Goal: Task Accomplishment & Management: Manage account settings

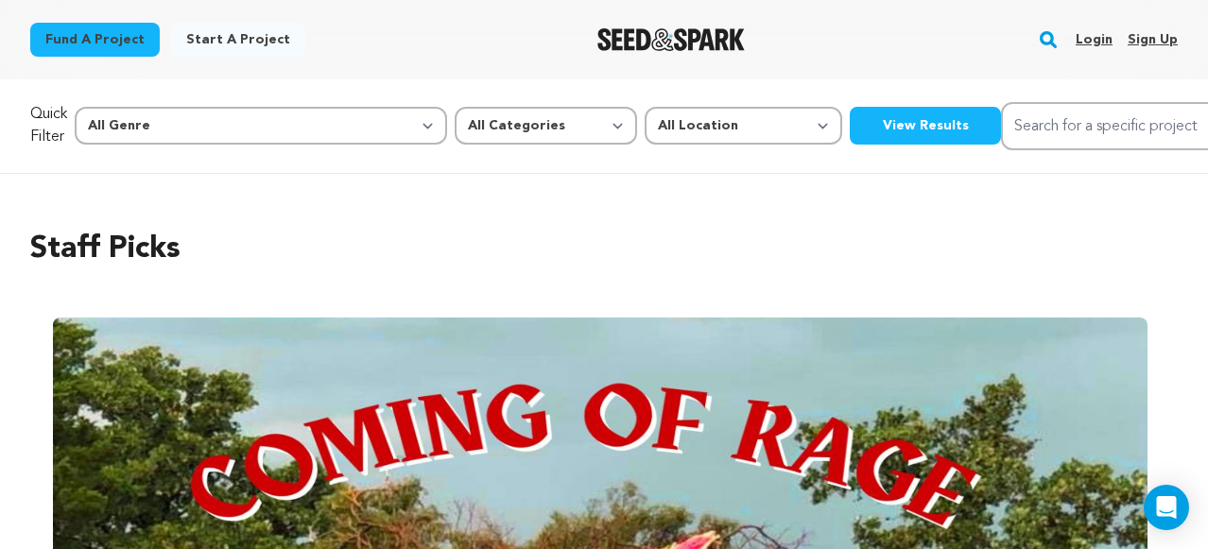
scroll to position [0, 1289]
click at [1091, 43] on link "Login" at bounding box center [1094, 40] width 37 height 30
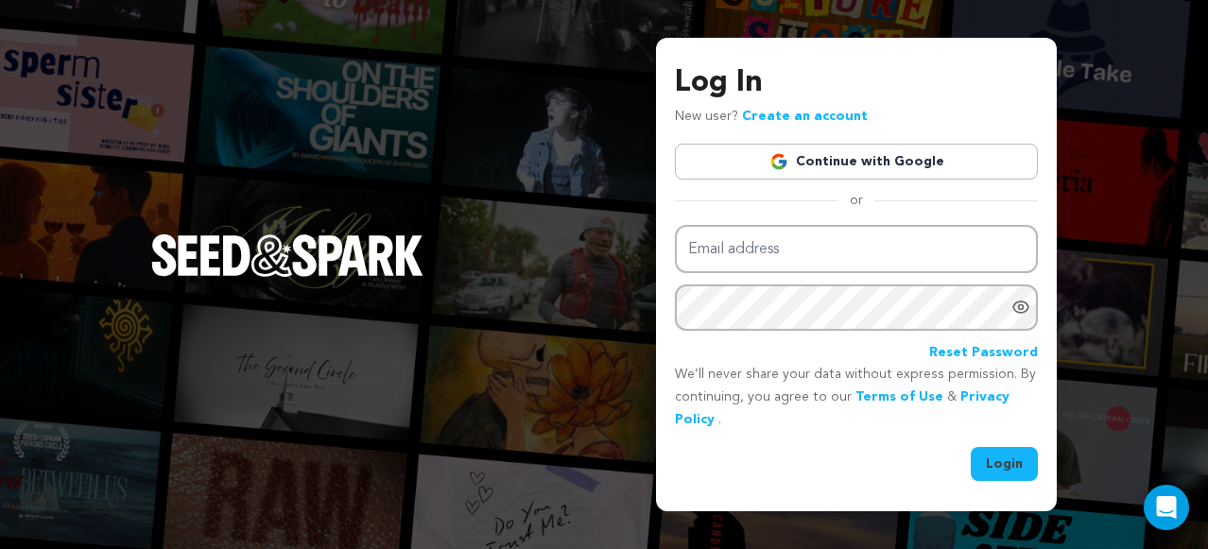
type input "mariya.somova@gmail.com"
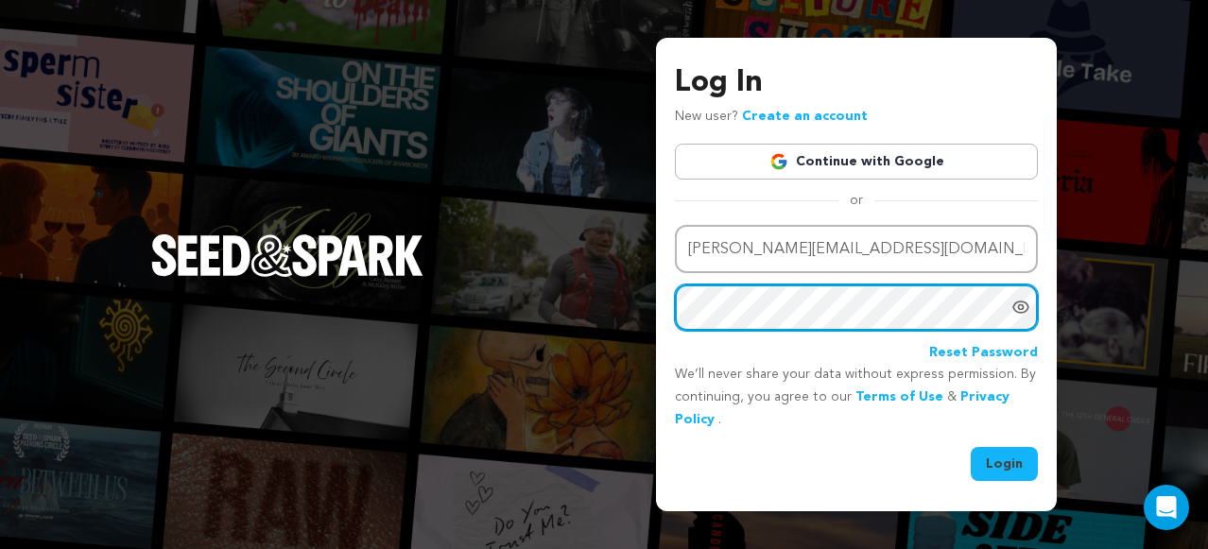
click at [971, 447] on button "Login" at bounding box center [1004, 464] width 67 height 34
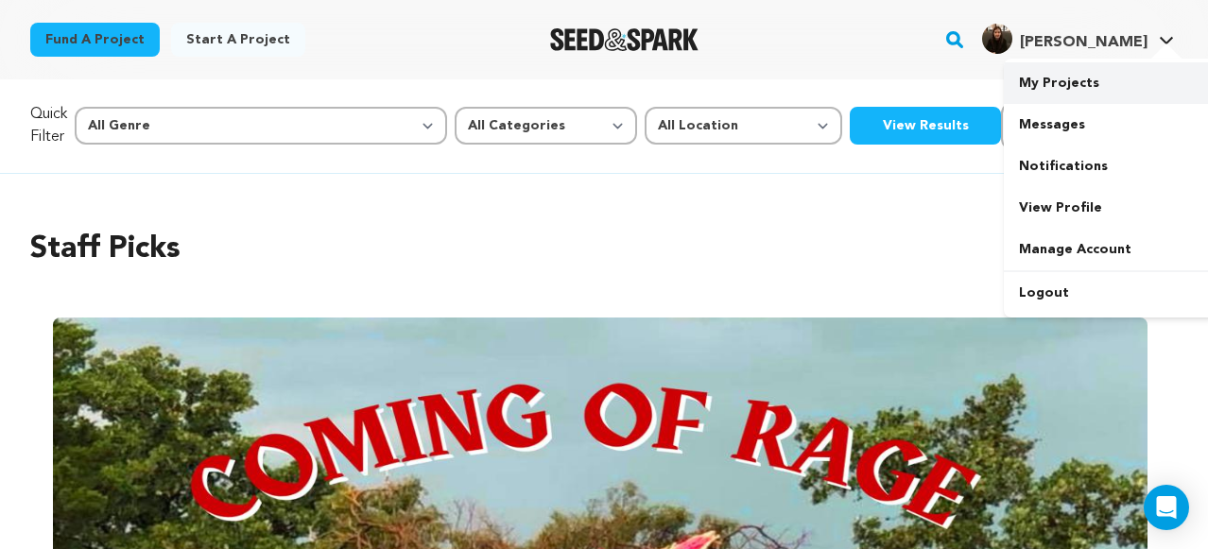
click at [1057, 90] on link "My Projects" at bounding box center [1110, 83] width 212 height 42
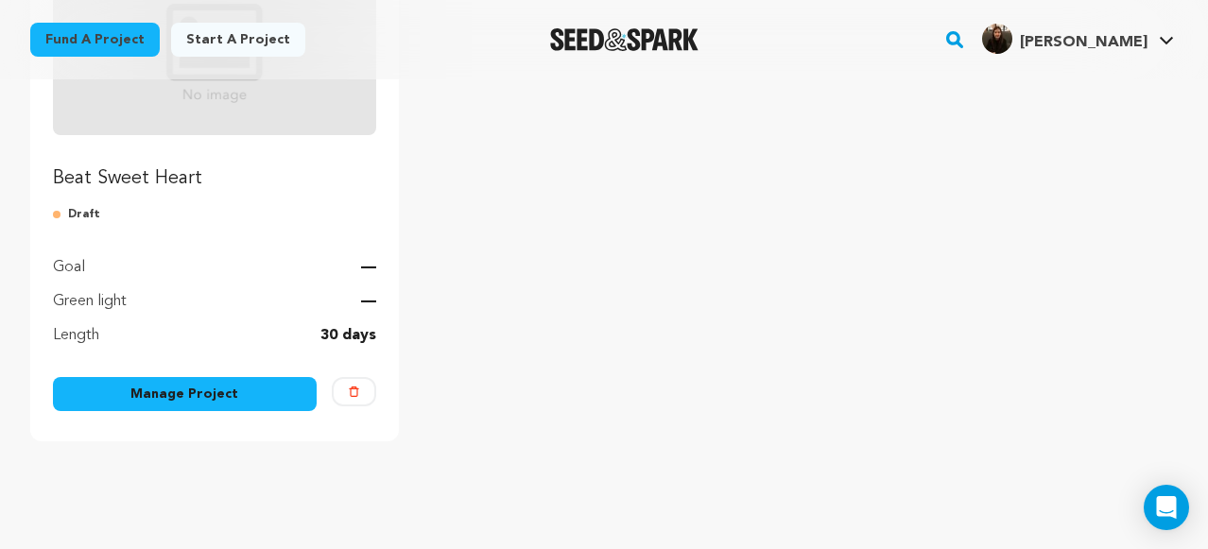
scroll to position [349, 0]
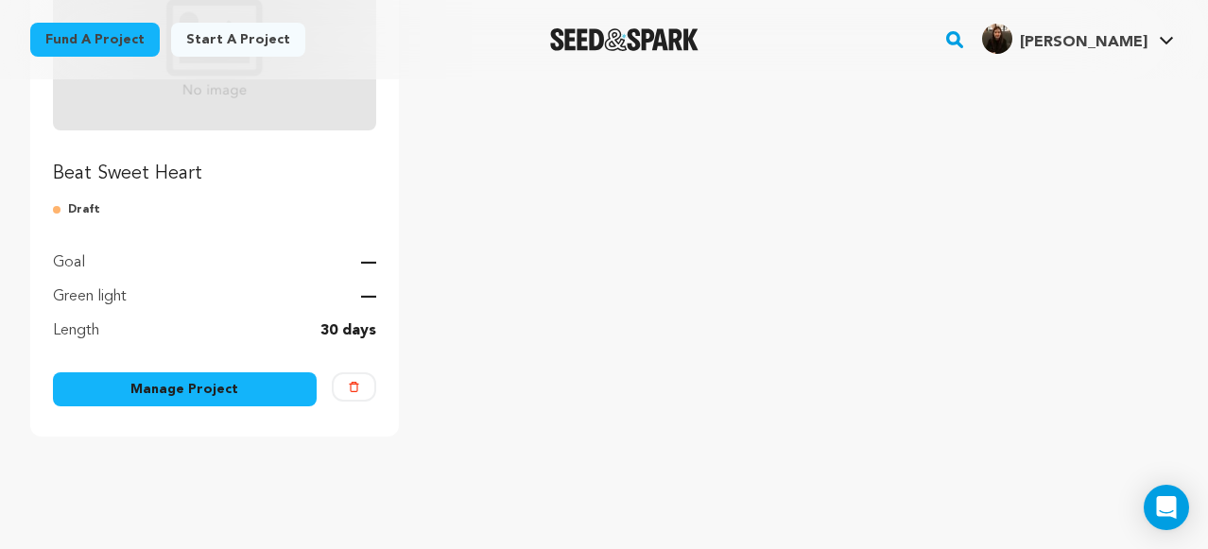
click at [217, 389] on link "Manage Project" at bounding box center [185, 389] width 264 height 34
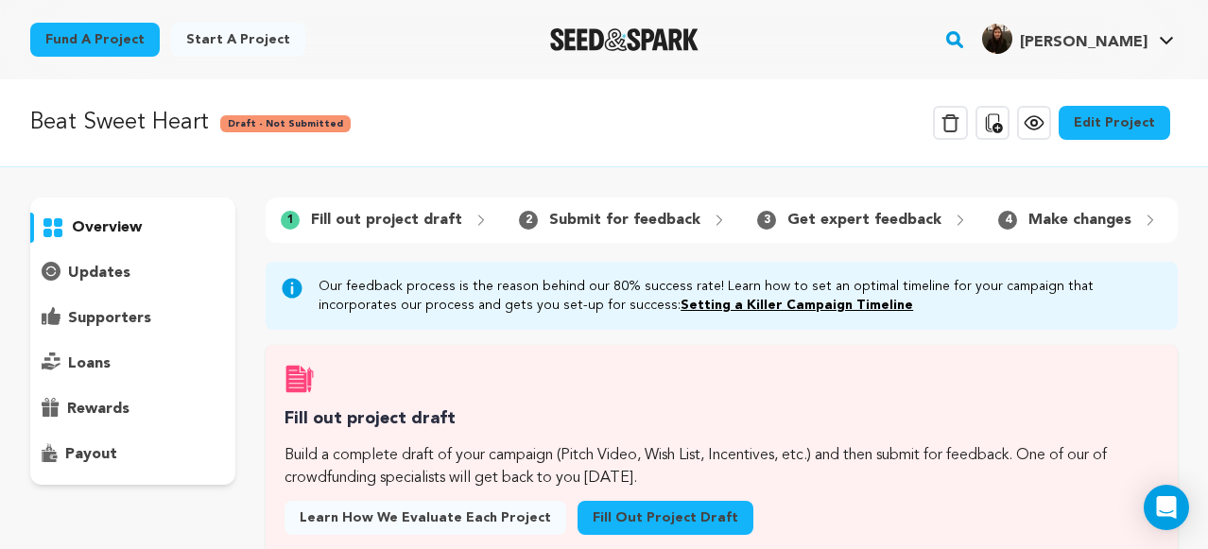
click at [1098, 117] on link "Edit Project" at bounding box center [1115, 123] width 112 height 34
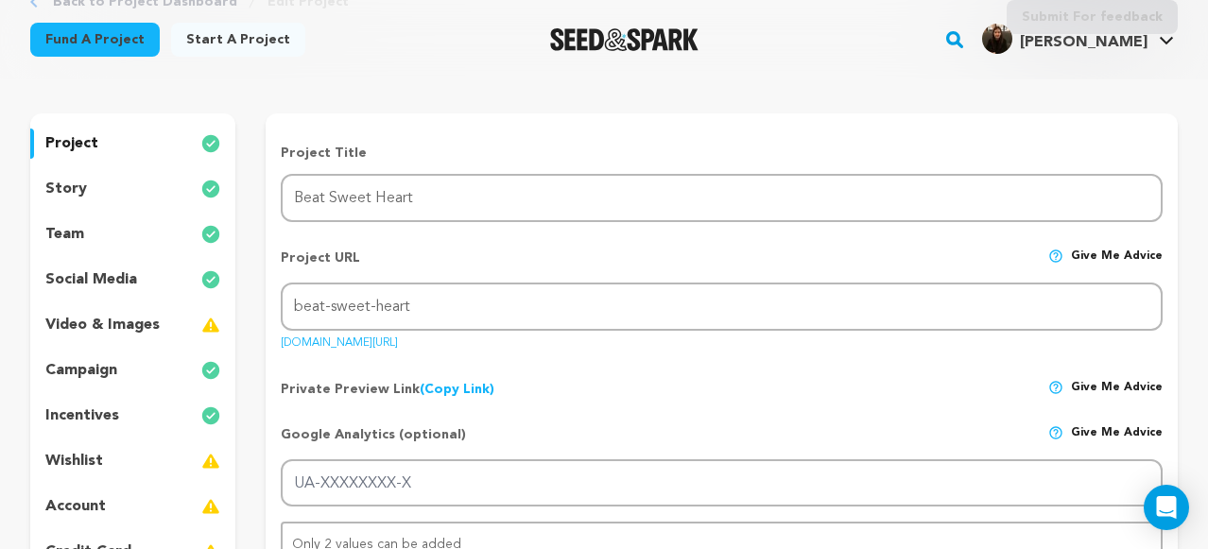
scroll to position [113, 0]
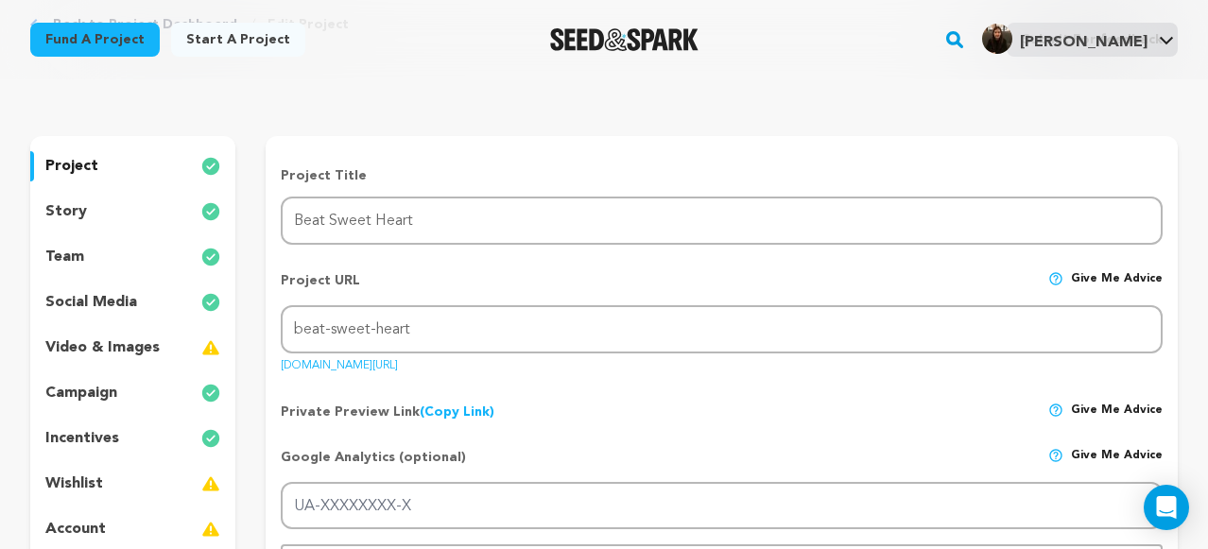
click at [97, 168] on div "project" at bounding box center [132, 166] width 205 height 30
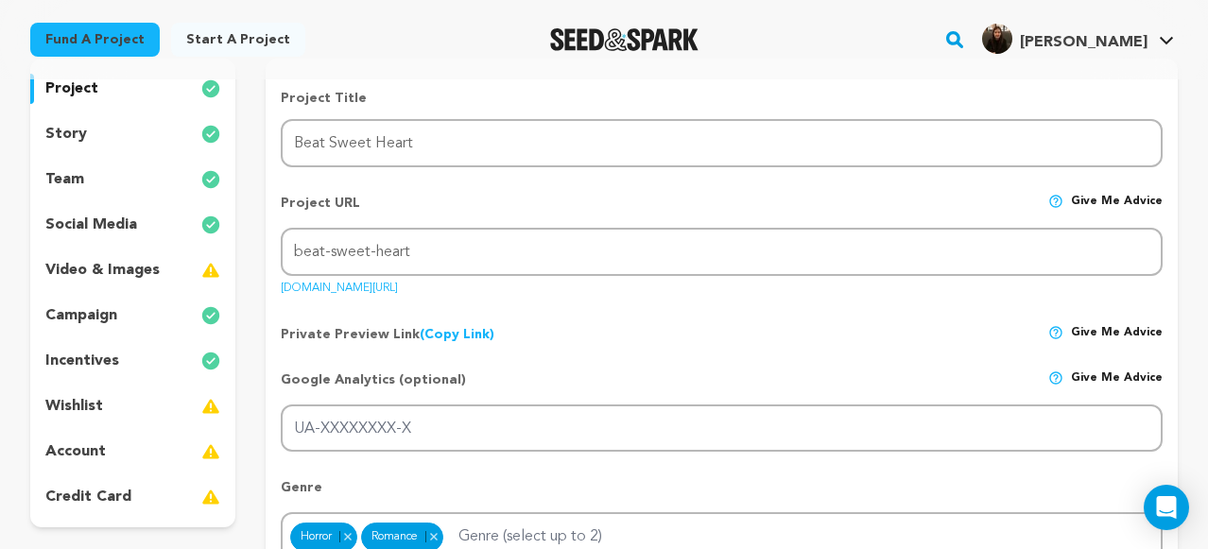
scroll to position [195, 0]
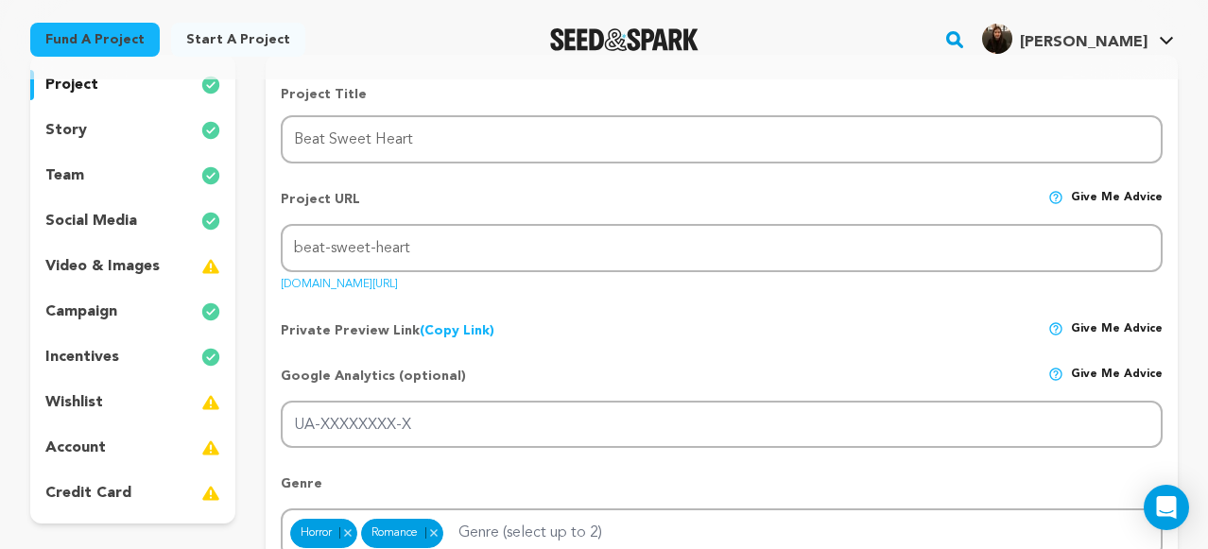
click at [73, 131] on p "story" at bounding box center [66, 130] width 42 height 23
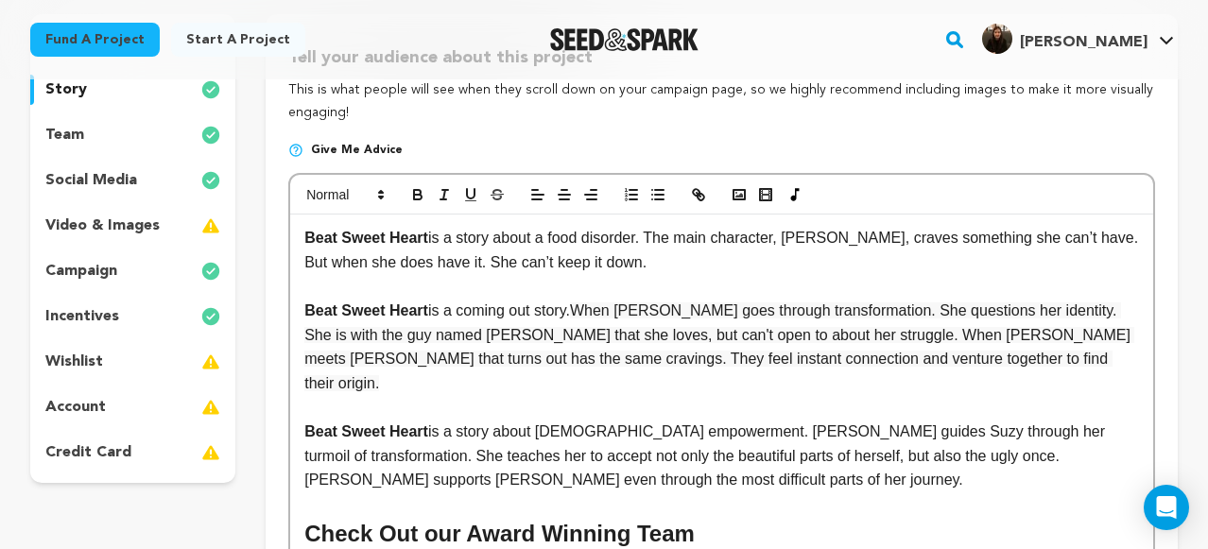
scroll to position [236, 0]
click at [803, 259] on p "Beat Sweet Heart is a story about a food disorder. The main character, Suzy, cr…" at bounding box center [721, 249] width 835 height 48
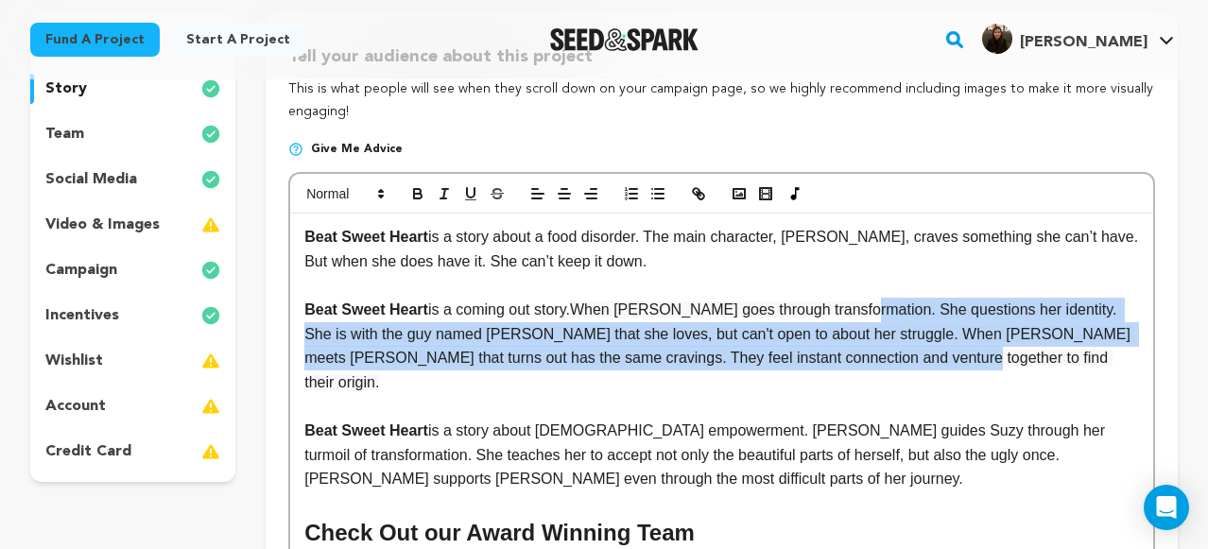
drag, startPoint x: 913, startPoint y: 360, endPoint x: 872, endPoint y: 307, distance: 66.7
click at [872, 307] on p "Beat Sweet Heart is a coming out story. When Suzy goes through transformation. …" at bounding box center [721, 346] width 835 height 96
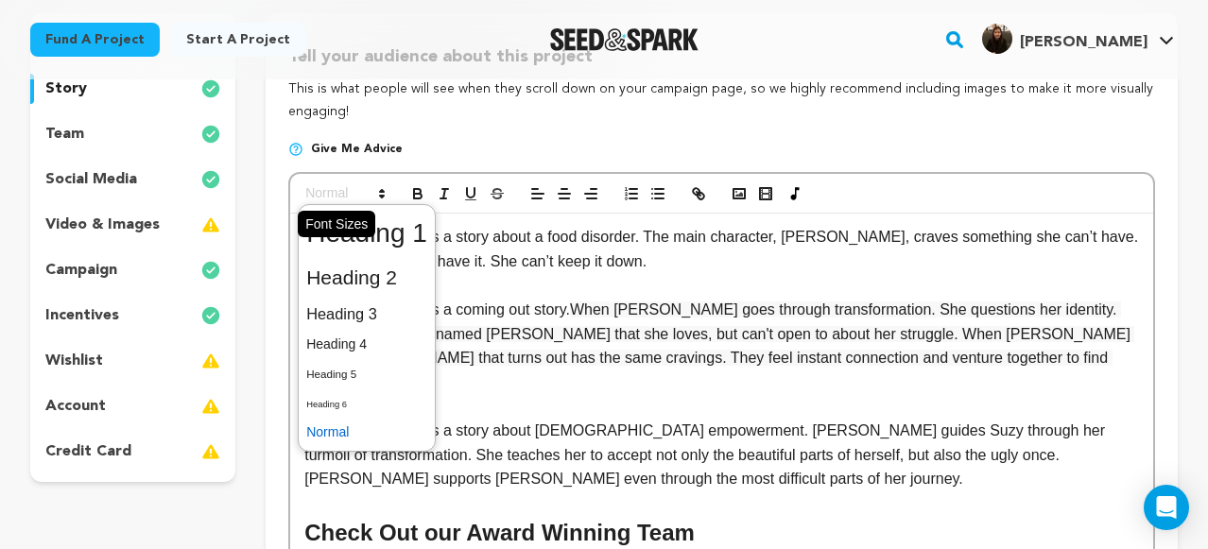
click at [353, 190] on span at bounding box center [344, 193] width 93 height 23
click at [336, 439] on span at bounding box center [366, 432] width 121 height 29
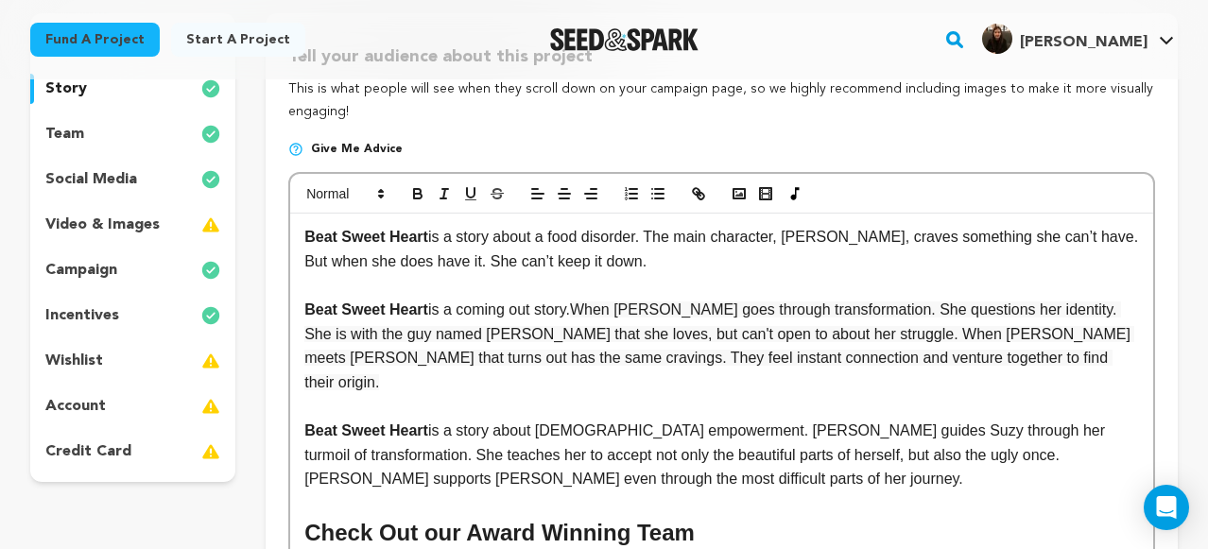
click at [673, 394] on p at bounding box center [721, 406] width 835 height 25
click at [67, 133] on p "team" at bounding box center [64, 134] width 39 height 23
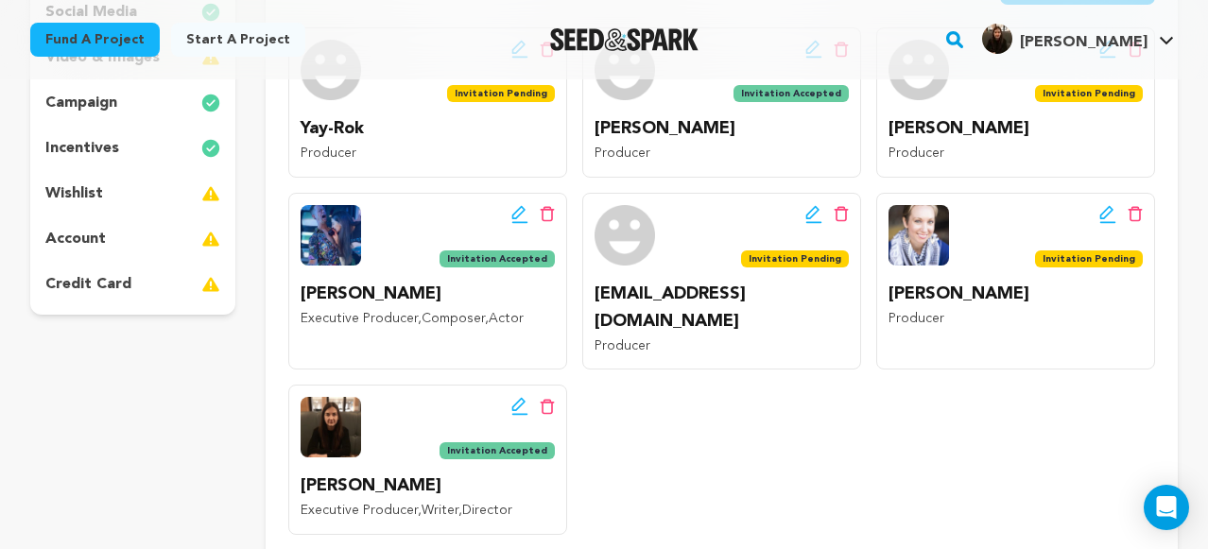
scroll to position [398, 0]
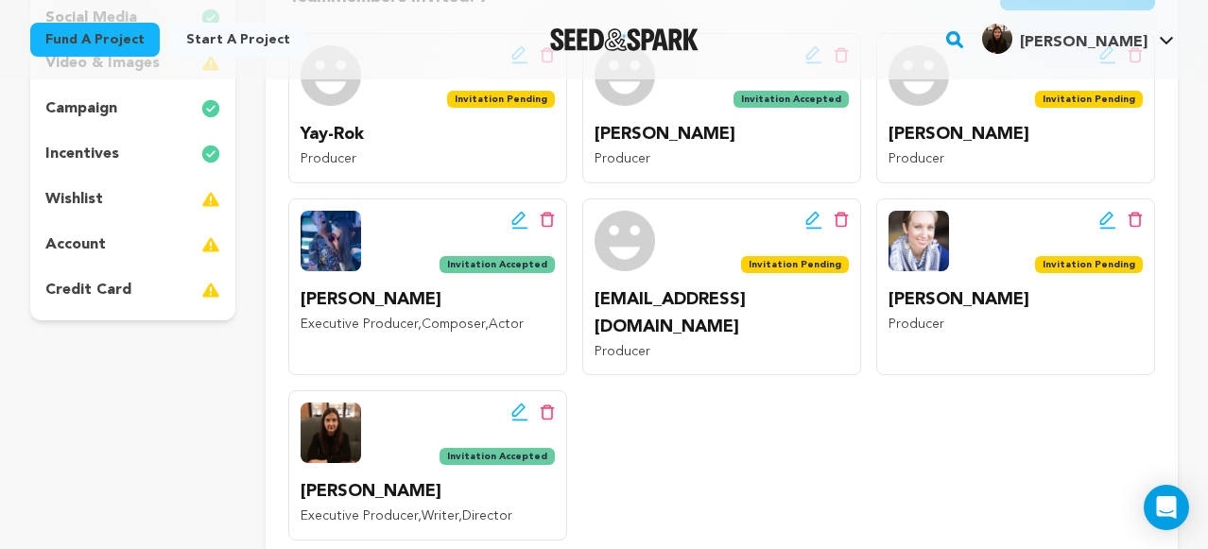
click at [1136, 223] on icon at bounding box center [1134, 220] width 15 height 16
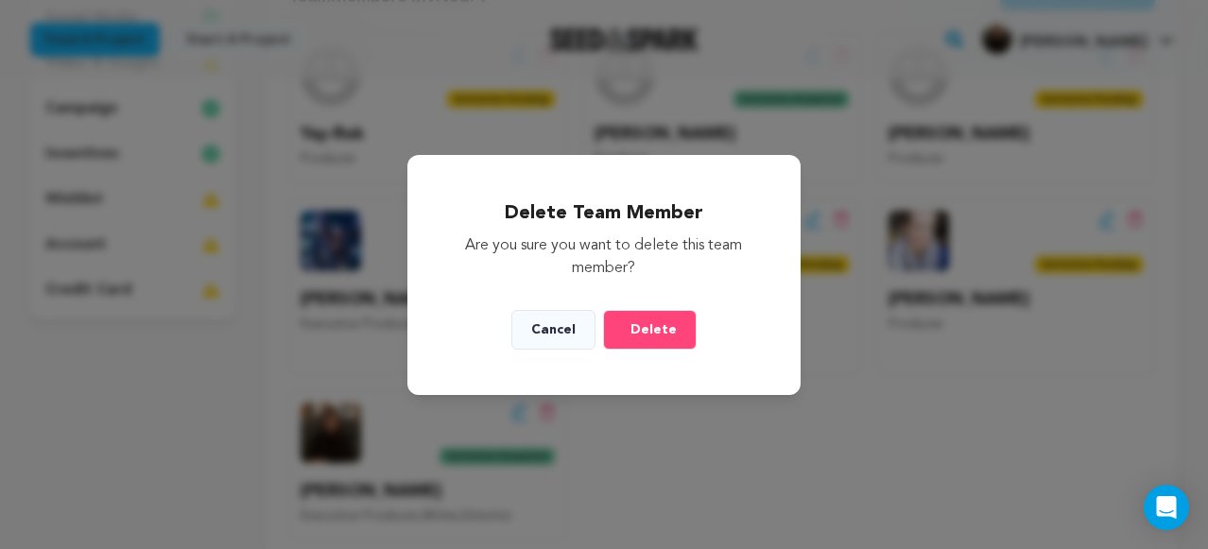
click at [652, 330] on span "Delete" at bounding box center [653, 329] width 46 height 19
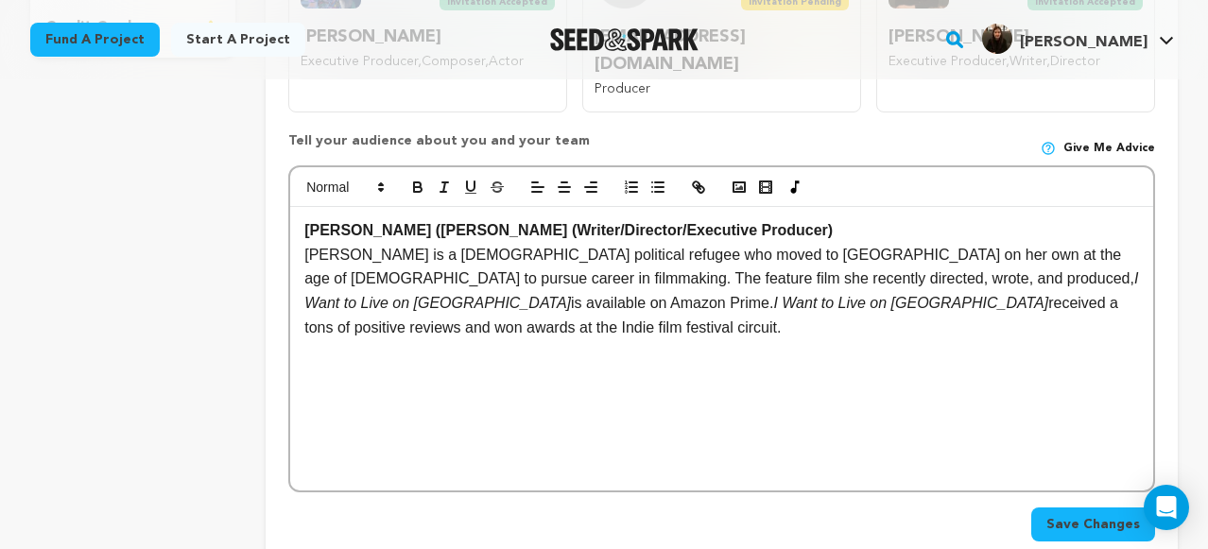
scroll to position [660, 0]
click at [1003, 283] on p "Mariya is a Ukrainian political refugee who moved to US on her own at the age o…" at bounding box center [721, 292] width 835 height 96
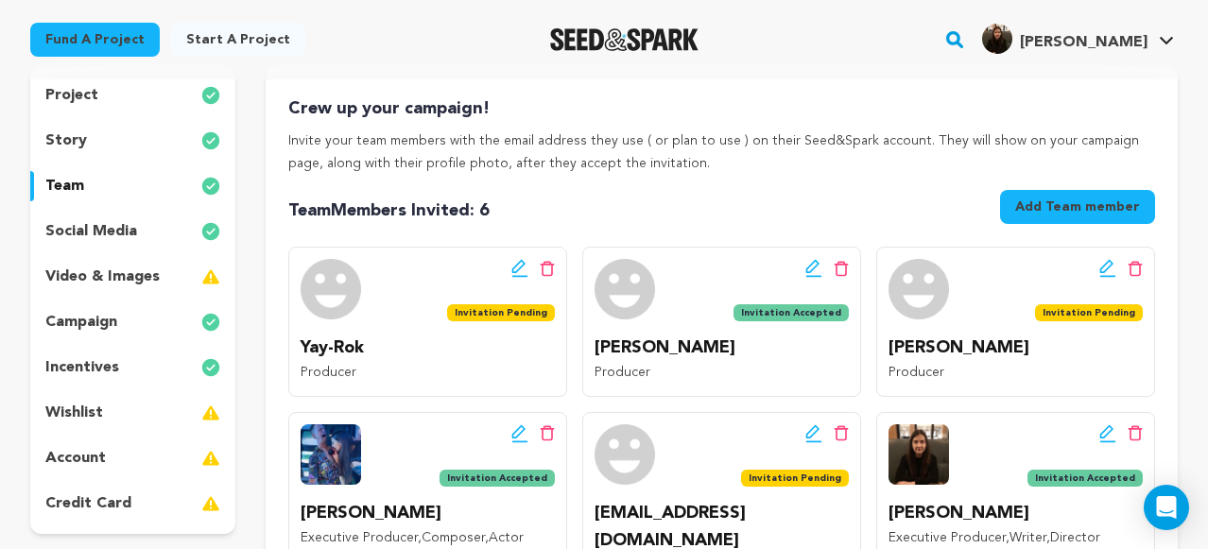
scroll to position [213, 0]
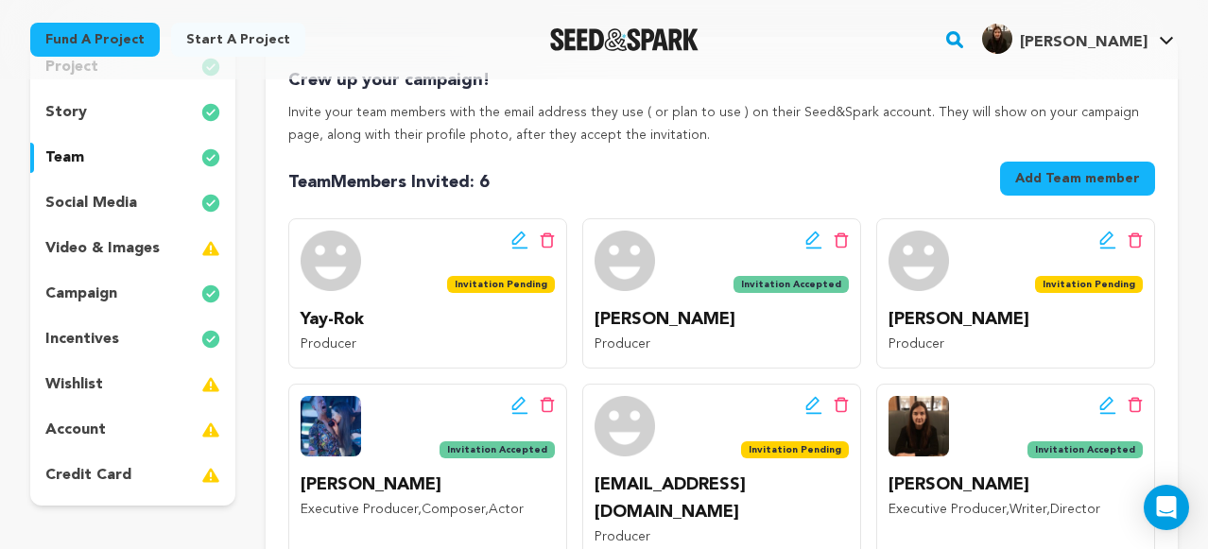
click at [107, 120] on div "story" at bounding box center [132, 112] width 205 height 30
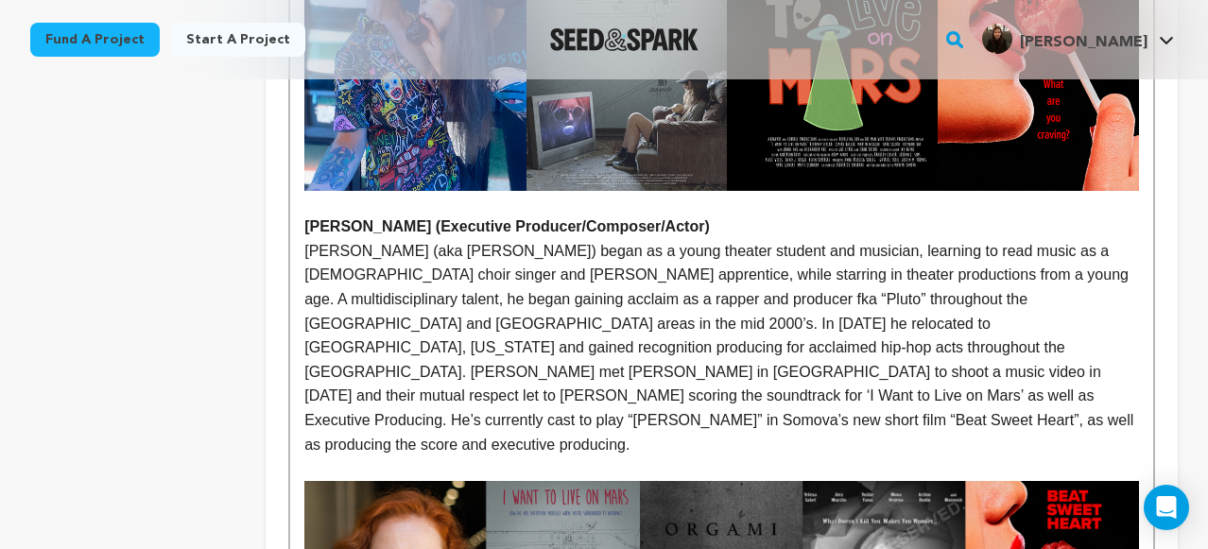
scroll to position [1637, 0]
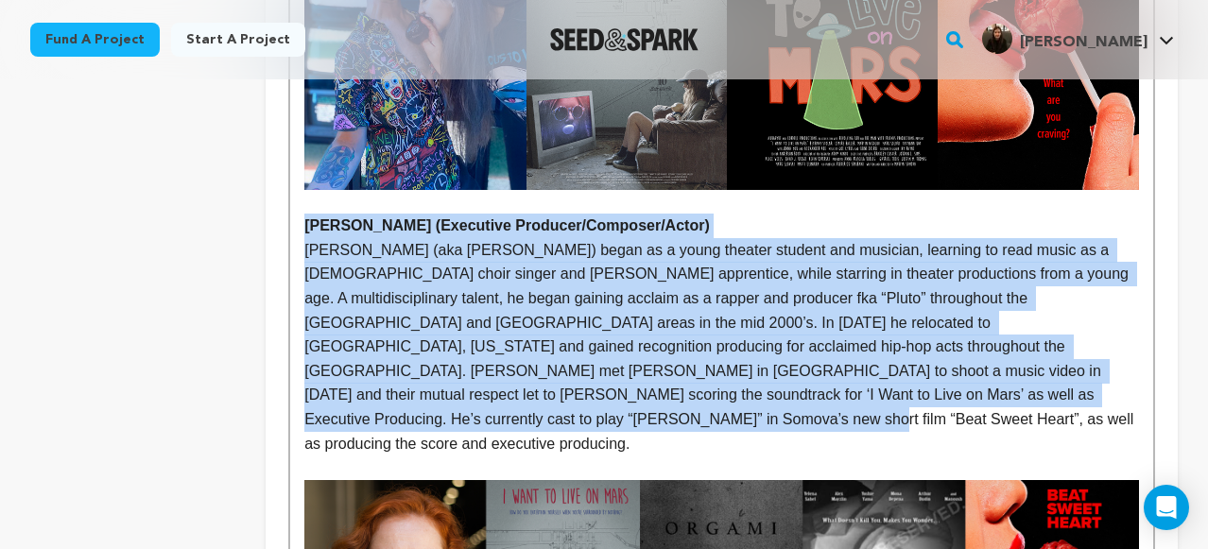
drag, startPoint x: 1131, startPoint y: 350, endPoint x: 308, endPoint y: 172, distance: 842.1
click at [308, 172] on div "Beat Sweet Heart is a story about a food disorder. The main character, Suzy, cr…" at bounding box center [721, 441] width 863 height 3256
copy div "Joe Cyrus (Executive Producer/Composer/Actor) Joe Cyrus (aka Joseph Ritrievi Jr…"
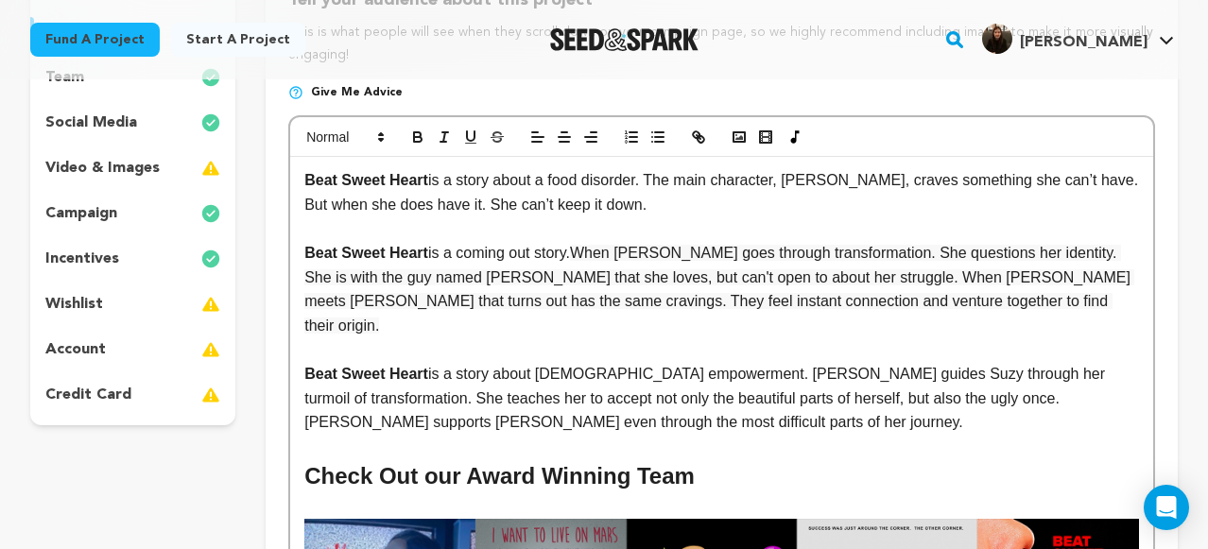
scroll to position [284, 0]
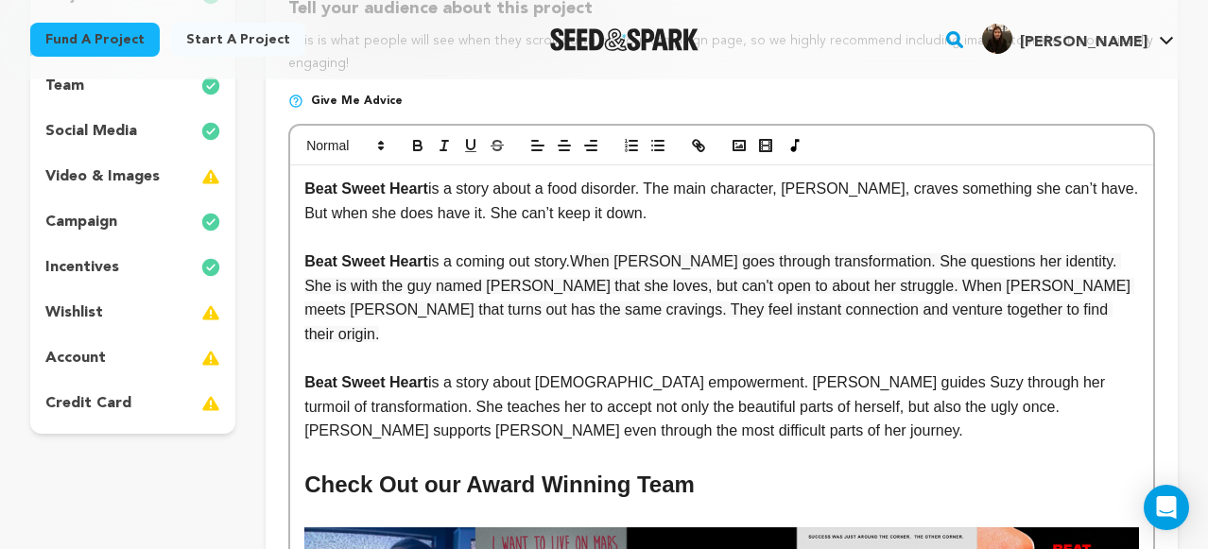
click at [154, 89] on div "team" at bounding box center [132, 86] width 205 height 30
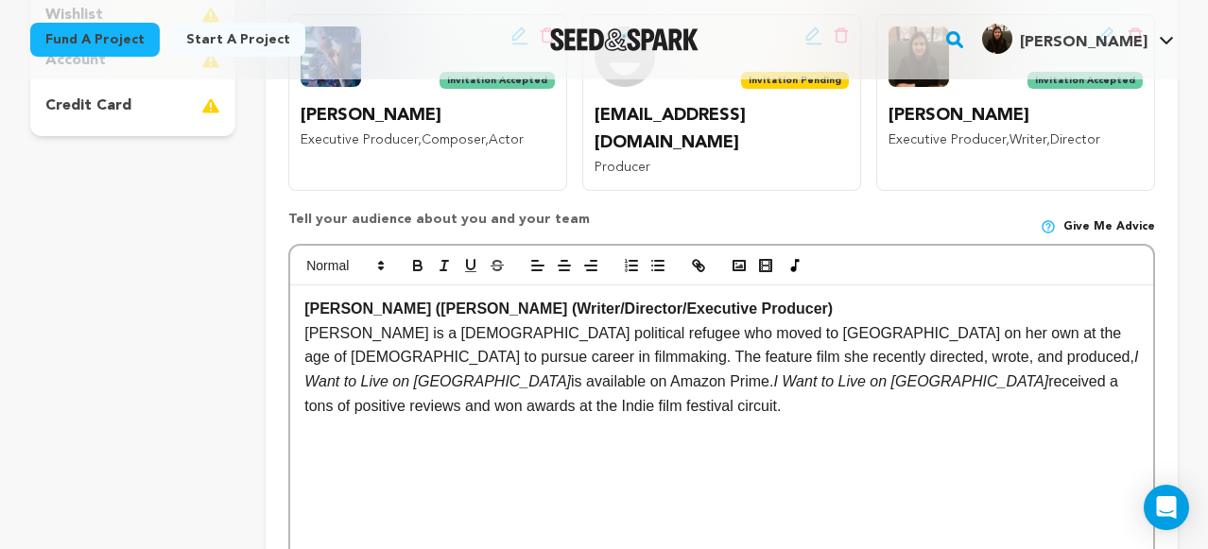
scroll to position [583, 0]
click at [993, 355] on p "Mariya is a Ukrainian political refugee who moved to US on her own at the age o…" at bounding box center [721, 368] width 835 height 96
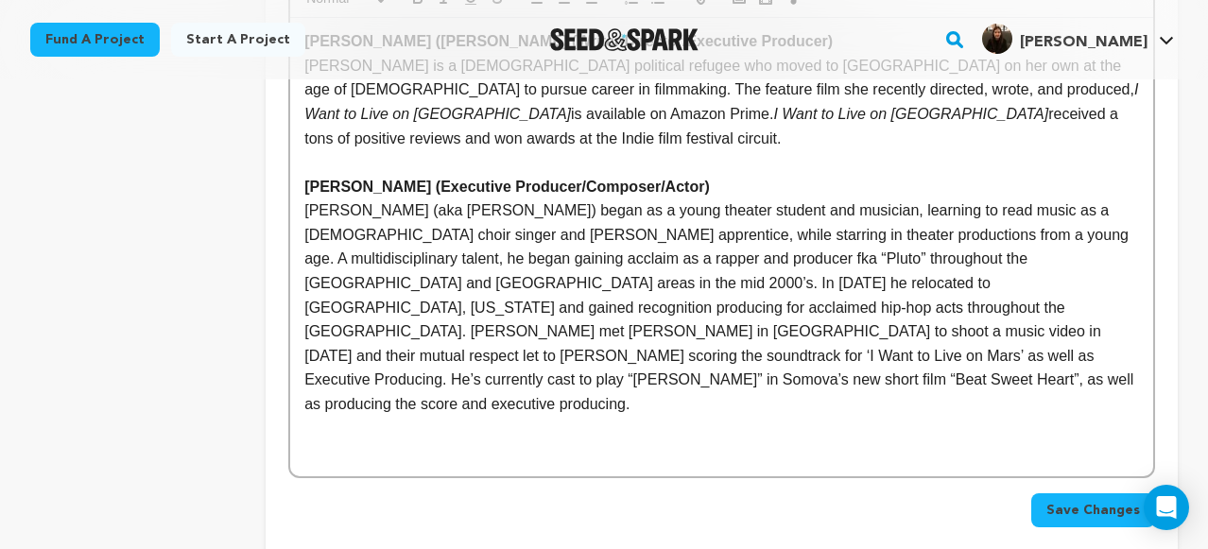
scroll to position [855, 0]
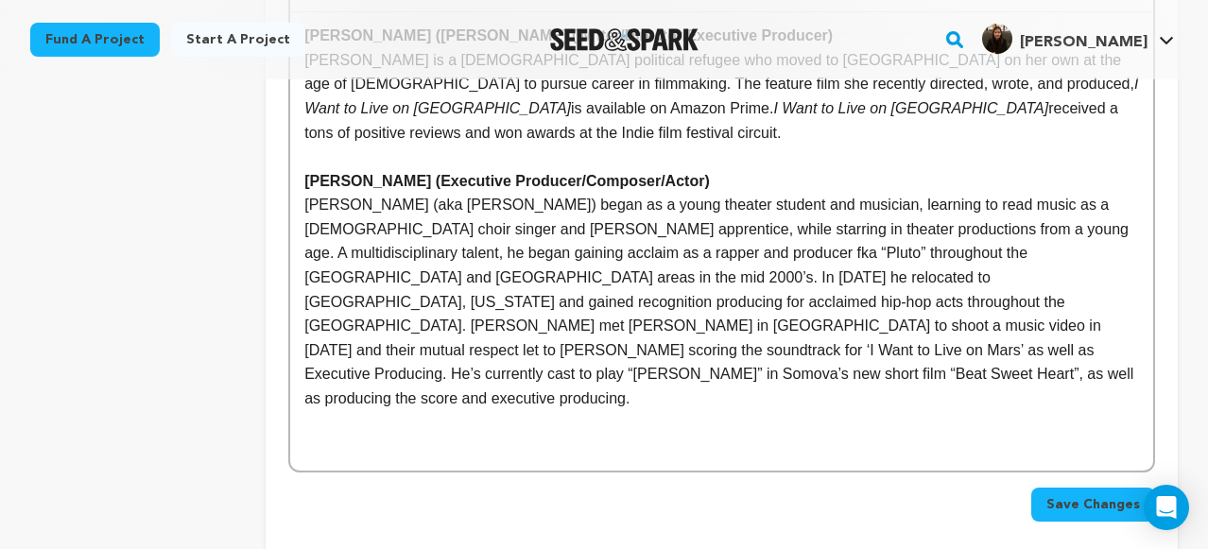
click at [304, 253] on p "[PERSON_NAME] (aka [PERSON_NAME]) began as a young theater student and musician…" at bounding box center [721, 301] width 835 height 217
click at [1132, 307] on p "[PERSON_NAME] (aka [PERSON_NAME]) began as a young theater student and musician…" at bounding box center [721, 301] width 835 height 217
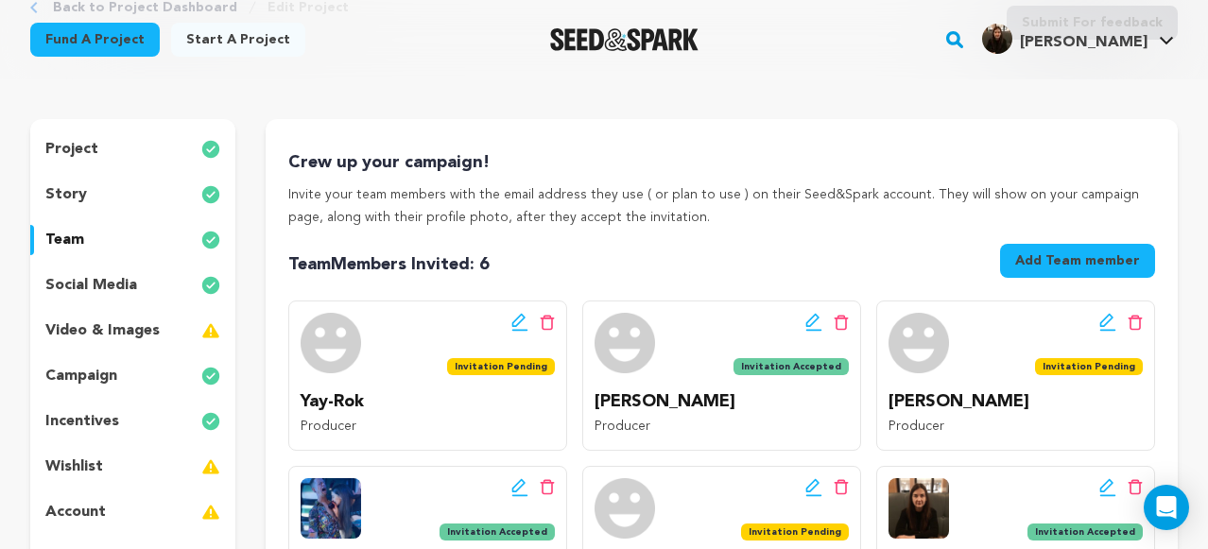
scroll to position [0, 0]
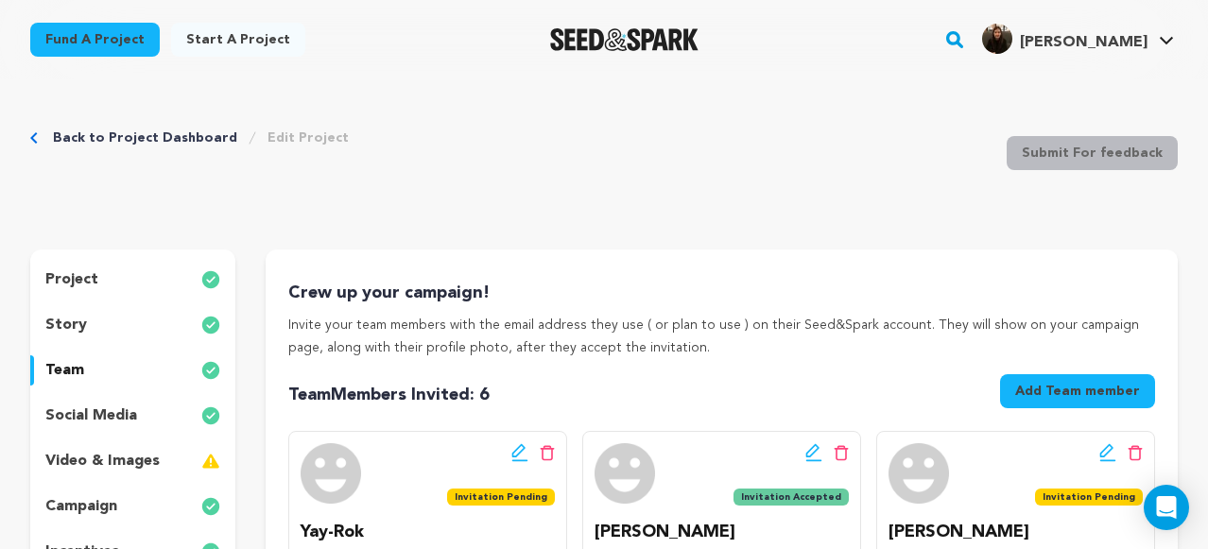
click at [140, 320] on div "story" at bounding box center [132, 325] width 205 height 30
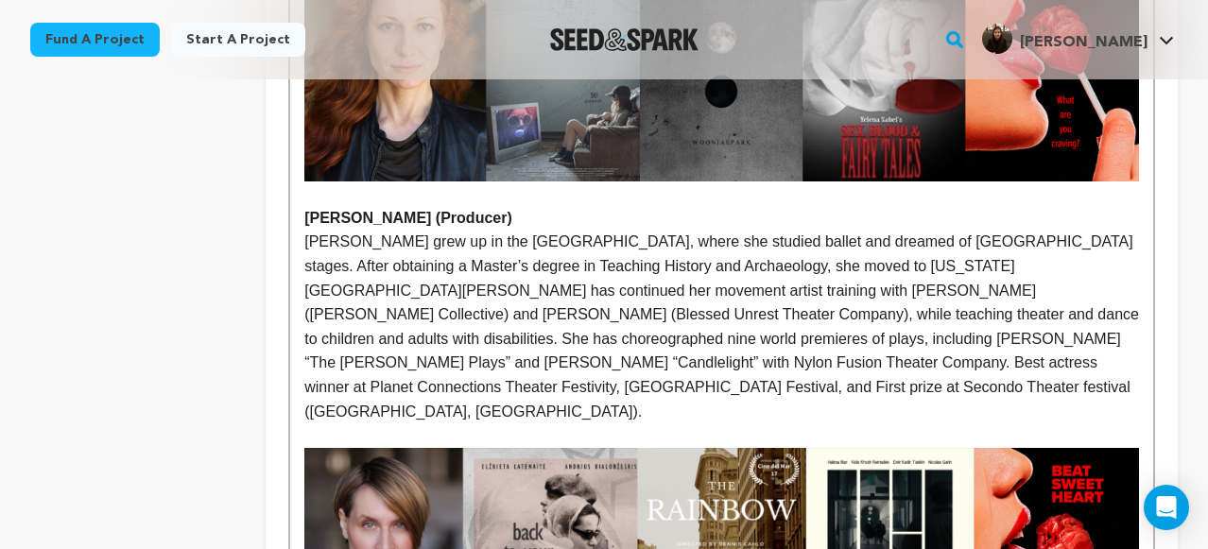
scroll to position [2119, 0]
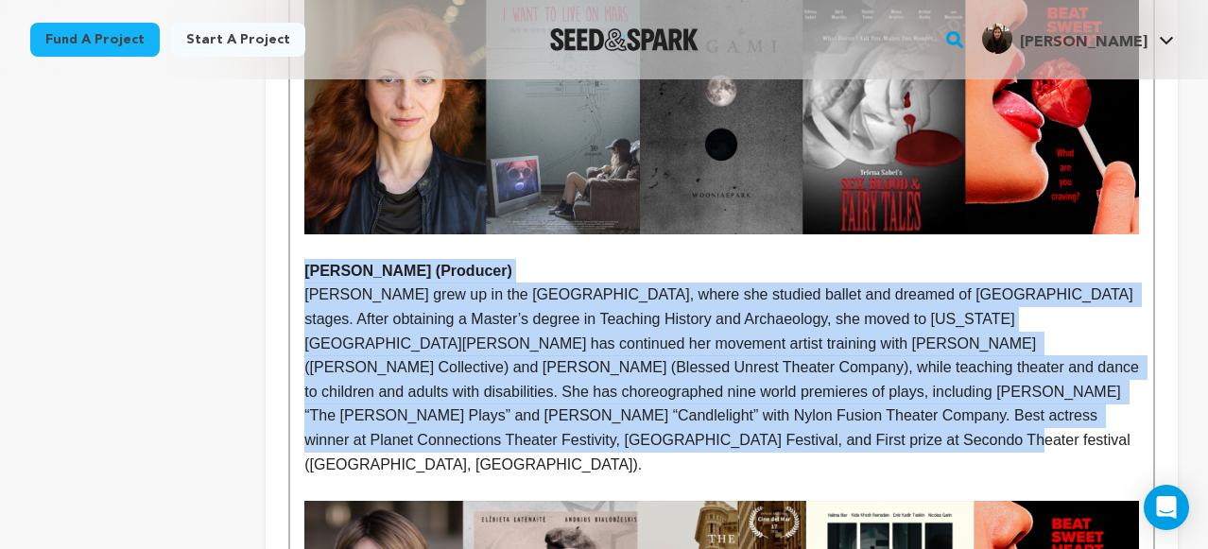
drag, startPoint x: 505, startPoint y: 352, endPoint x: 300, endPoint y: 170, distance: 273.8
copy div "Tatyan Kot (Producer) Tatyana Kot grew up in the Soviet Union, where she studie…"
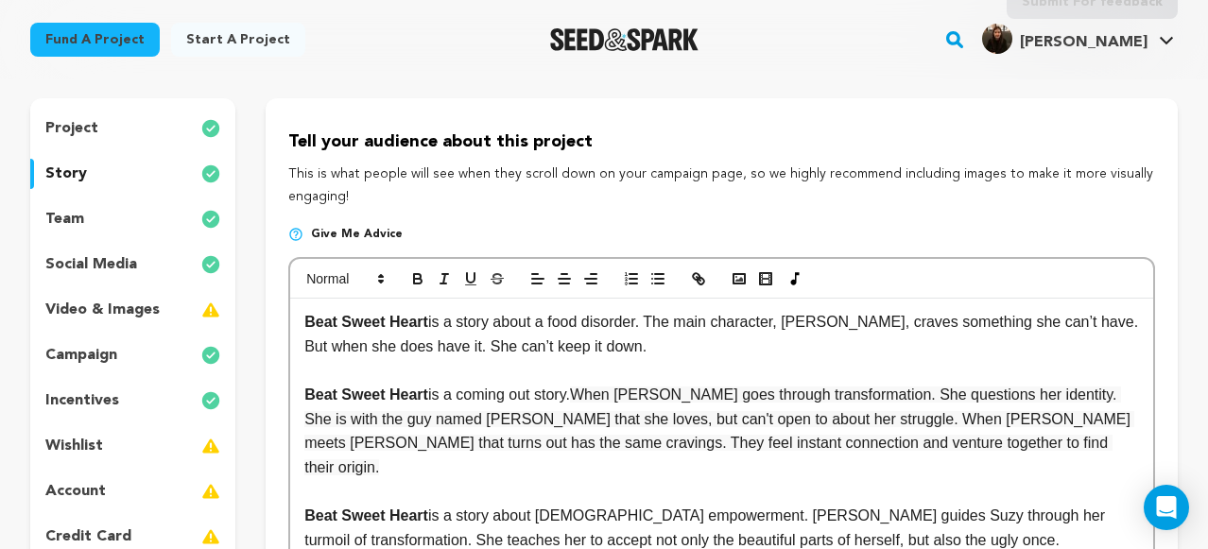
scroll to position [87, 0]
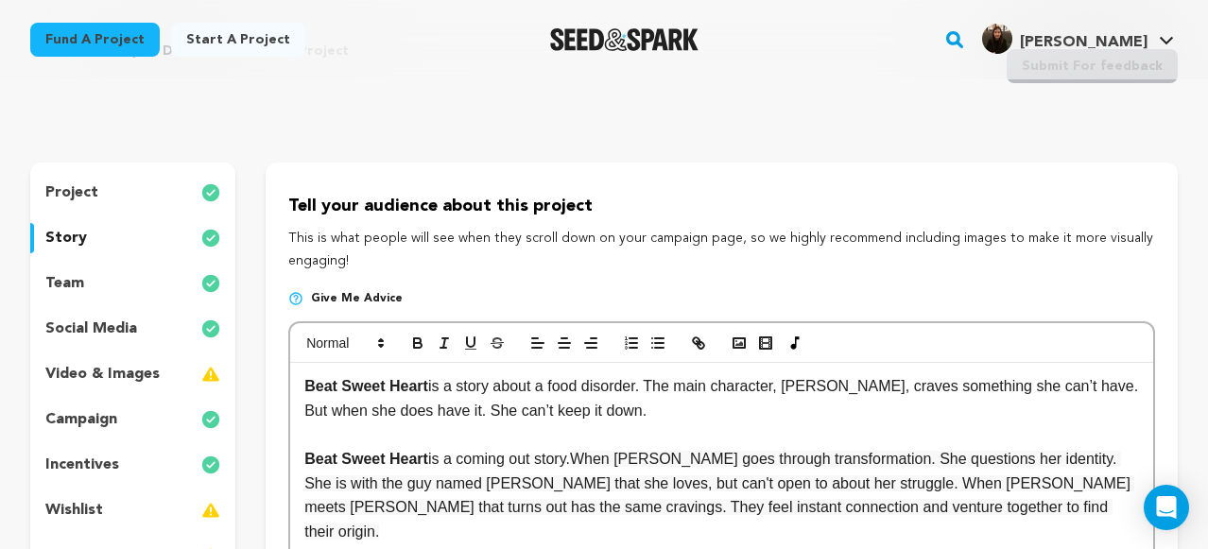
click at [77, 284] on p "team" at bounding box center [64, 283] width 39 height 23
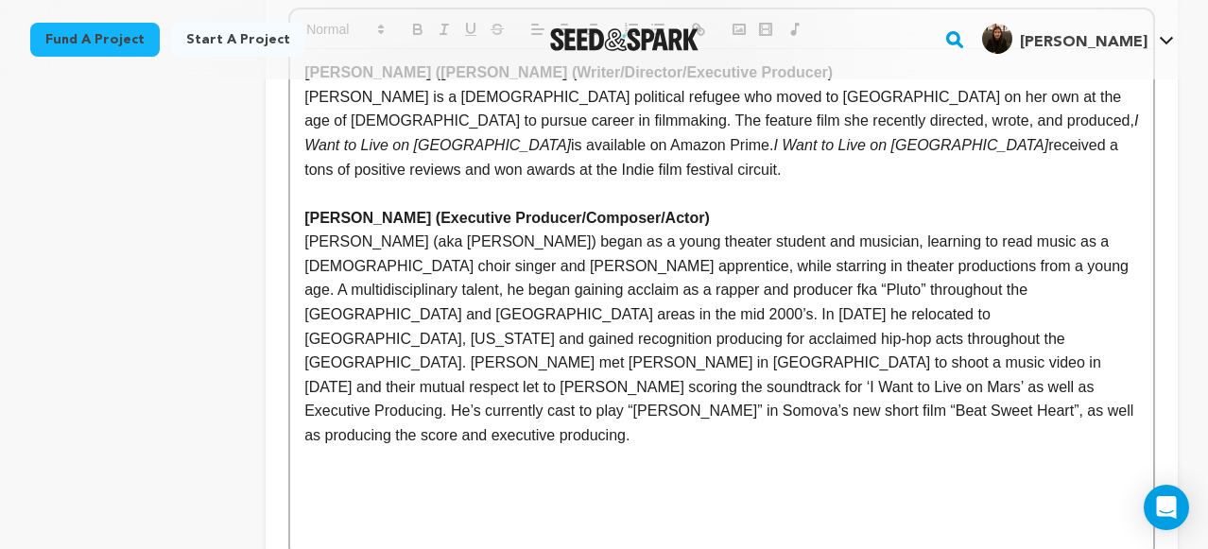
scroll to position [821, 0]
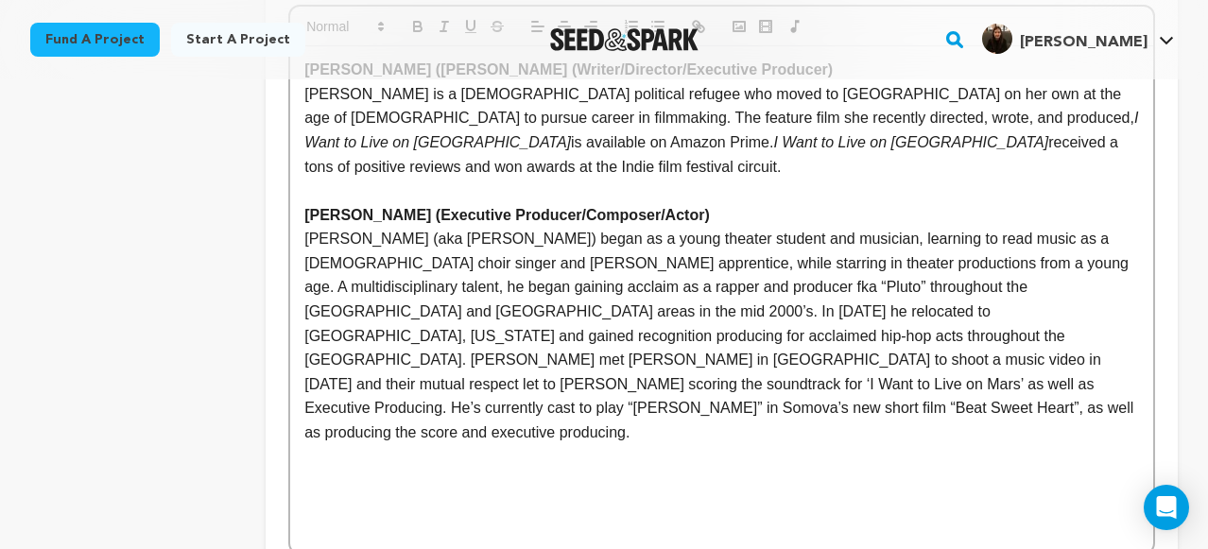
click at [1138, 336] on p "[PERSON_NAME] (aka [PERSON_NAME]) began as a young theater student and musician…" at bounding box center [721, 335] width 835 height 217
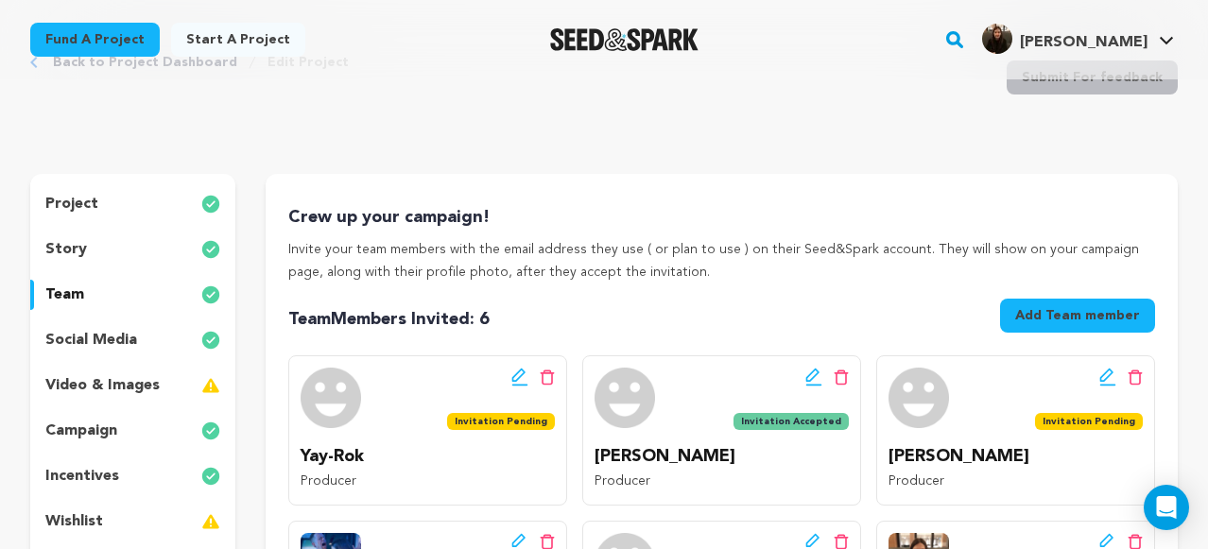
scroll to position [67, 0]
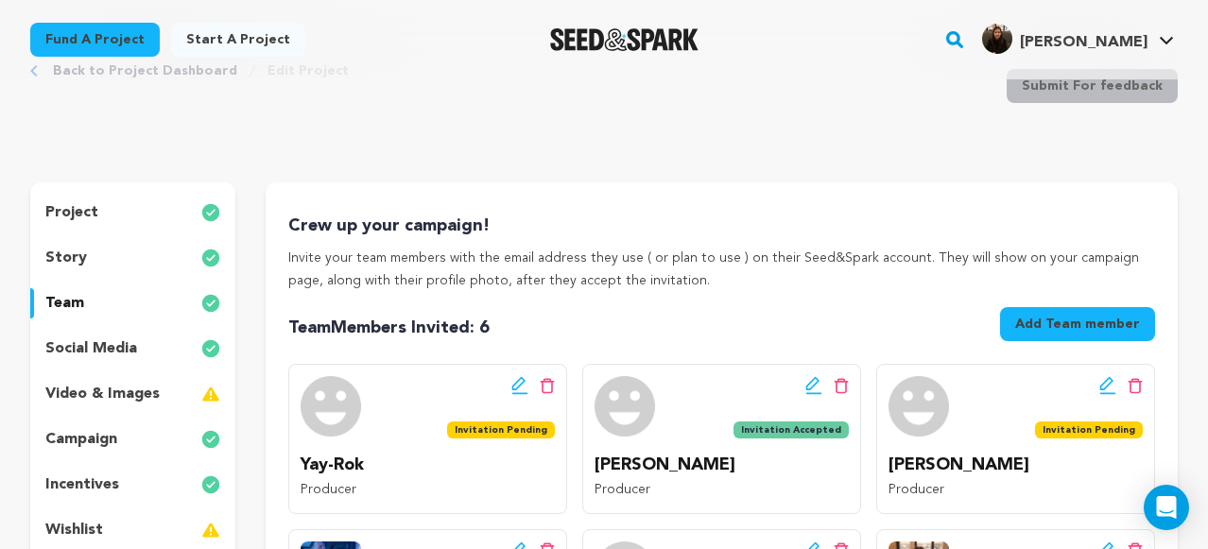
click at [129, 247] on div "story" at bounding box center [132, 258] width 205 height 30
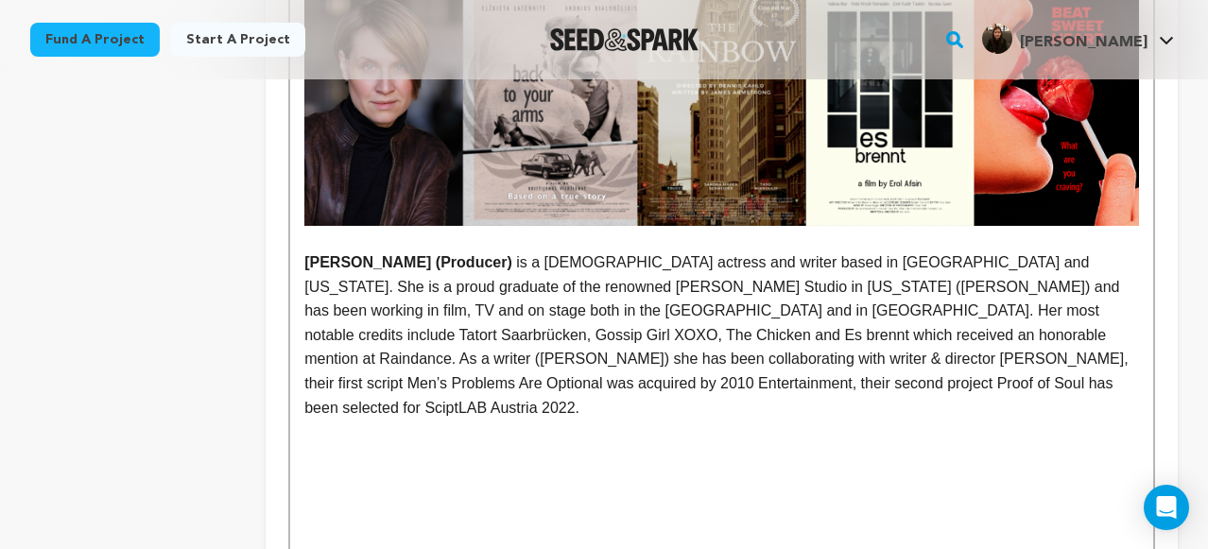
scroll to position [2639, 0]
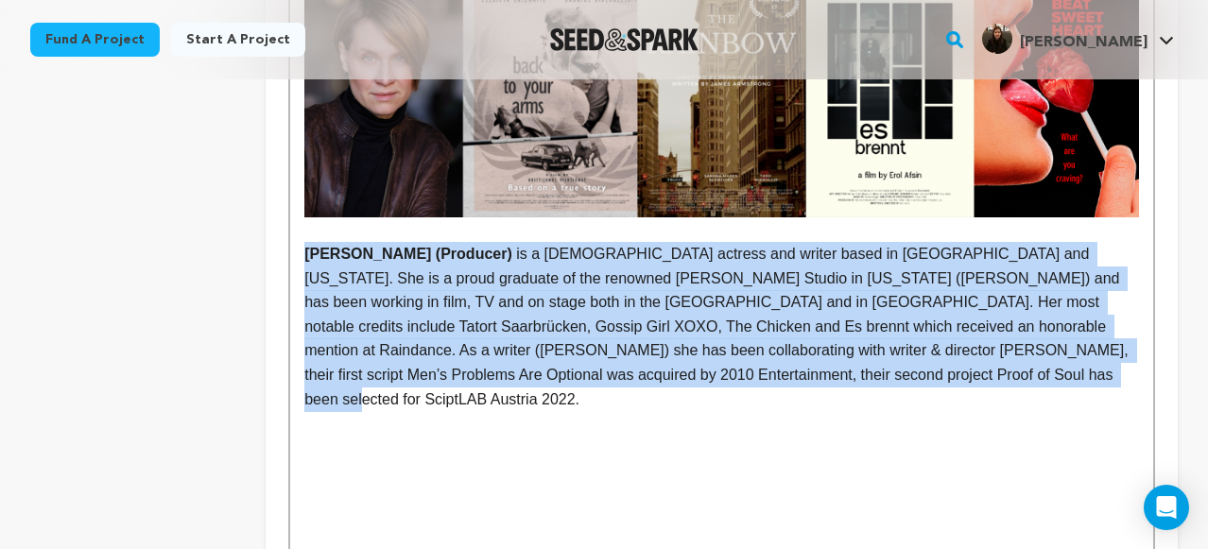
drag, startPoint x: 1033, startPoint y: 256, endPoint x: 291, endPoint y: 133, distance: 752.0
copy p "Sandra Maren Schneider (Producer) is a German-American actress and writer based…"
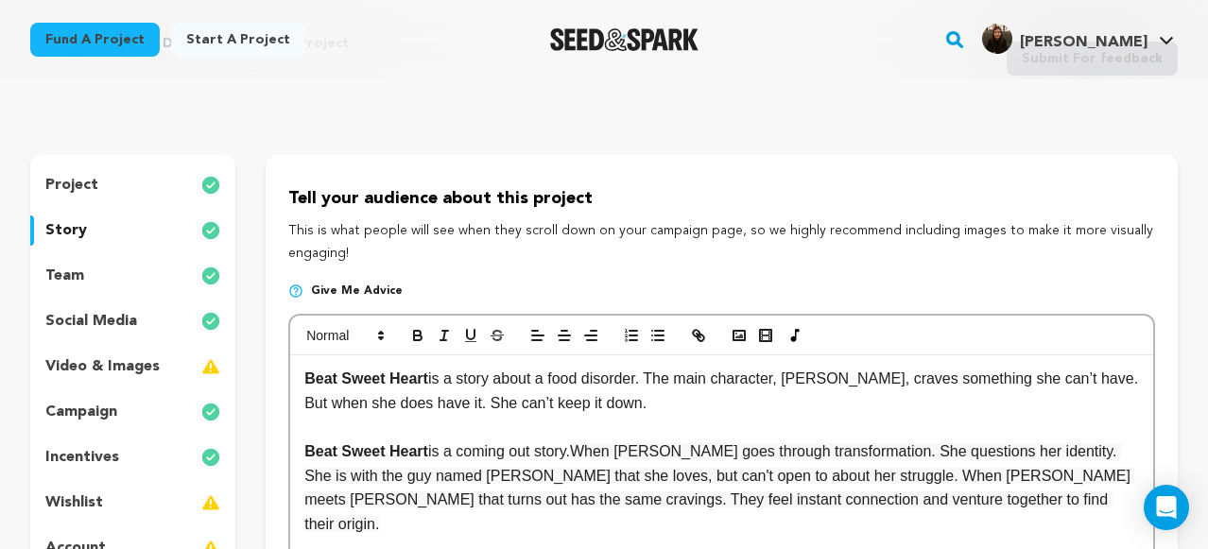
scroll to position [0, 0]
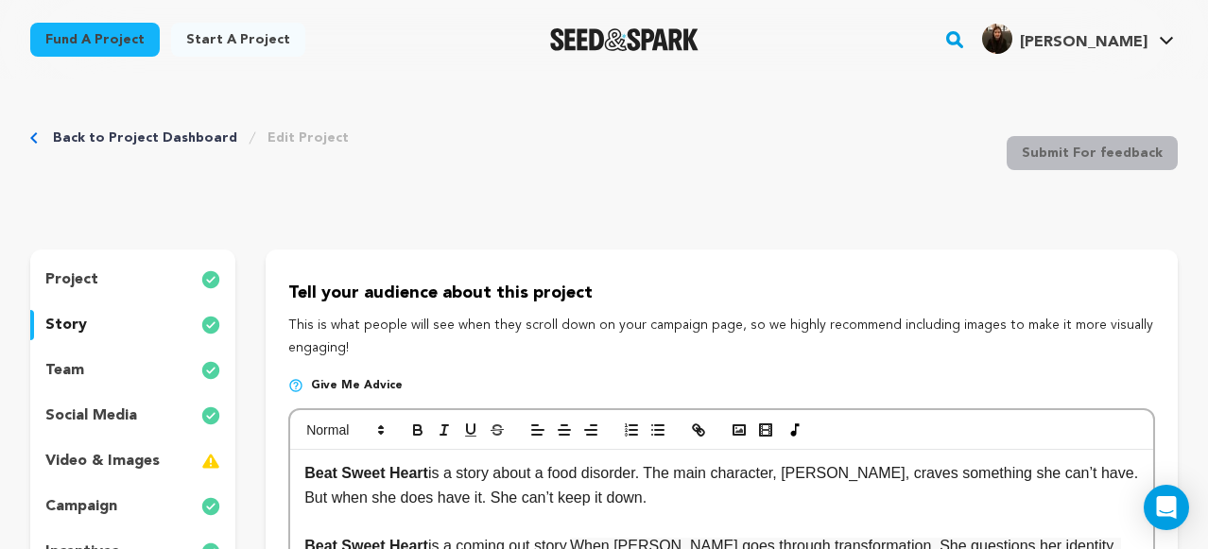
click at [83, 378] on div "team" at bounding box center [132, 370] width 205 height 30
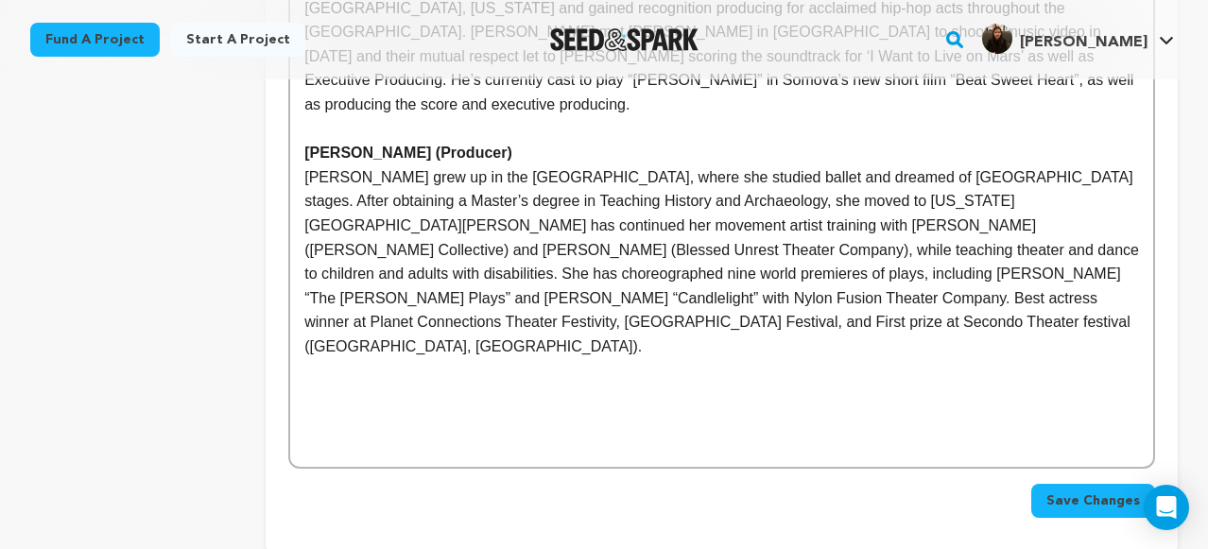
scroll to position [1154, 0]
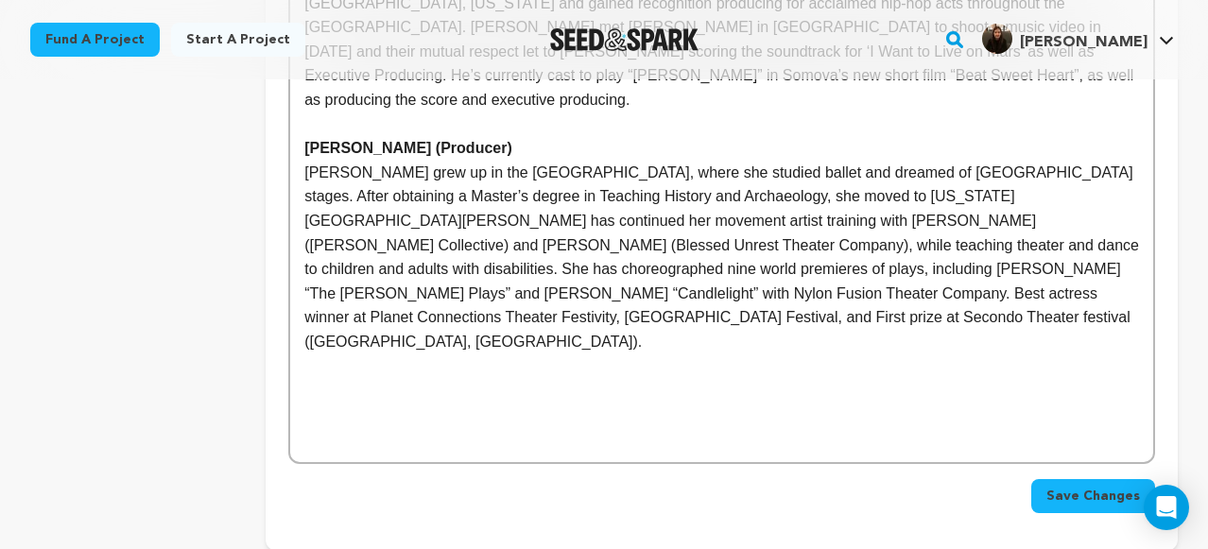
click at [559, 214] on p "[PERSON_NAME] grew up in the [GEOGRAPHIC_DATA], where she studied ballet and dr…" at bounding box center [721, 258] width 835 height 194
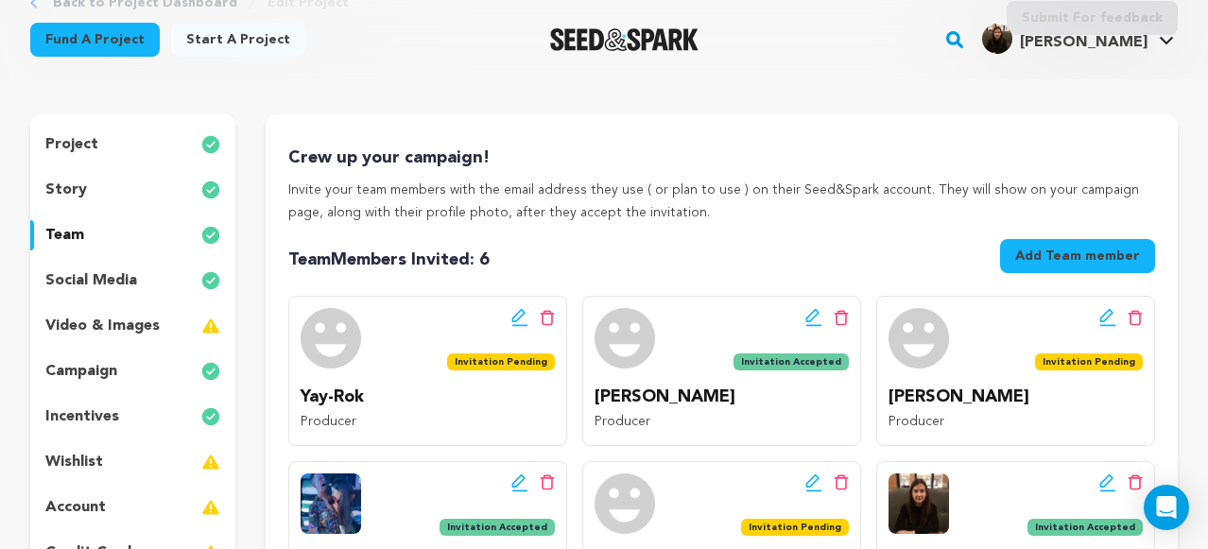
scroll to position [0, 0]
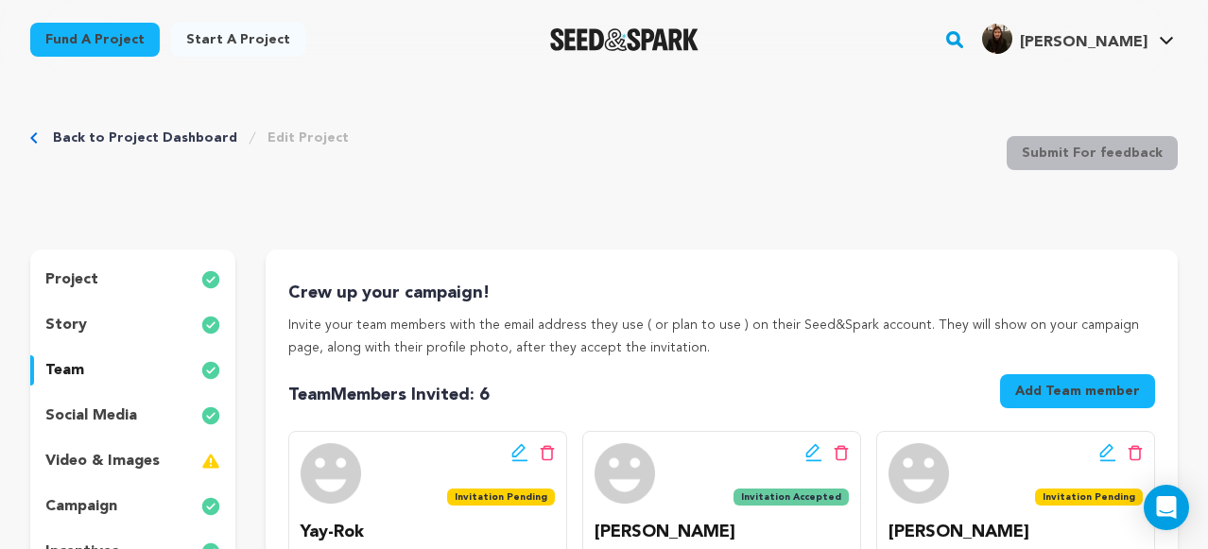
click at [86, 325] on div "story" at bounding box center [132, 325] width 205 height 30
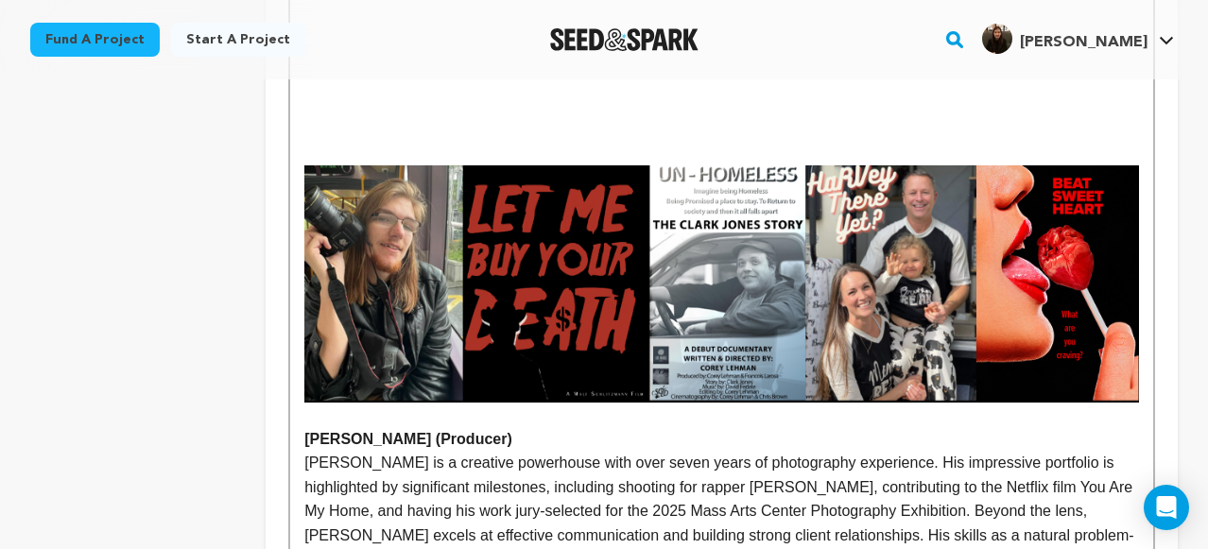
scroll to position [3077, 0]
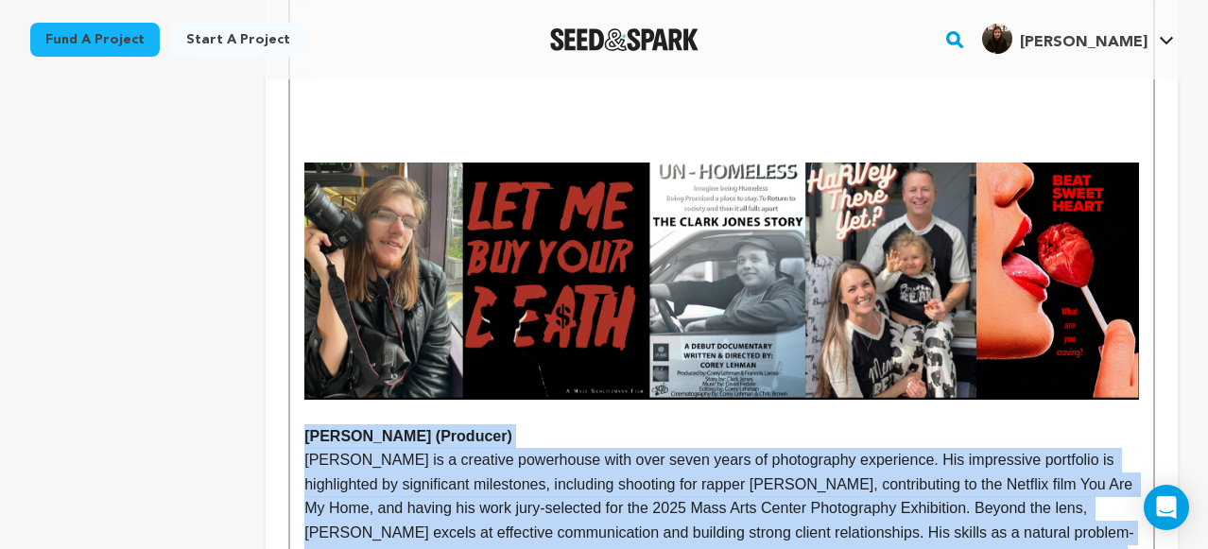
drag, startPoint x: 710, startPoint y: 461, endPoint x: 297, endPoint y: 300, distance: 443.5
copy div "Corey Lehman (Producer) Corey Lehman is a creative powerhouse with over seven y…"
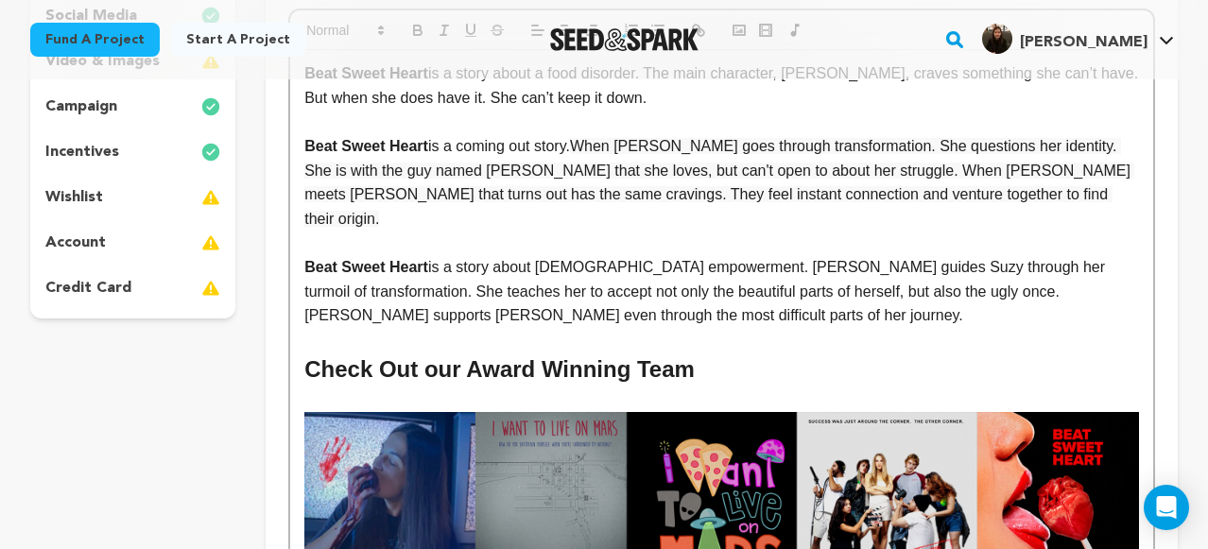
scroll to position [0, 0]
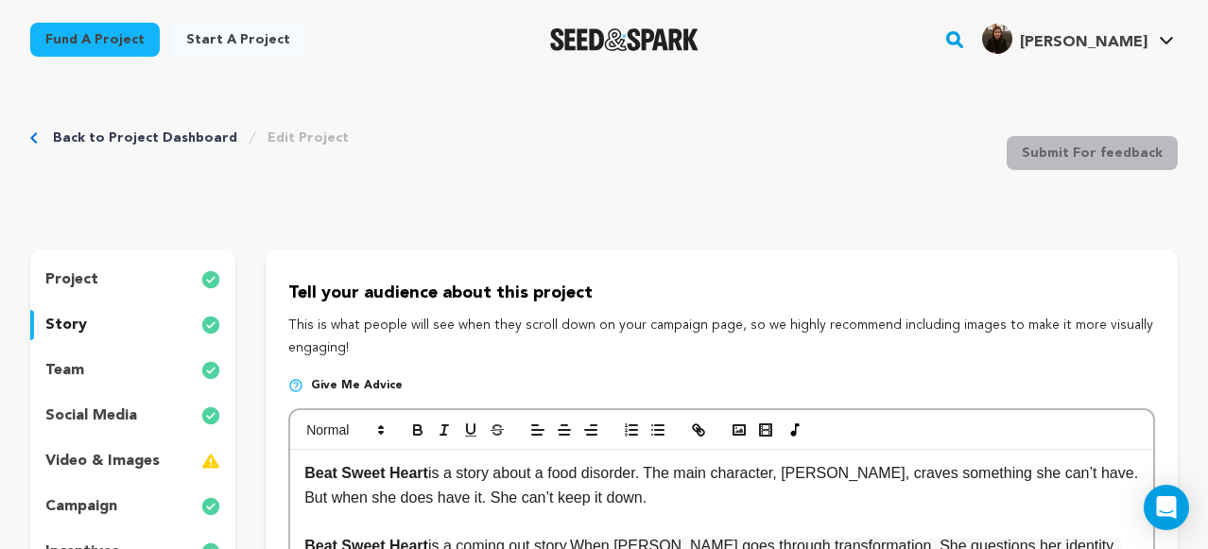
click at [77, 367] on p "team" at bounding box center [64, 370] width 39 height 23
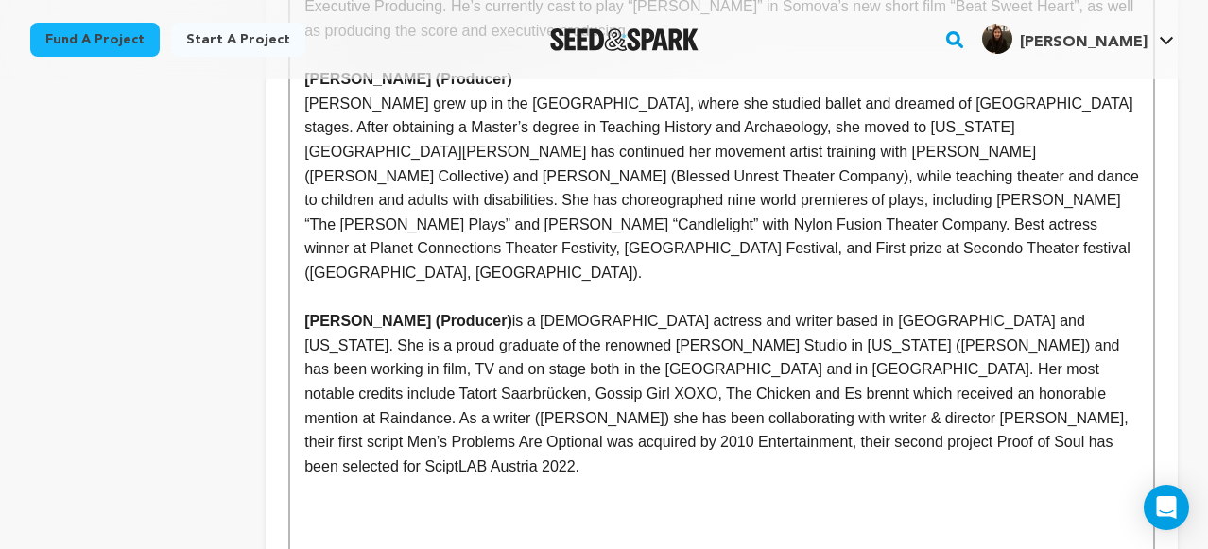
scroll to position [1286, 0]
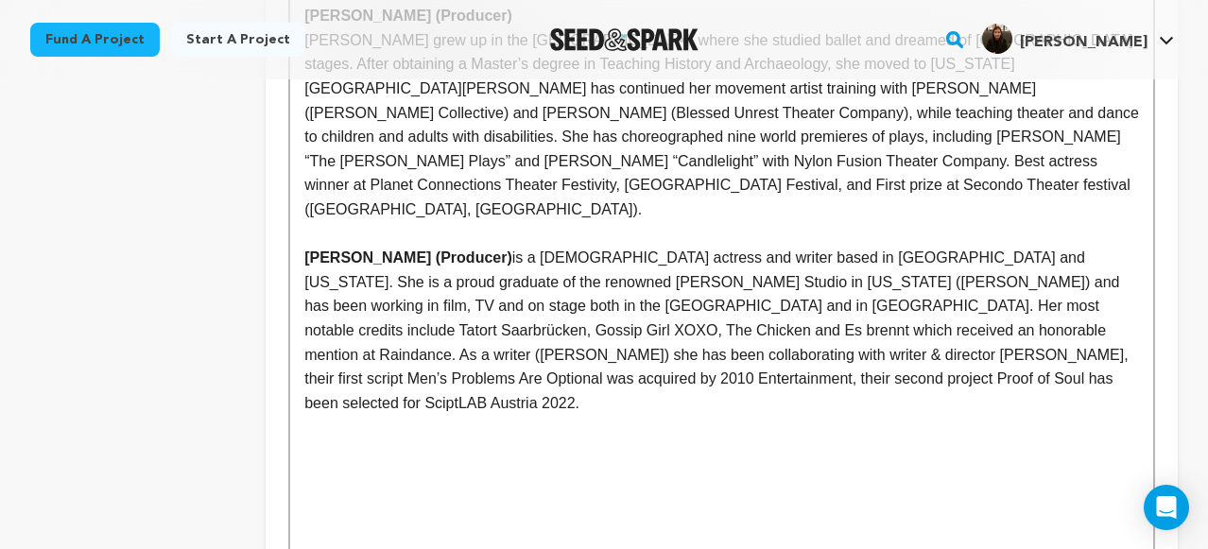
click at [1039, 259] on p "Sandra Maren Schneider (Producer) is a German-American actress and writer based…" at bounding box center [721, 330] width 835 height 169
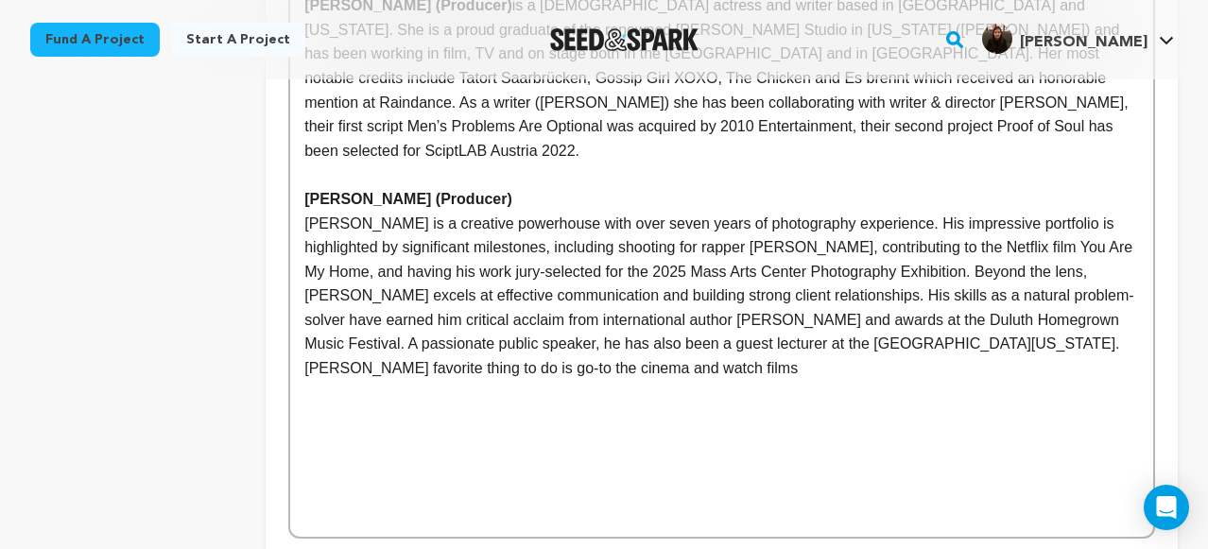
scroll to position [1540, 0]
click at [559, 476] on p at bounding box center [721, 488] width 835 height 25
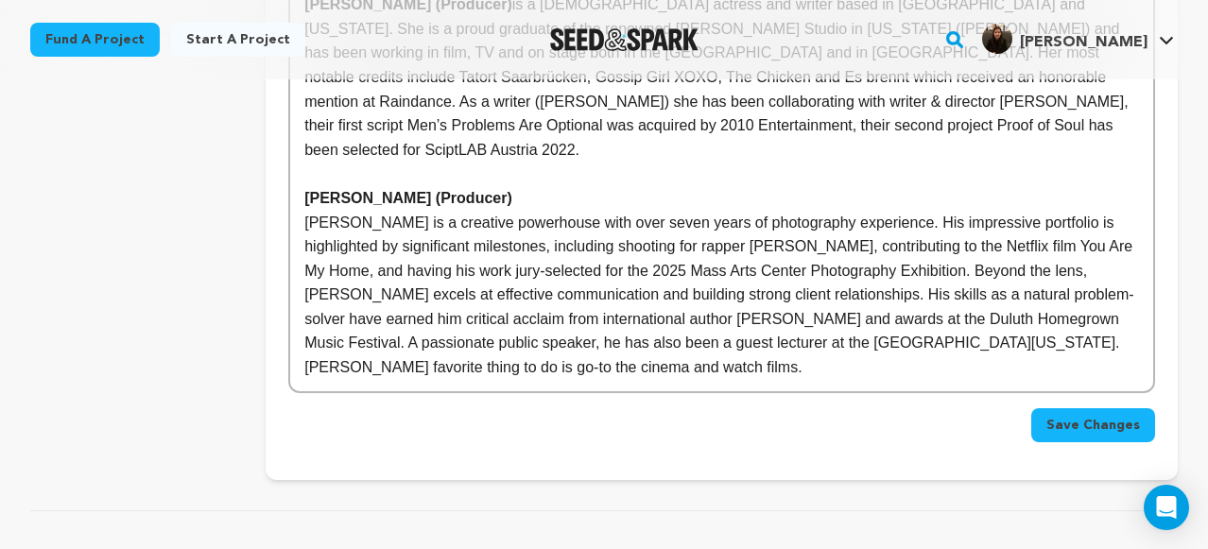
click at [1116, 416] on span "Save Changes" at bounding box center [1093, 425] width 94 height 19
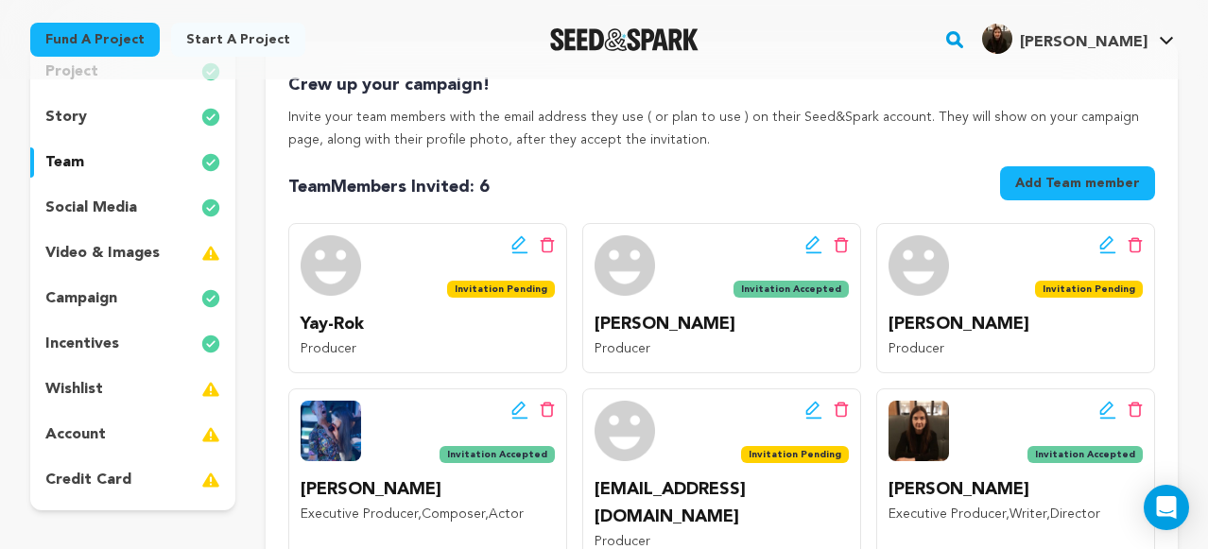
scroll to position [210, 0]
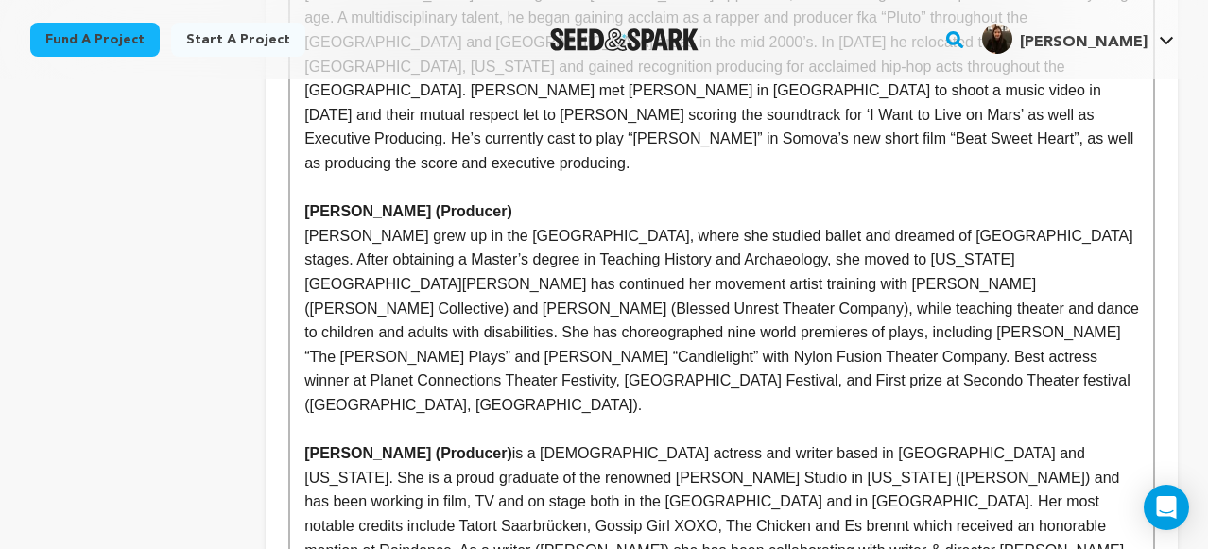
scroll to position [956, 0]
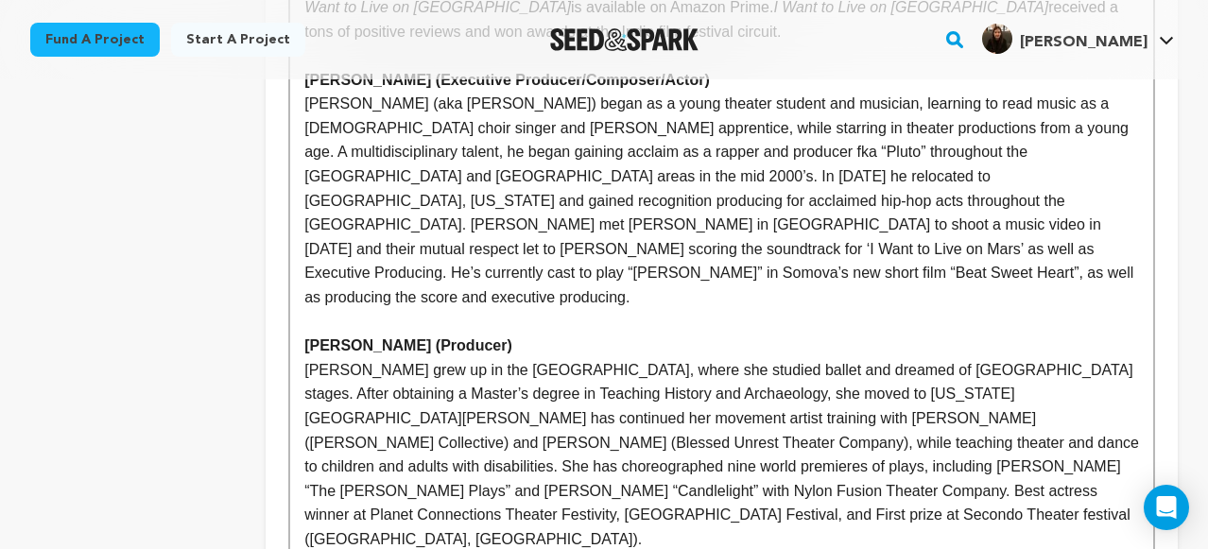
click at [780, 358] on p "[PERSON_NAME] grew up in the [GEOGRAPHIC_DATA], where she studied ballet and dr…" at bounding box center [721, 455] width 835 height 194
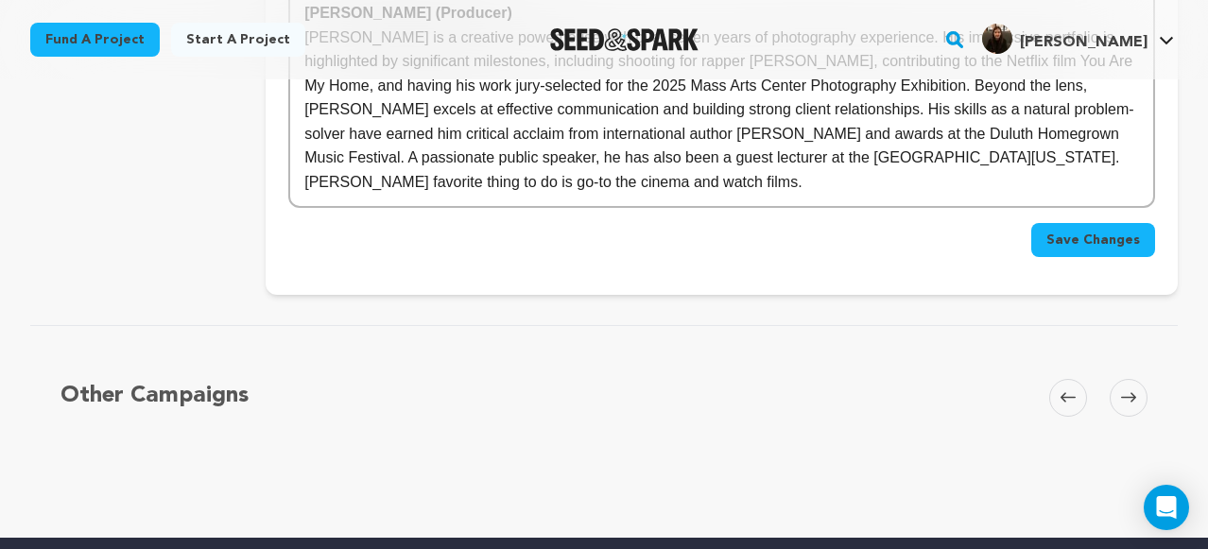
scroll to position [1639, 0]
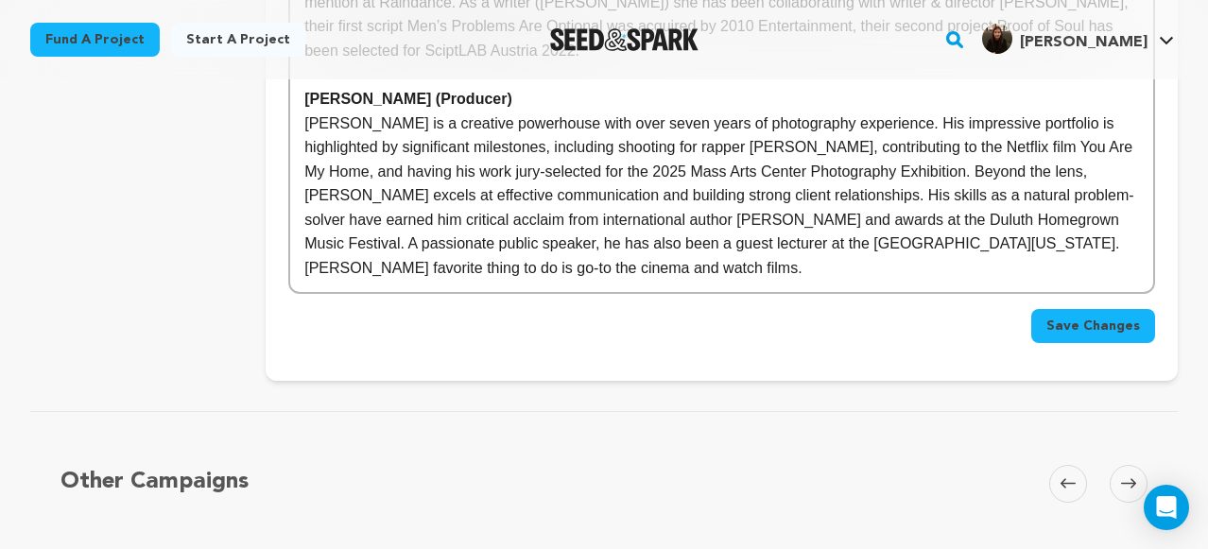
click at [1125, 309] on button "Save Changes" at bounding box center [1093, 326] width 124 height 34
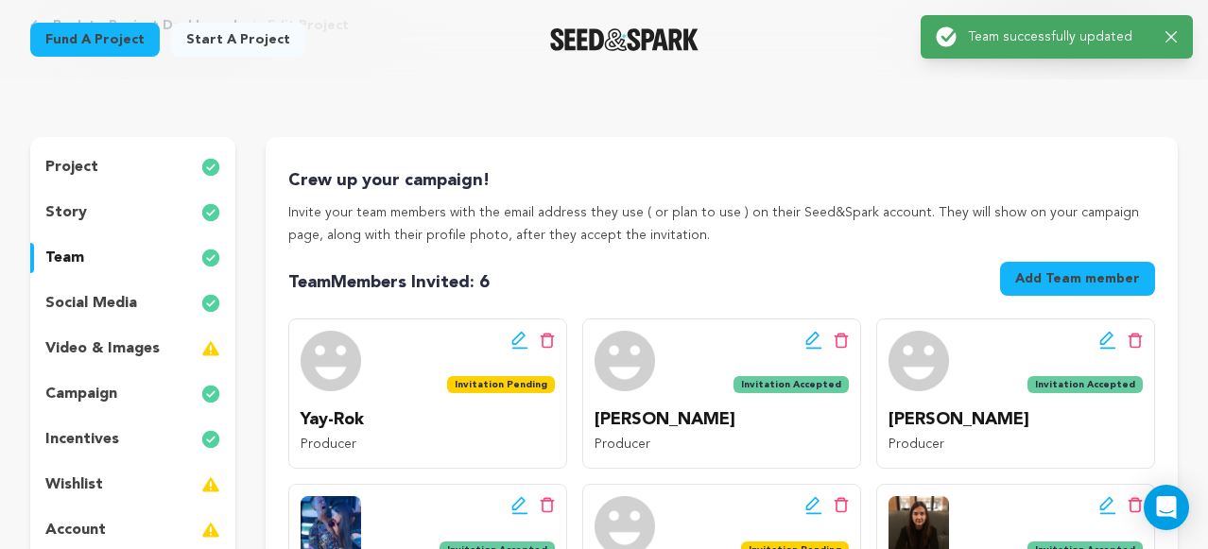
scroll to position [1, 0]
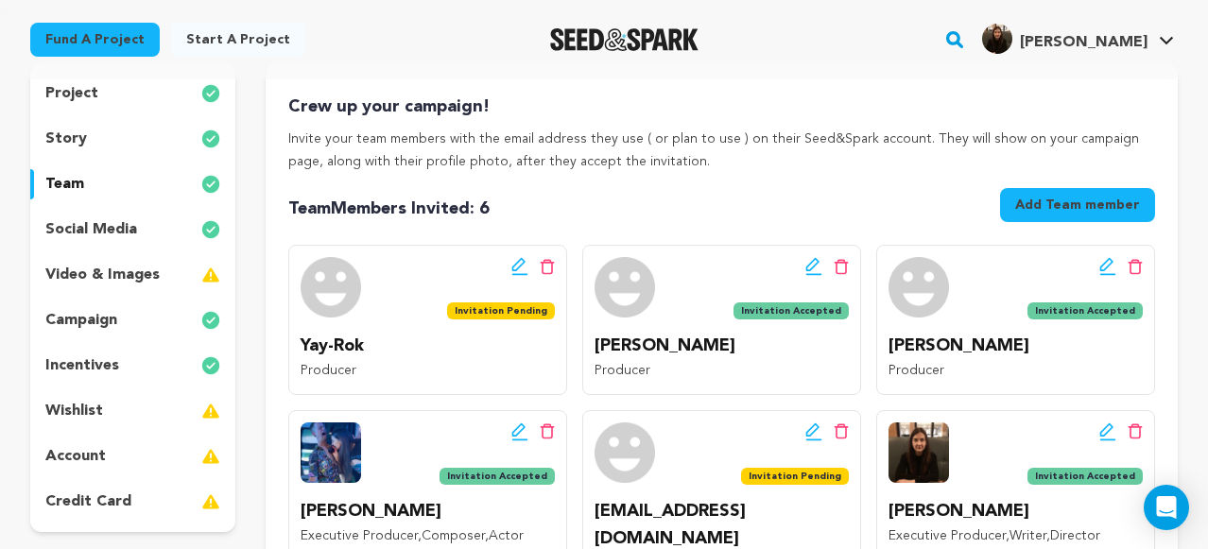
scroll to position [148, 0]
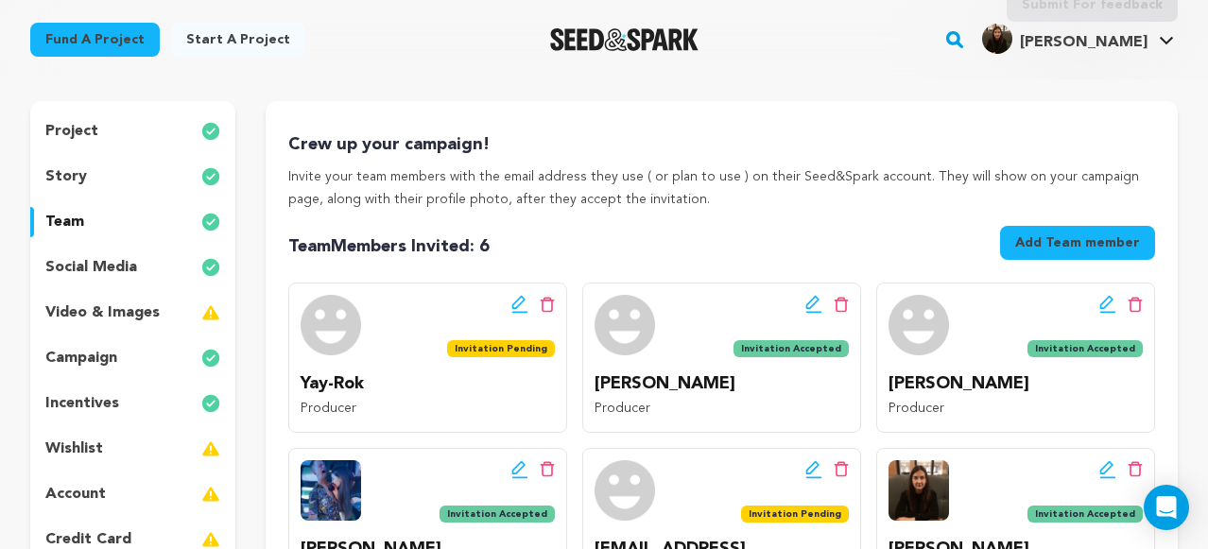
click at [133, 311] on p "video & images" at bounding box center [102, 312] width 114 height 23
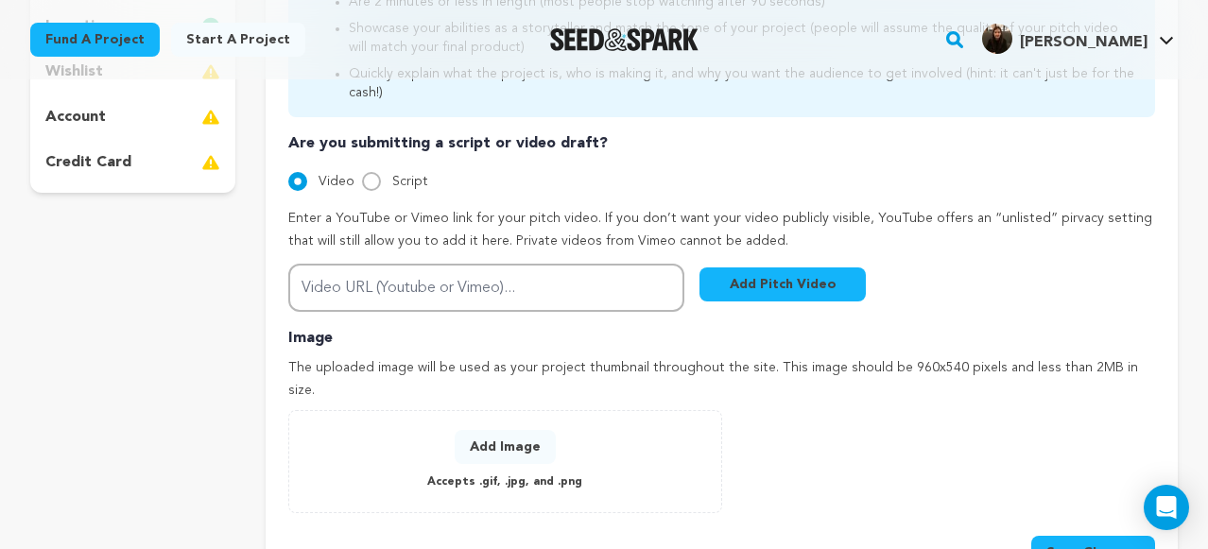
scroll to position [529, 0]
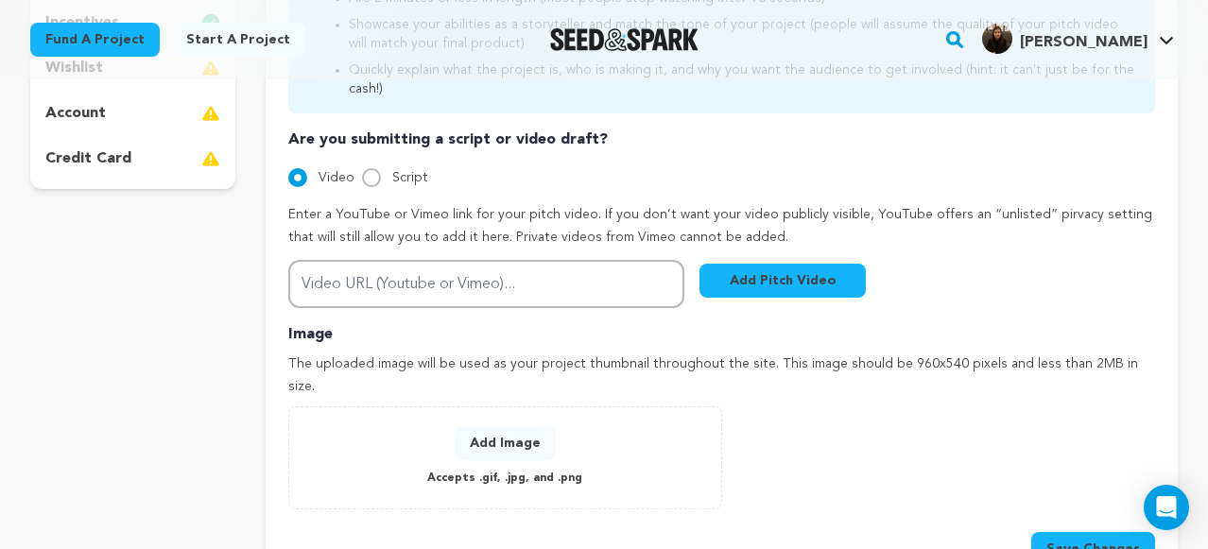
drag, startPoint x: 1152, startPoint y: 346, endPoint x: 765, endPoint y: 344, distance: 387.5
click at [765, 353] on p "The uploaded image will be used as your project thumbnail throughout the site. …" at bounding box center [721, 375] width 867 height 45
copy p "This image should be 960x540 pixels and less than 2MB in size."
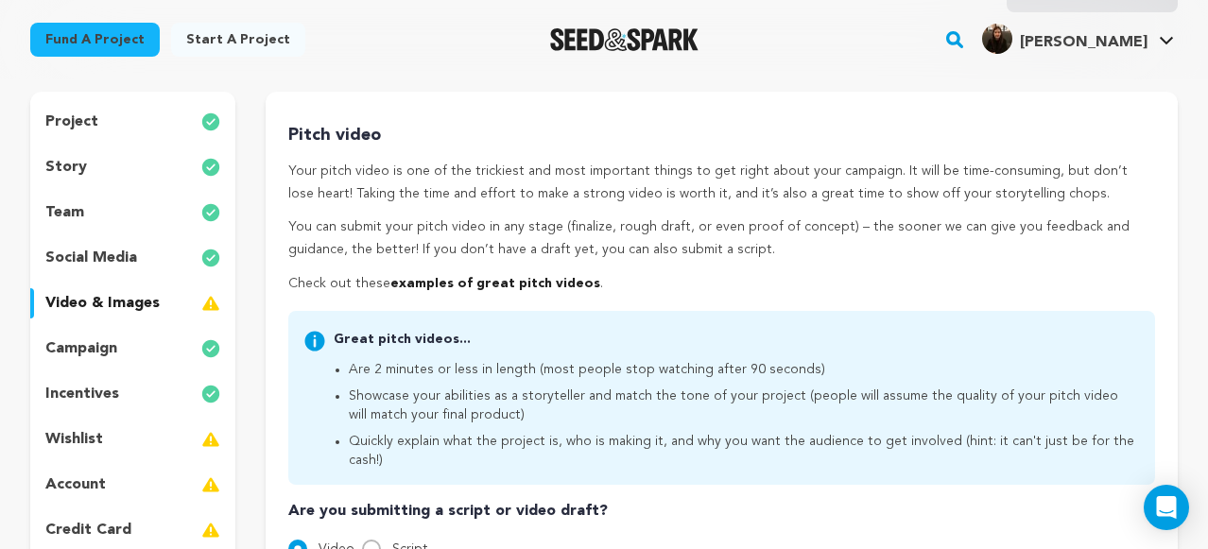
scroll to position [172, 0]
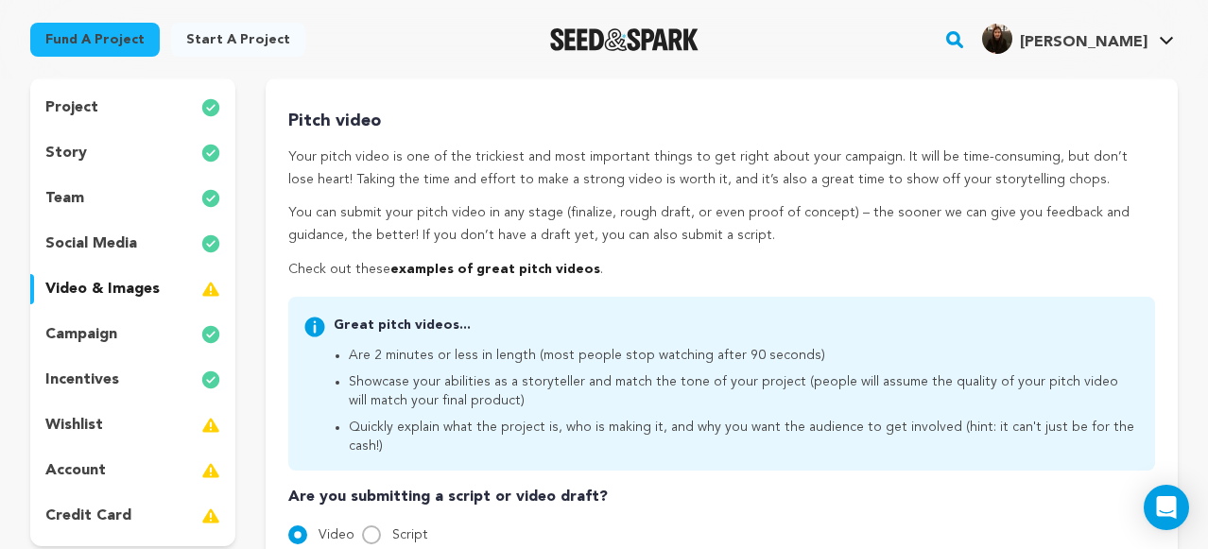
click at [114, 383] on p "incentives" at bounding box center [82, 380] width 74 height 23
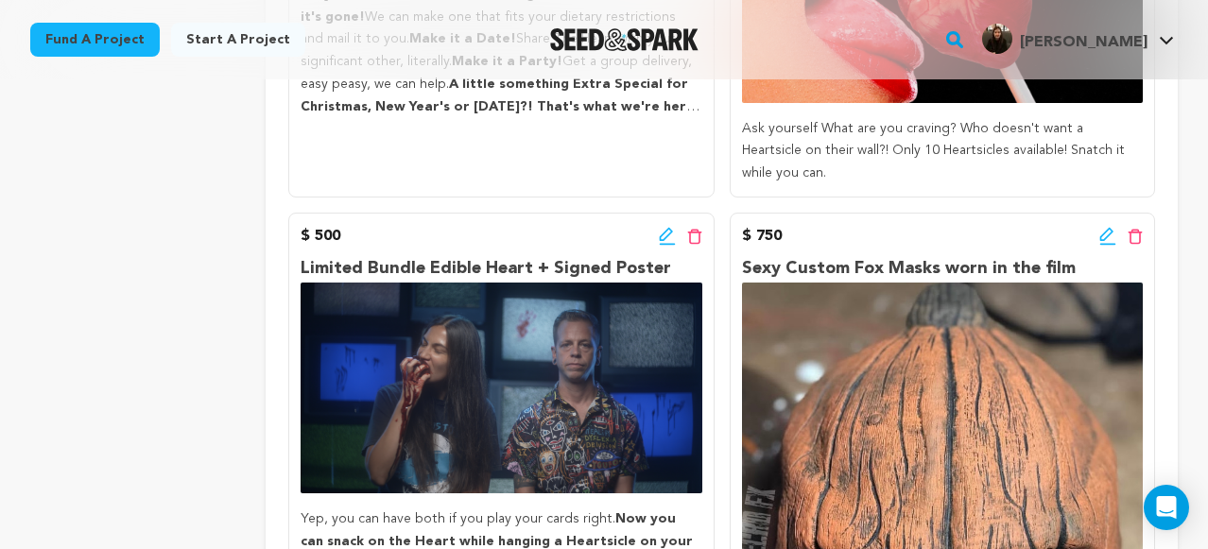
scroll to position [1608, 0]
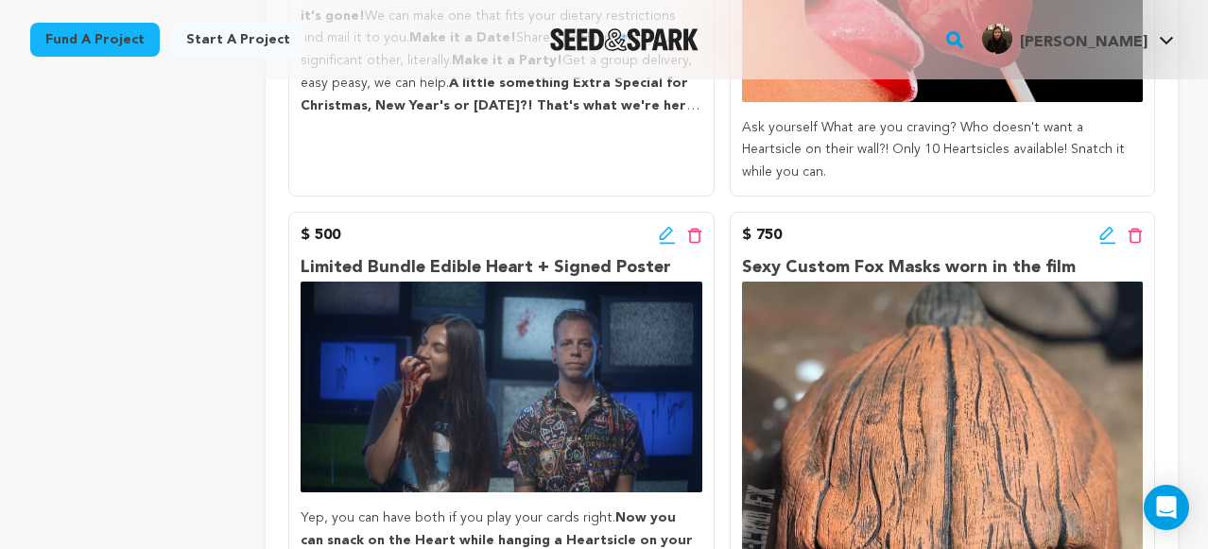
click at [1101, 226] on icon at bounding box center [1107, 235] width 17 height 19
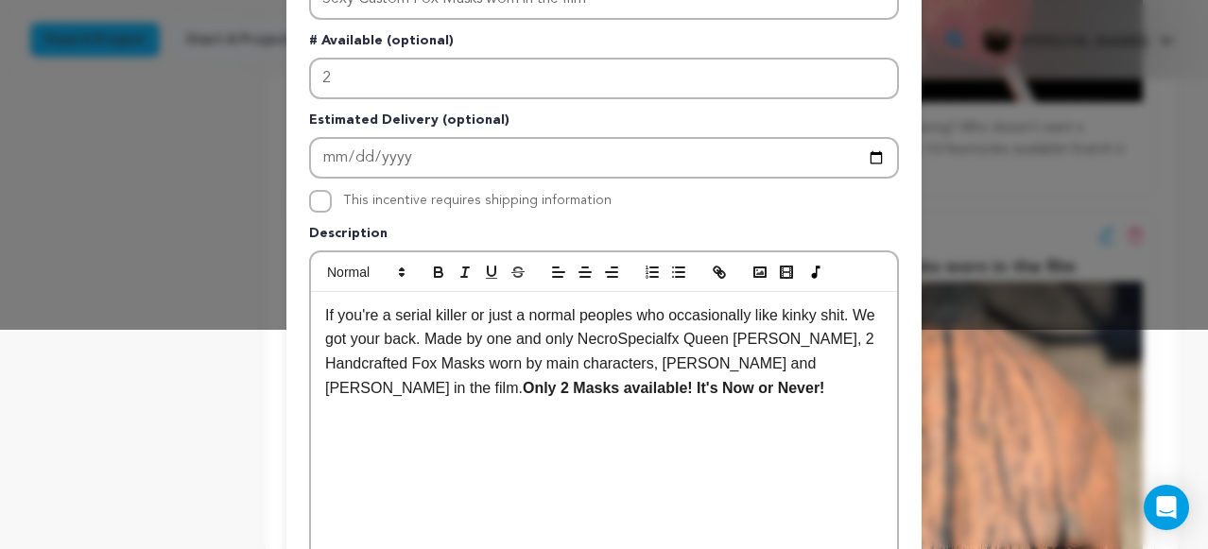
scroll to position [659, 0]
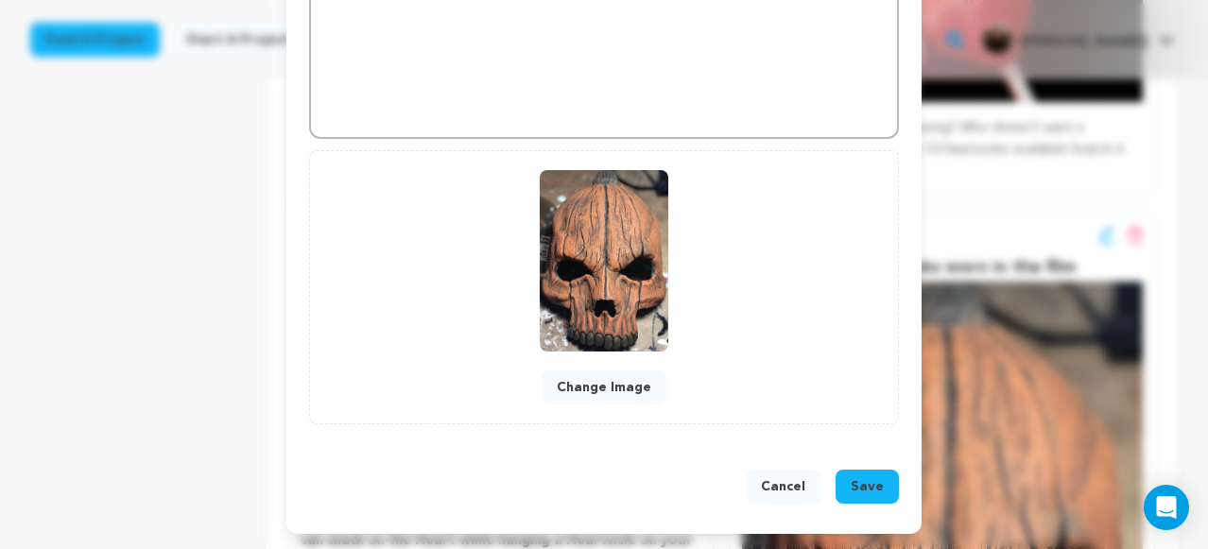
click at [616, 388] on button "Change Image" at bounding box center [604, 387] width 125 height 34
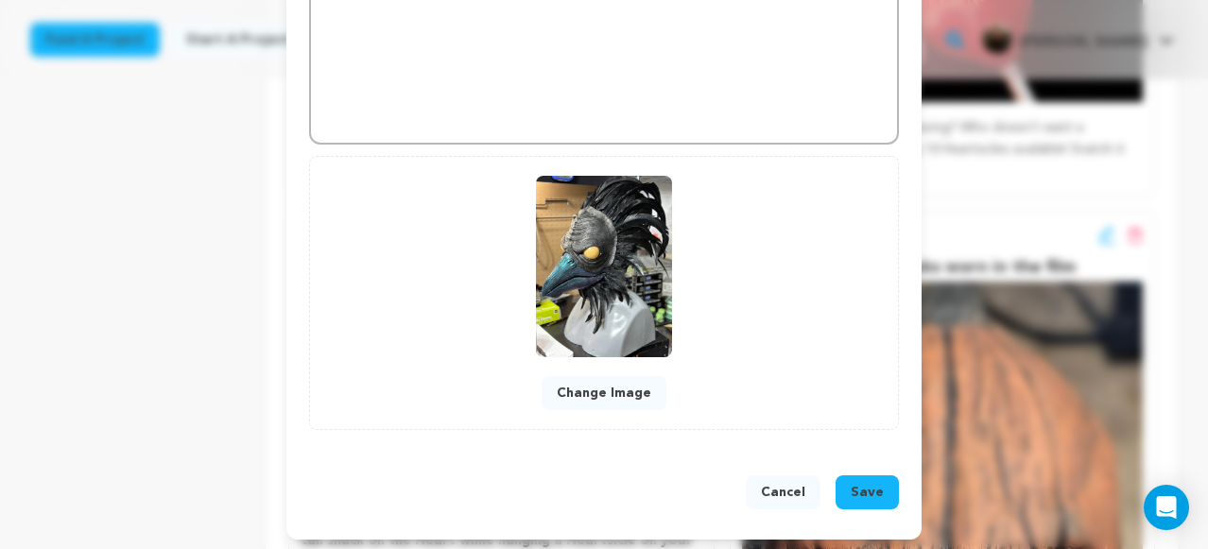
scroll to position [618, 0]
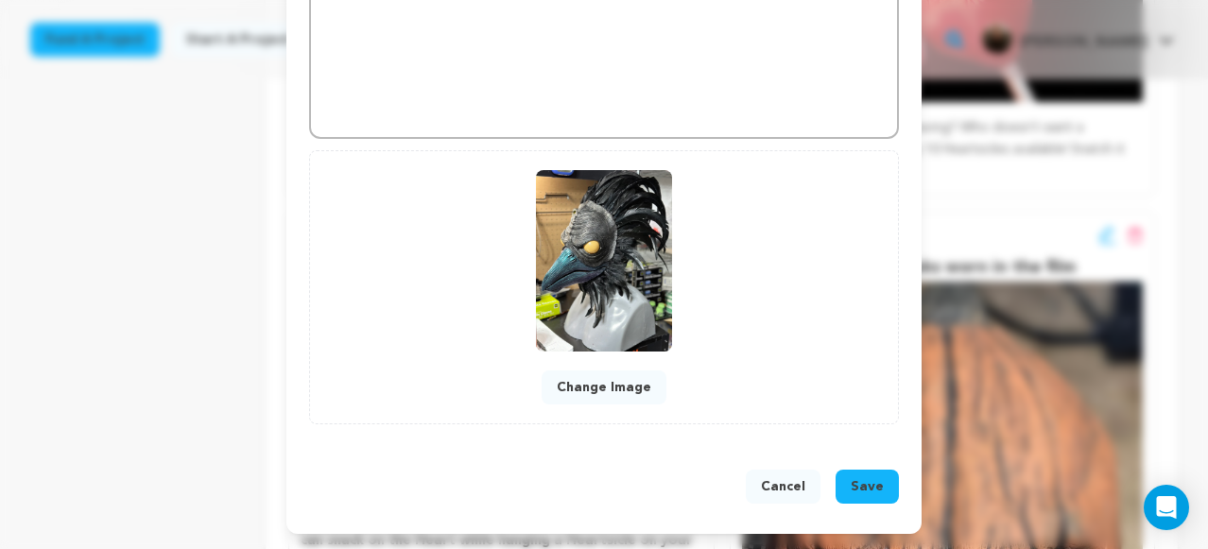
click at [880, 475] on button "Save" at bounding box center [866, 487] width 63 height 34
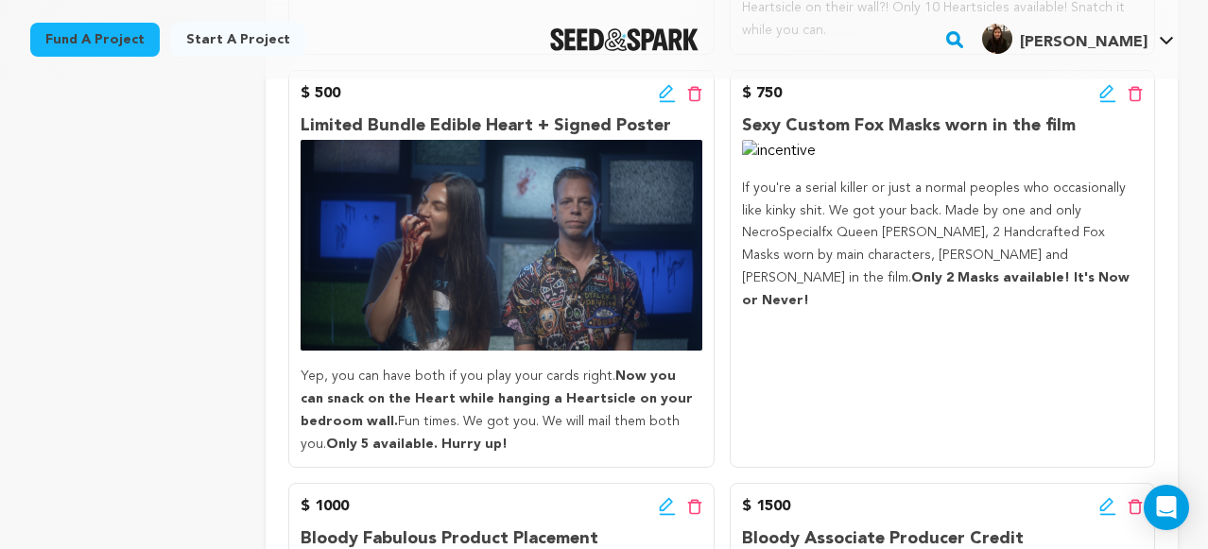
scroll to position [1404, 0]
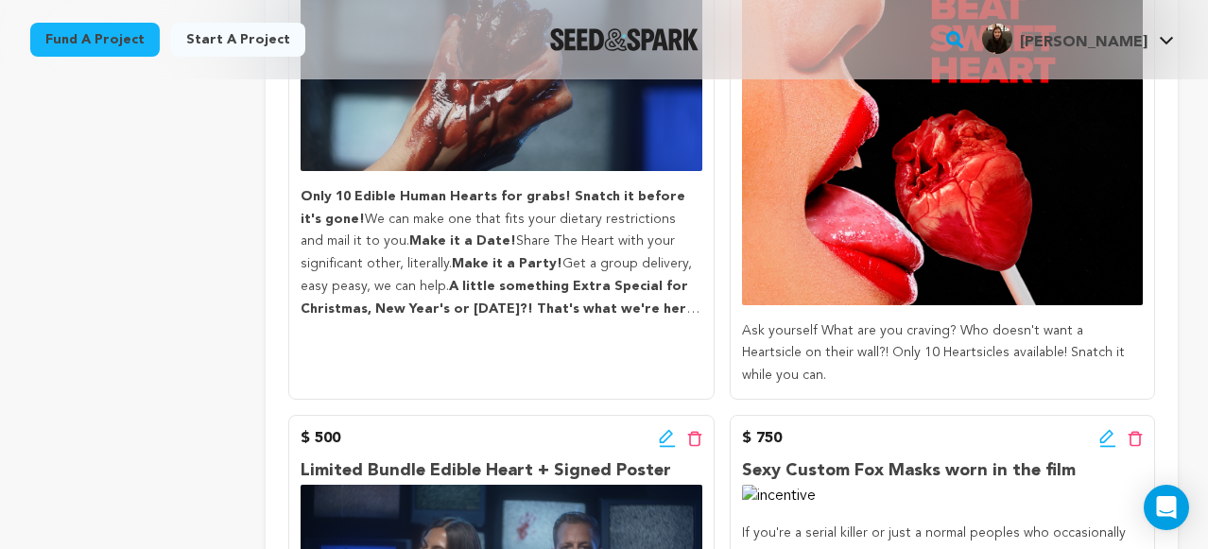
click at [1107, 429] on icon at bounding box center [1107, 438] width 17 height 19
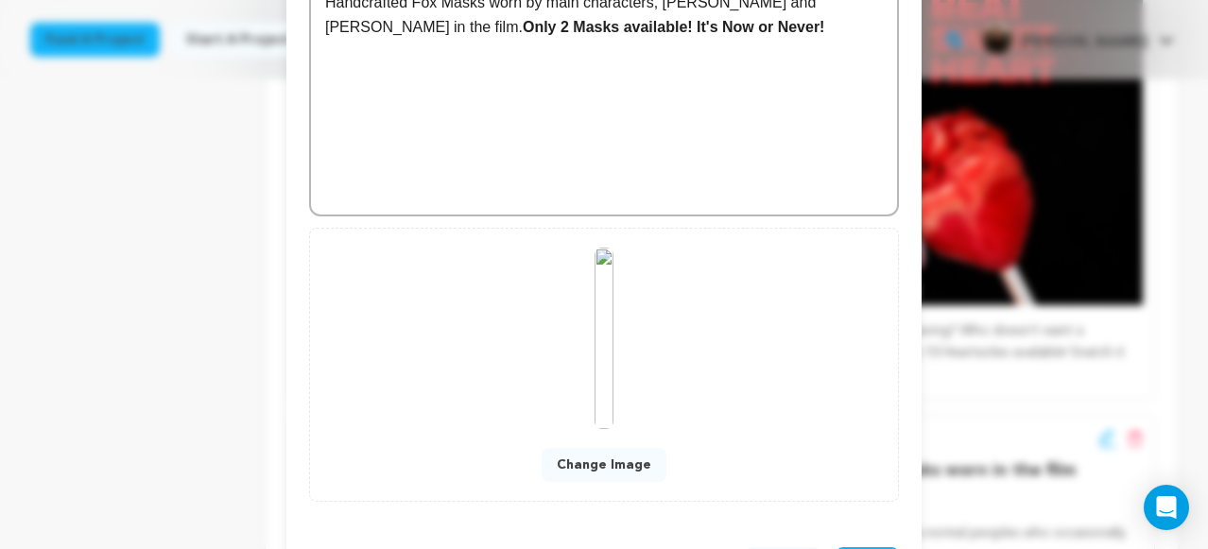
scroll to position [659, 0]
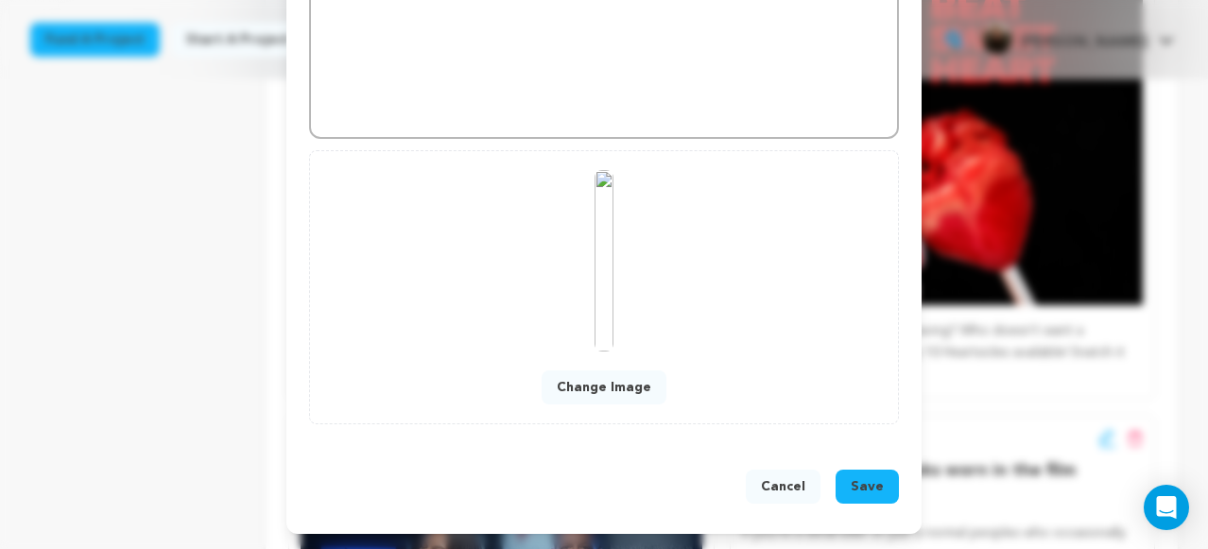
click at [611, 383] on button "Change Image" at bounding box center [604, 387] width 125 height 34
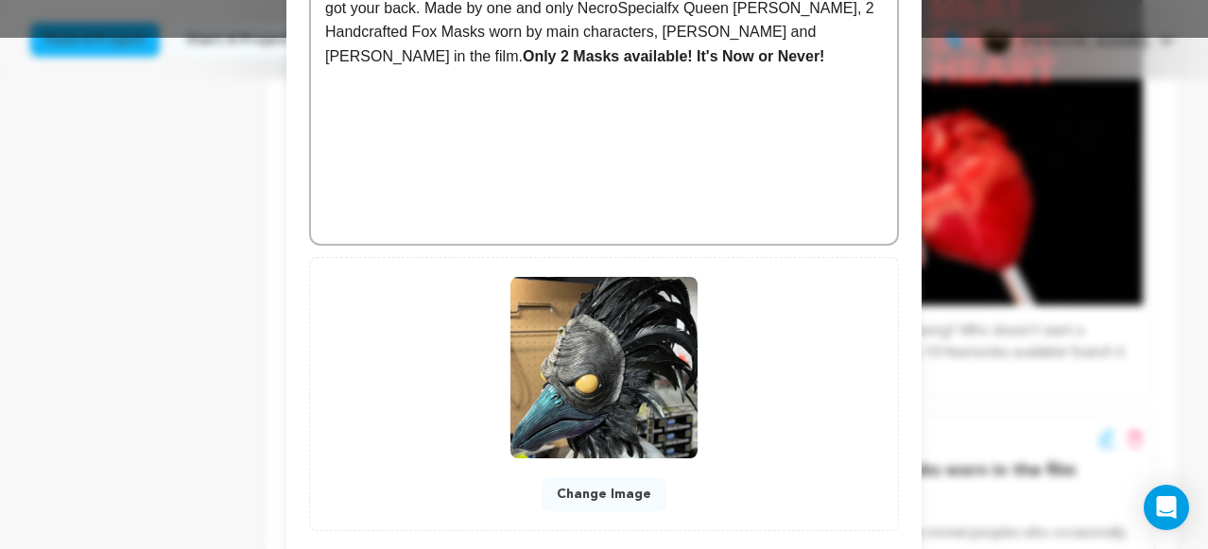
scroll to position [618, 0]
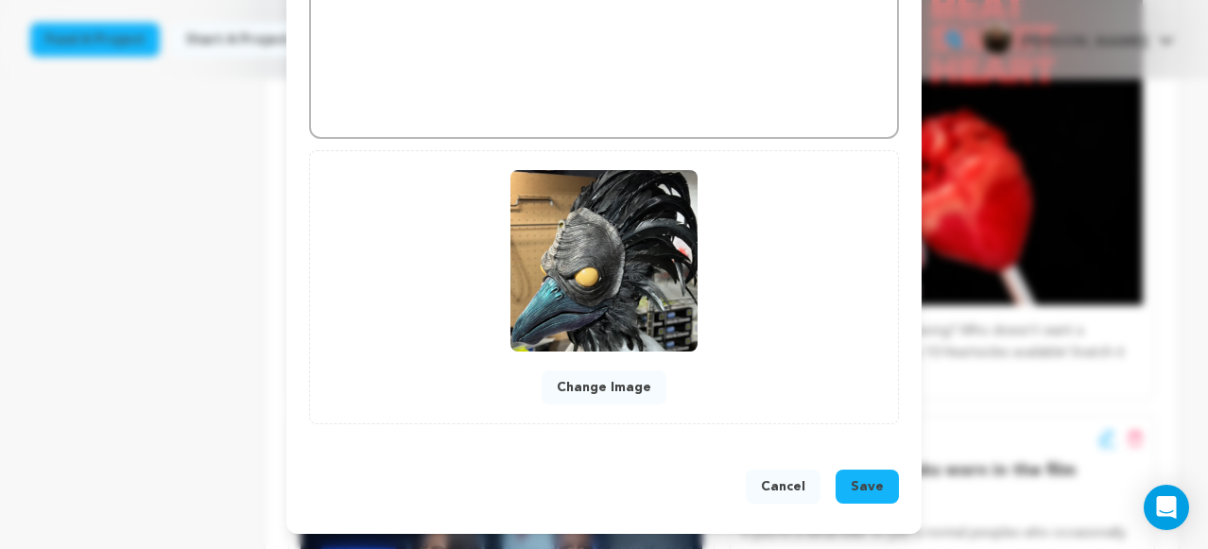
click at [856, 488] on span "Save" at bounding box center [867, 486] width 33 height 19
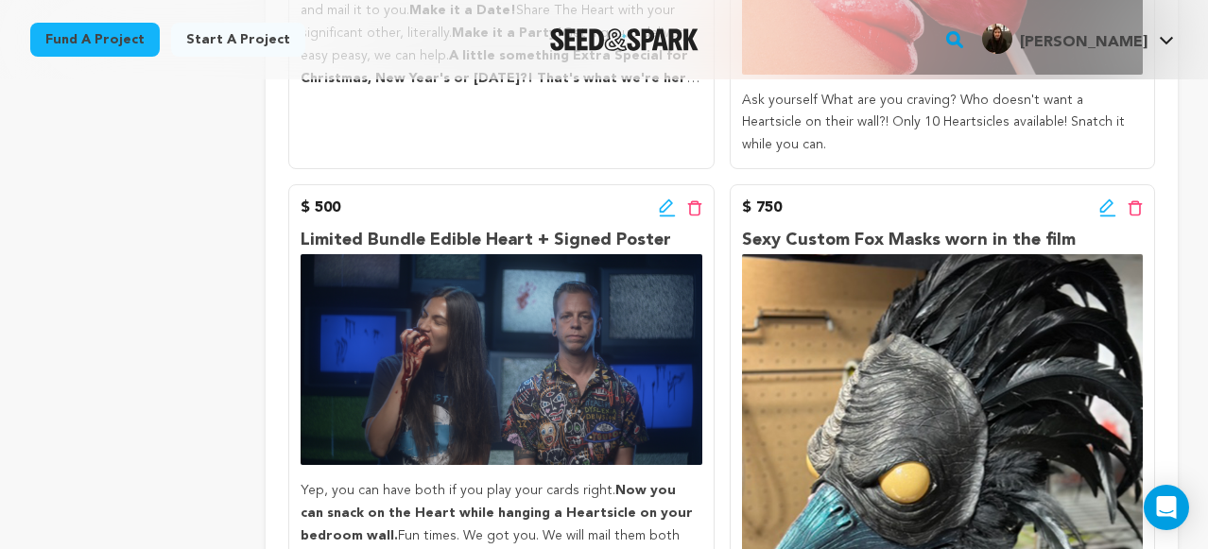
scroll to position [1654, 0]
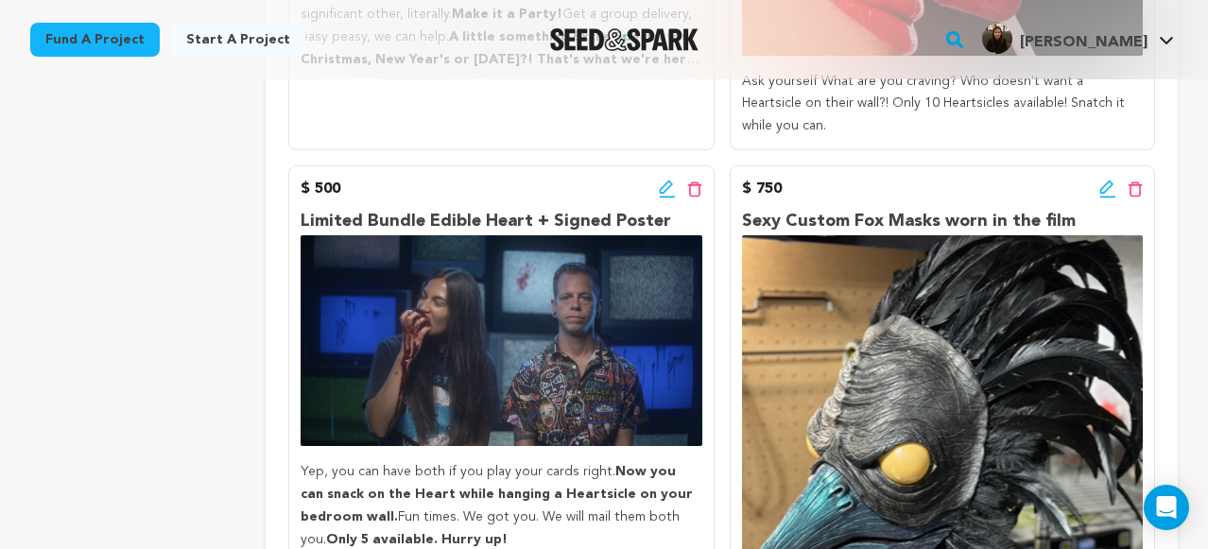
click at [1108, 181] on icon at bounding box center [1106, 187] width 13 height 13
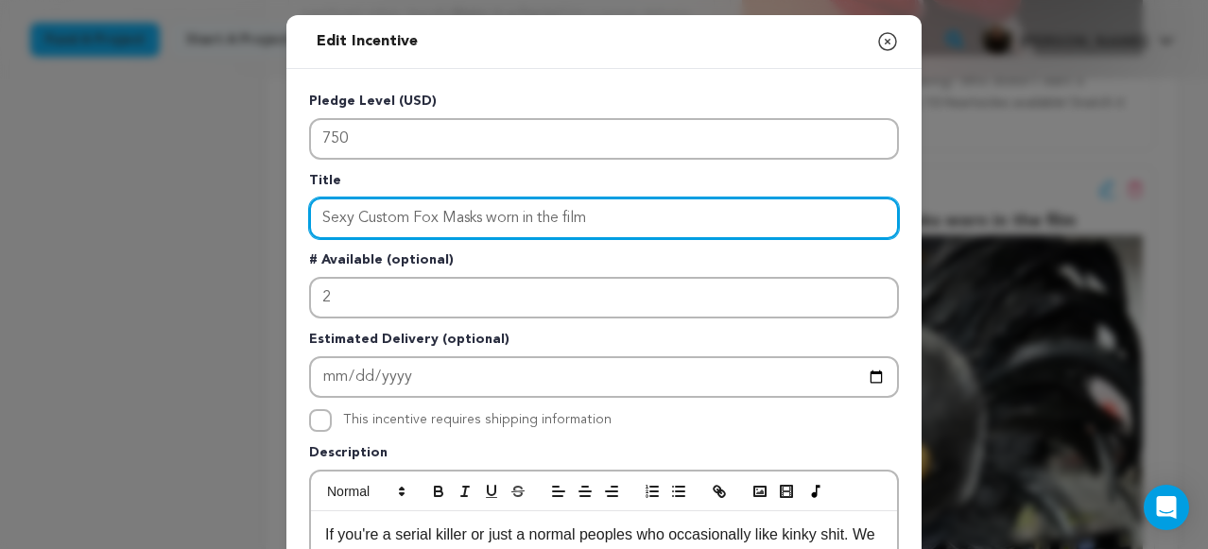
click at [357, 216] on input "Sexy Custom Fox Masks worn in the film" at bounding box center [604, 219] width 590 height 42
click at [322, 220] on input "Sexy Custom Fox Masks worn in the film" at bounding box center [604, 219] width 590 height 42
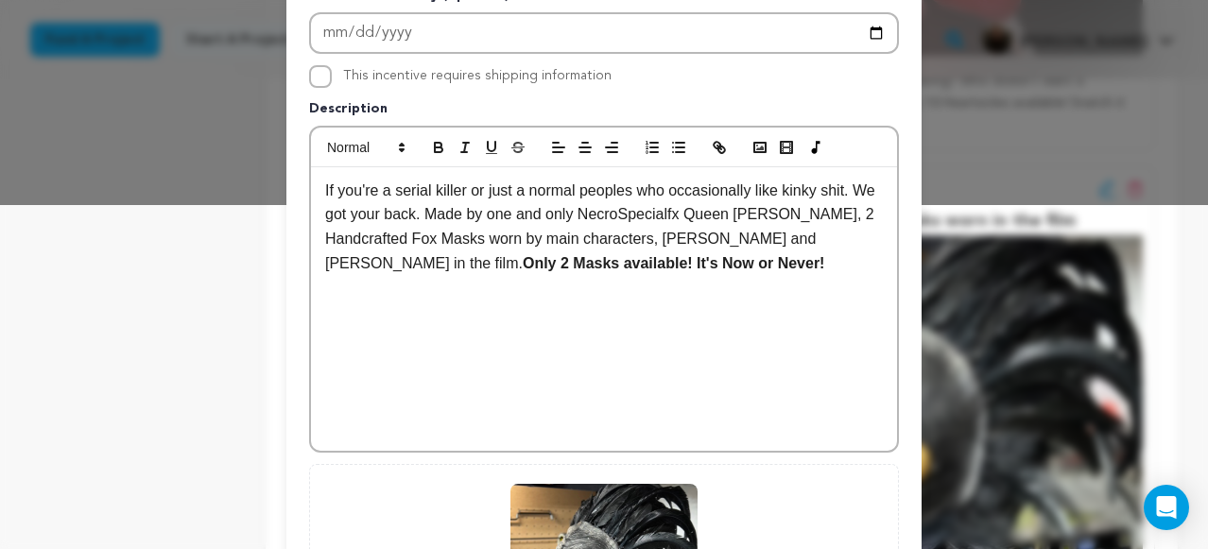
scroll to position [659, 0]
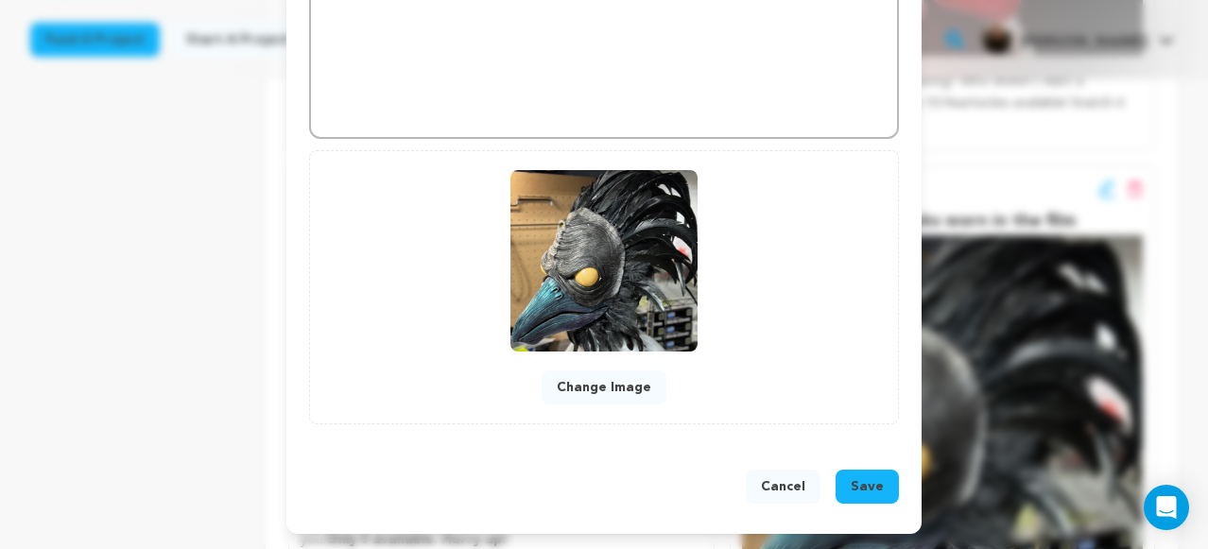
type input "Scary Sexy Custom Fox Masks worn in the film"
click at [867, 504] on div "Cancel Save" at bounding box center [604, 491] width 590 height 42
click at [873, 479] on span "Save" at bounding box center [867, 486] width 33 height 19
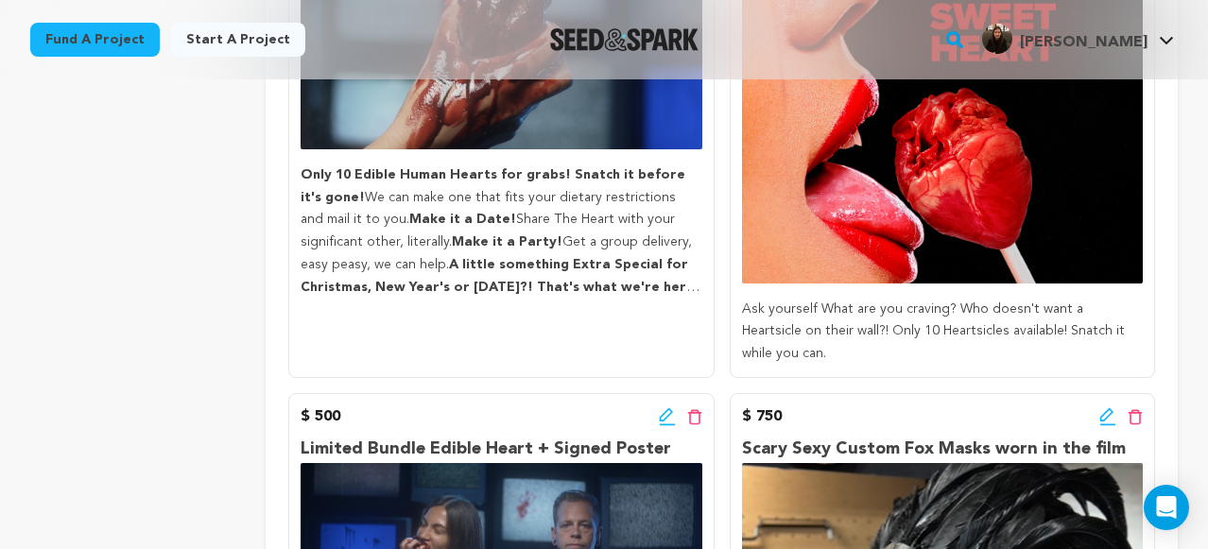
scroll to position [1428, 0]
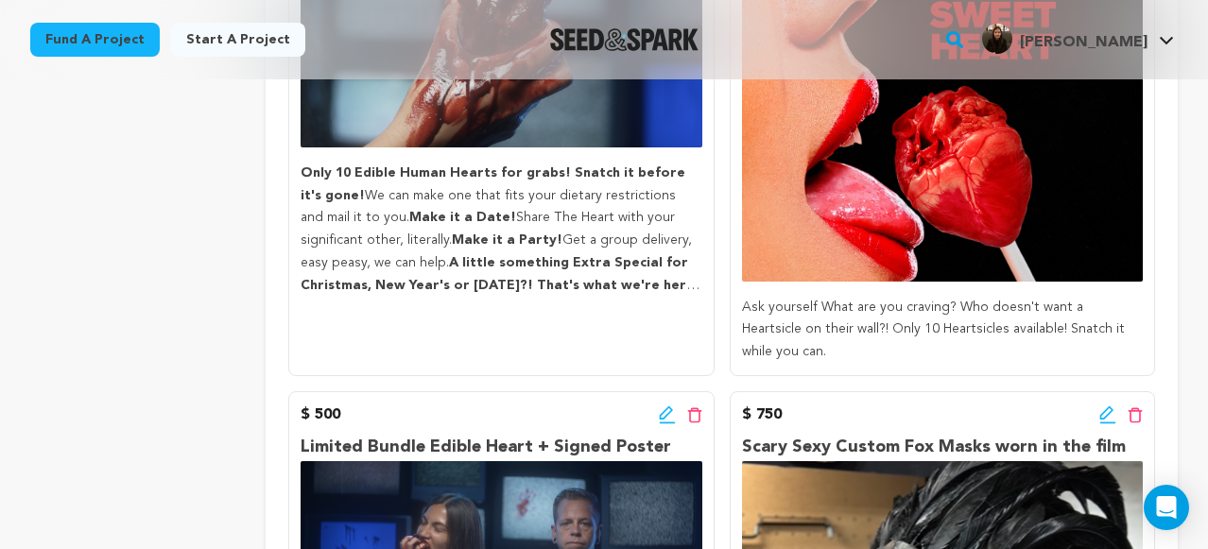
click at [1100, 406] on icon at bounding box center [1106, 412] width 13 height 13
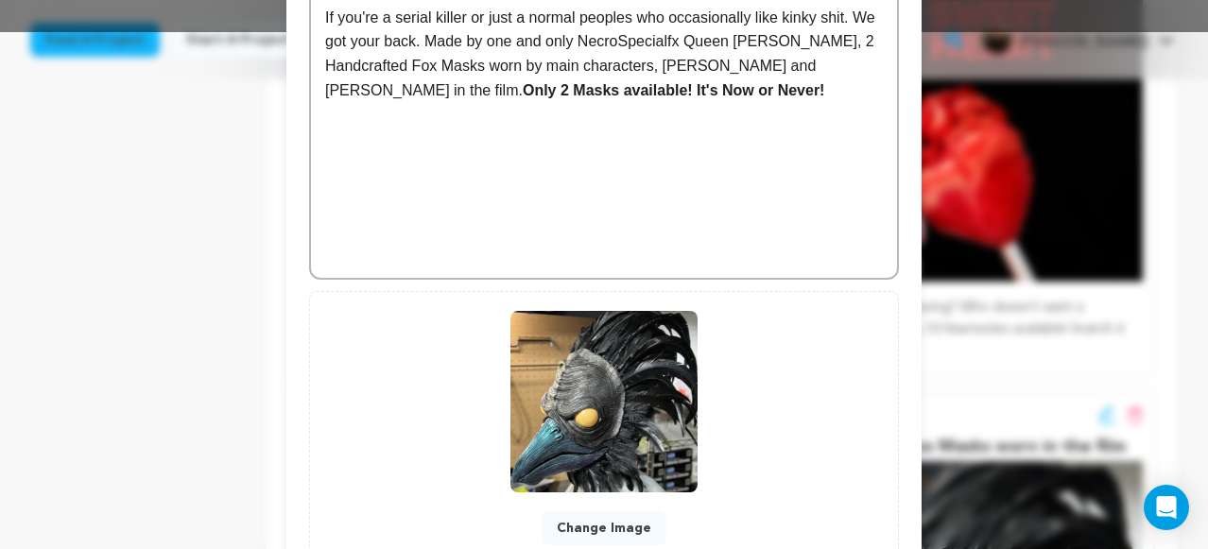
scroll to position [513, 0]
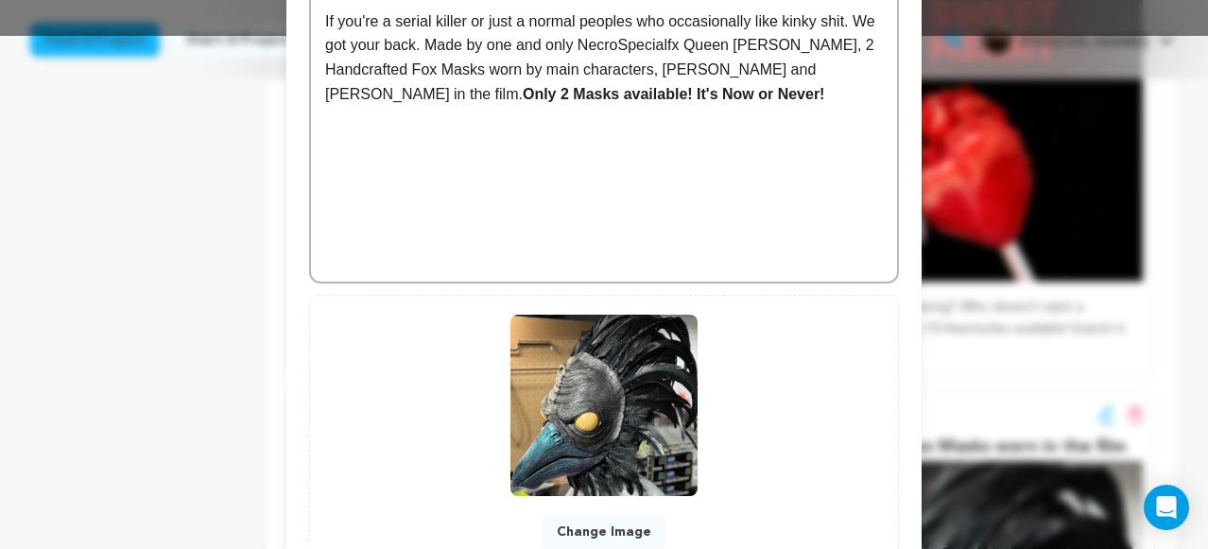
click at [355, 95] on p "If you're a serial killer or just a normal peoples who occasionally like kinky …" at bounding box center [604, 57] width 558 height 96
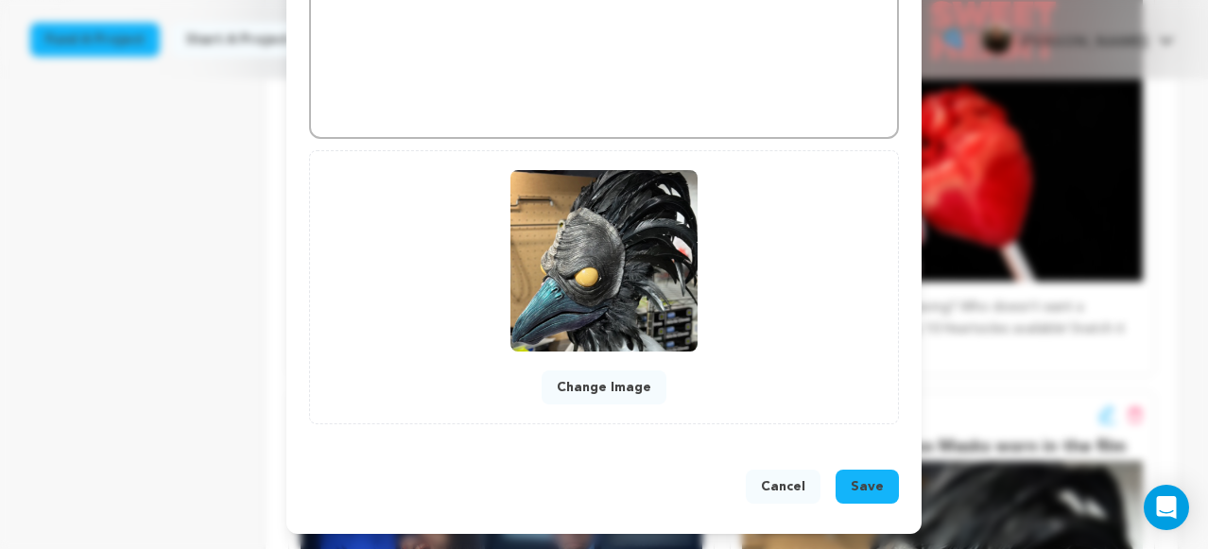
click at [864, 477] on span "Save" at bounding box center [867, 486] width 33 height 19
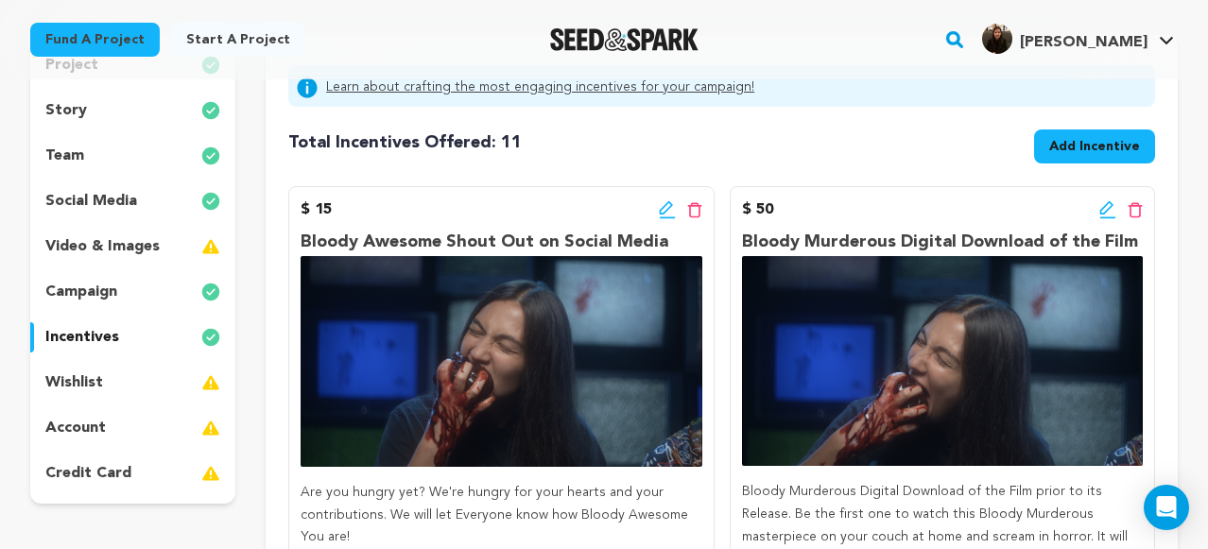
scroll to position [140, 0]
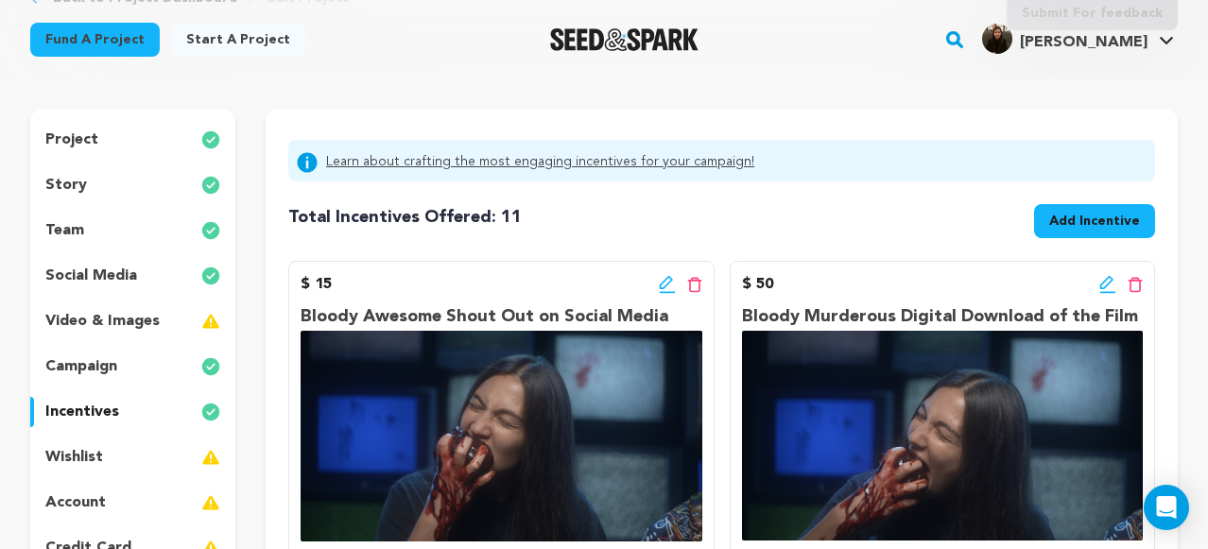
click at [89, 183] on div "story" at bounding box center [132, 185] width 205 height 30
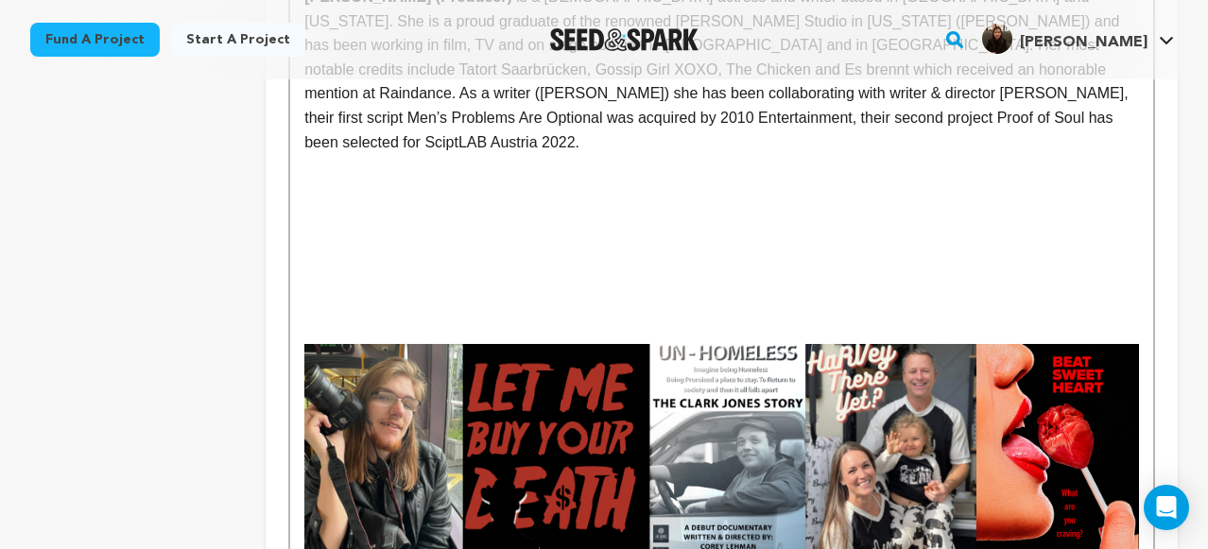
scroll to position [2928, 0]
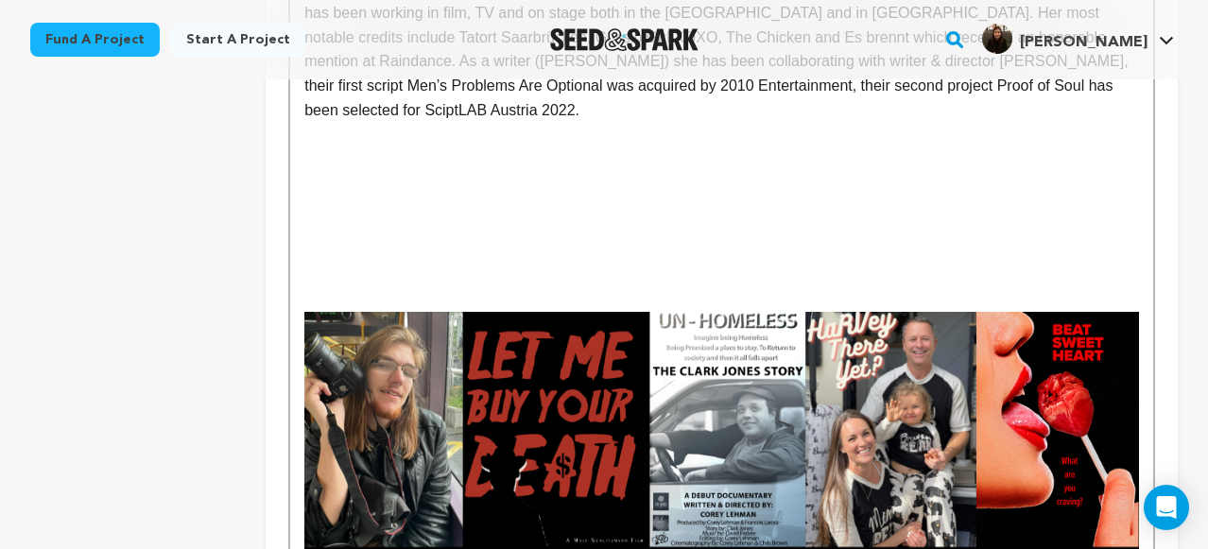
click at [308, 288] on p at bounding box center [721, 418] width 835 height 261
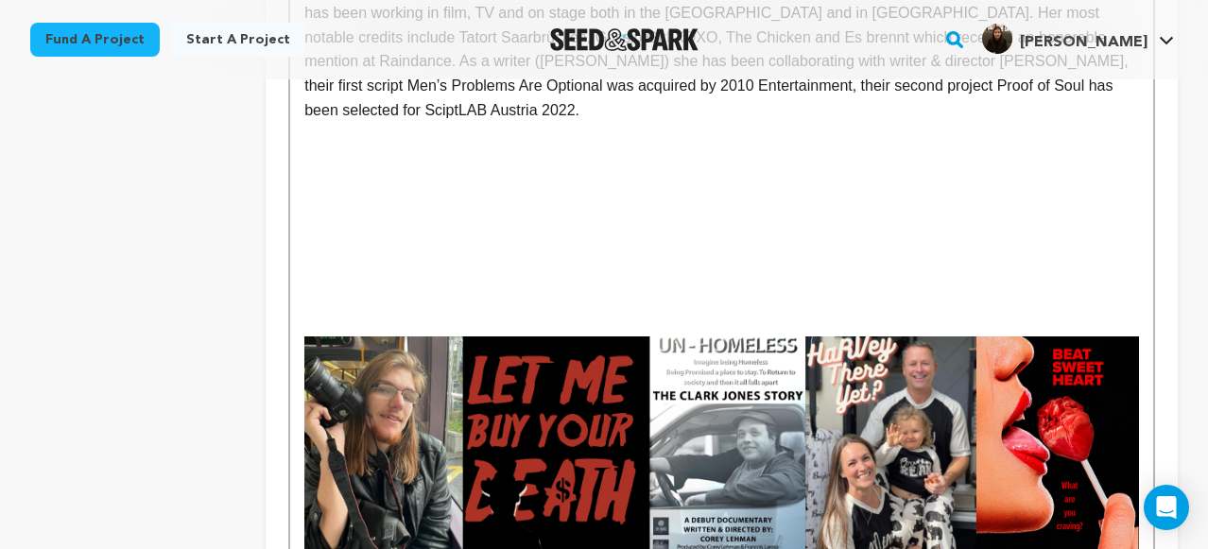
click at [944, 288] on p at bounding box center [721, 300] width 835 height 25
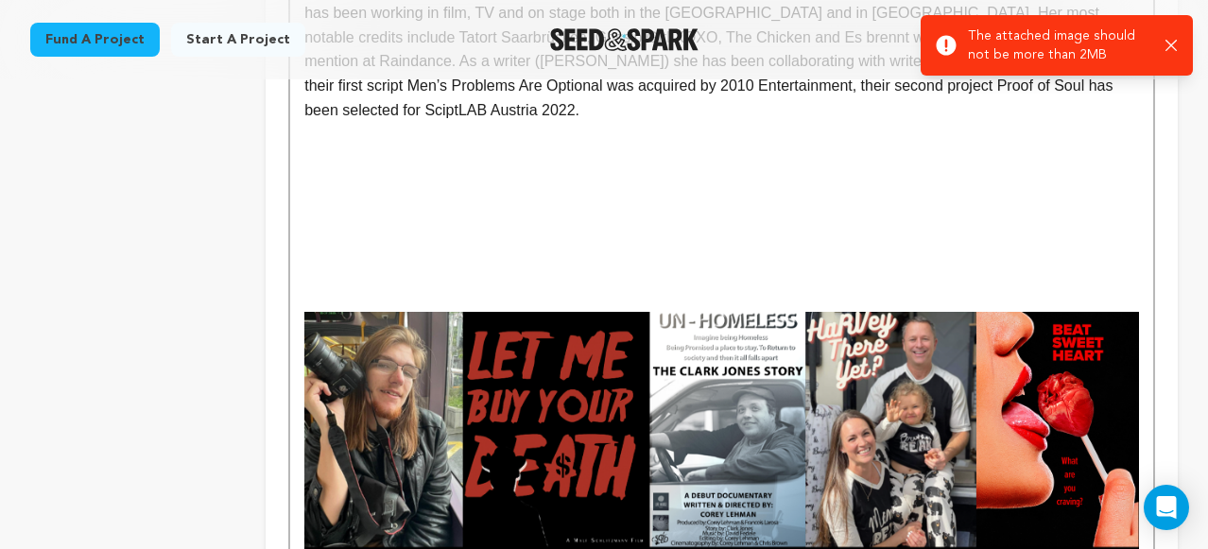
click at [1176, 47] on icon "button" at bounding box center [1171, 46] width 12 height 12
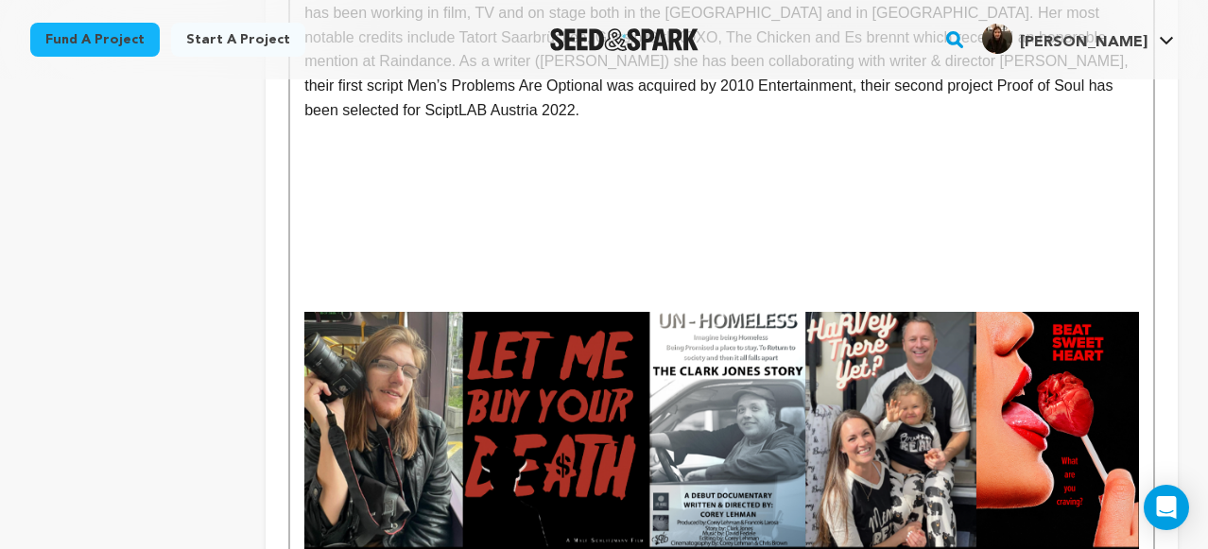
click at [318, 288] on p at bounding box center [721, 418] width 835 height 261
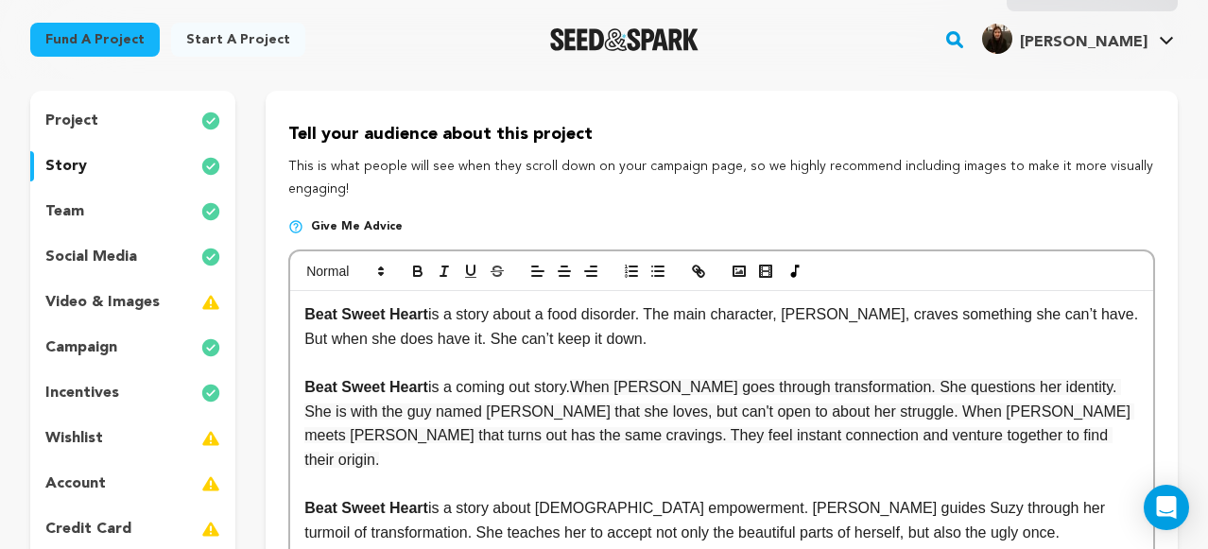
scroll to position [161, 0]
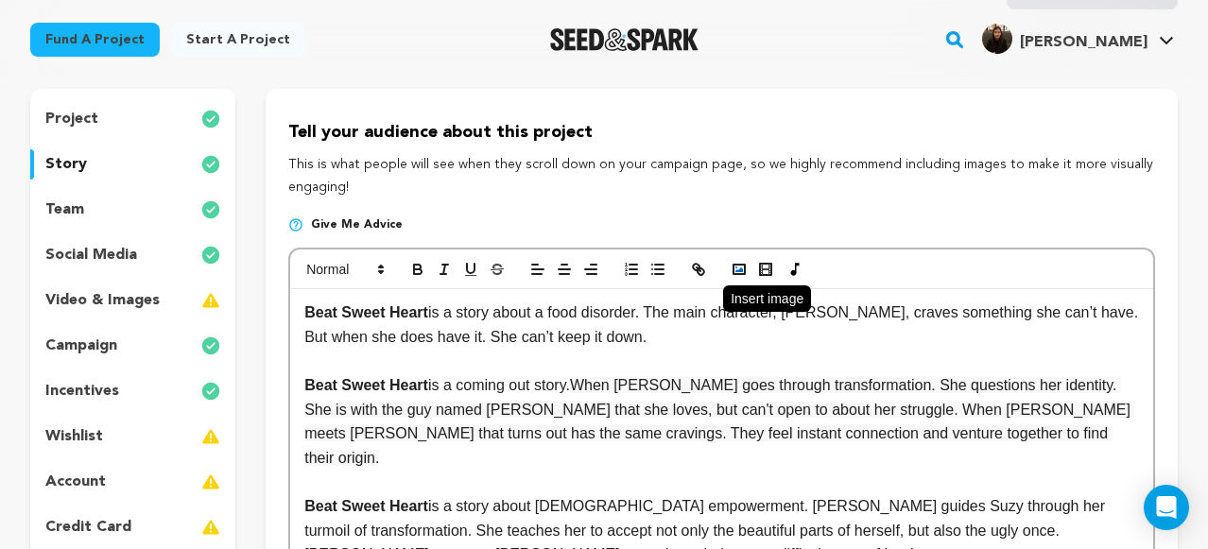
click at [731, 279] on button "button" at bounding box center [739, 269] width 26 height 23
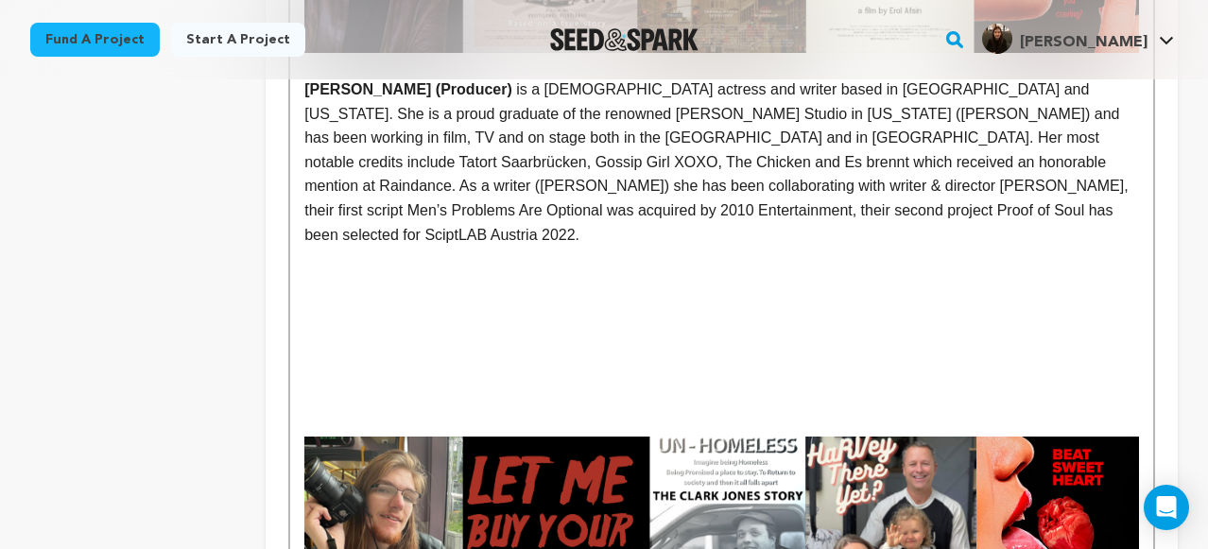
scroll to position [2805, 0]
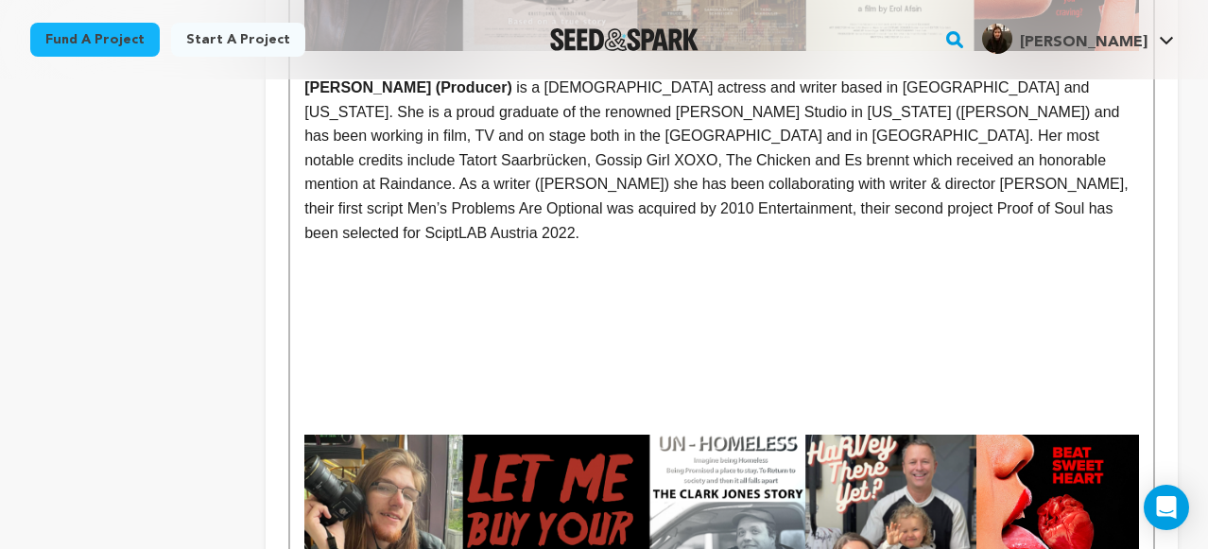
click at [642, 411] on p at bounding box center [721, 423] width 835 height 25
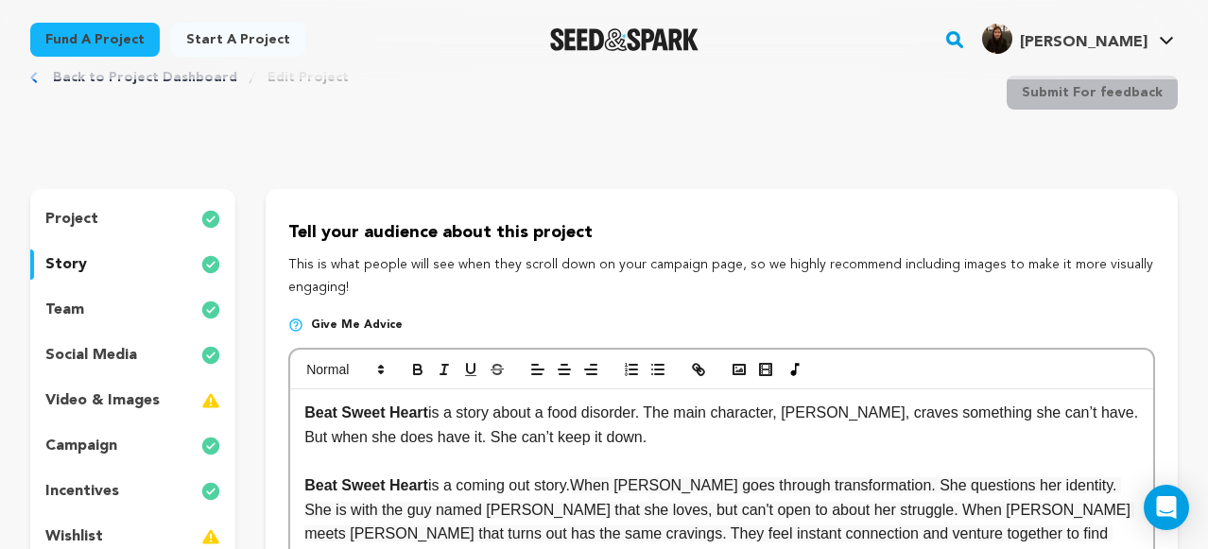
scroll to position [71, 0]
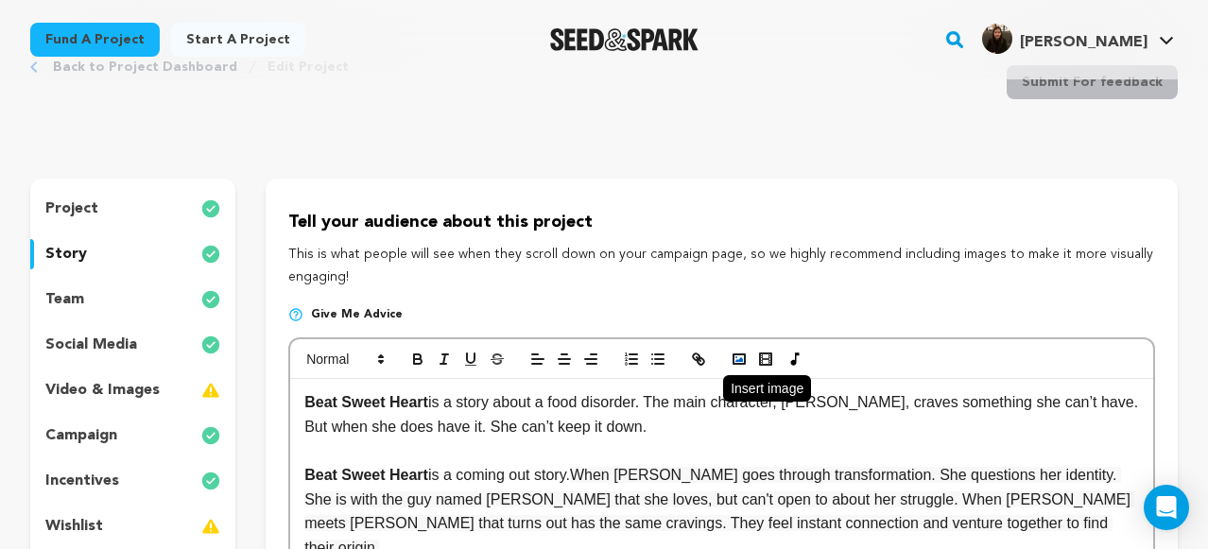
click at [736, 364] on rect "button" at bounding box center [738, 358] width 11 height 9
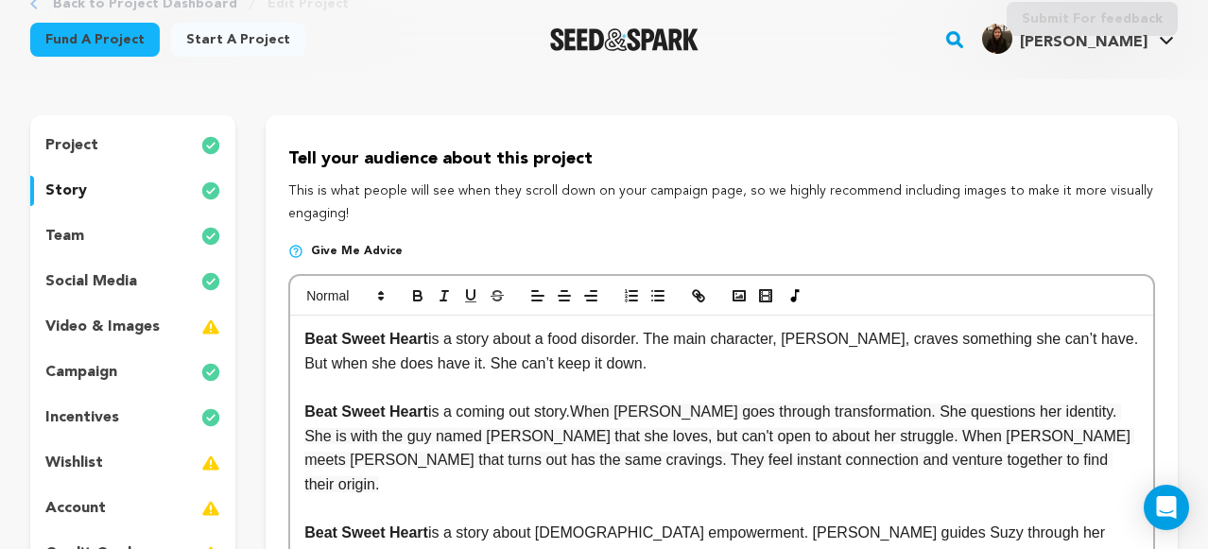
scroll to position [130, 0]
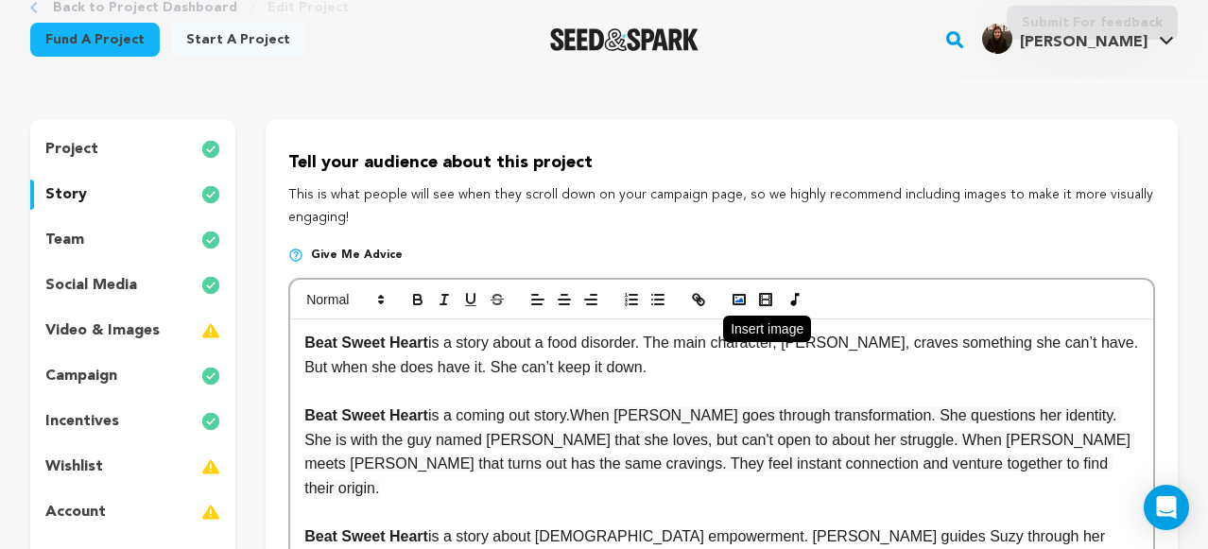
click at [740, 303] on icon "button" at bounding box center [739, 299] width 17 height 17
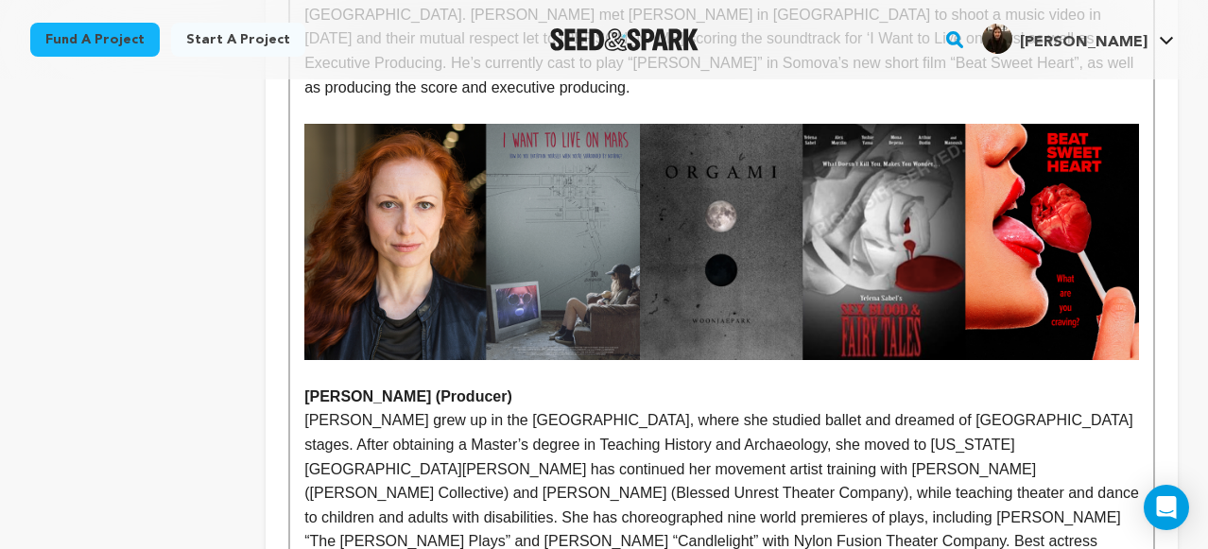
scroll to position [1995, 0]
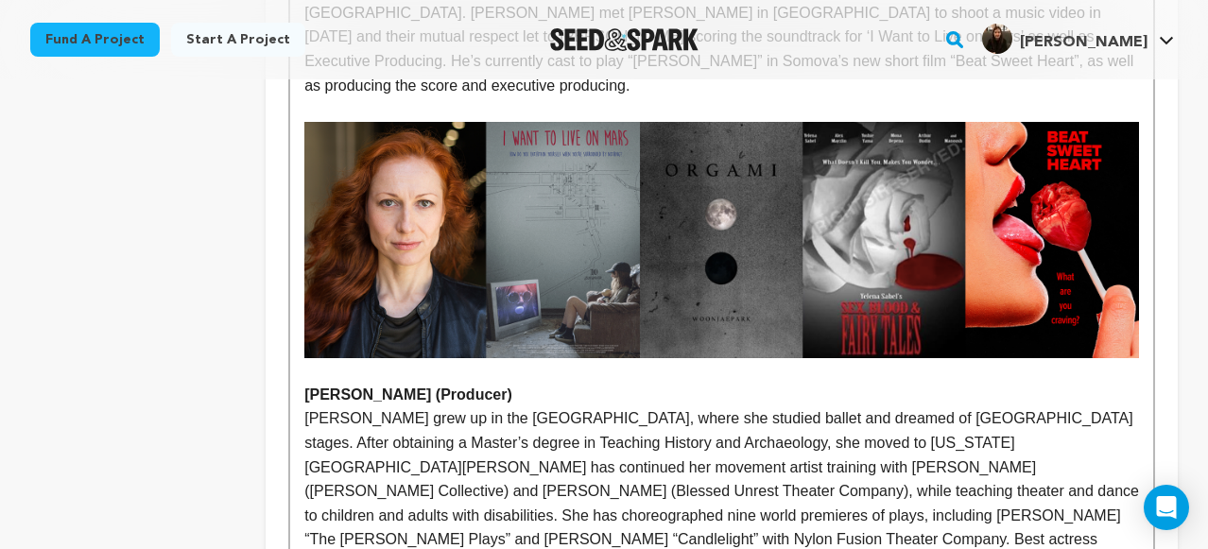
click at [353, 387] on strong "[PERSON_NAME] (Producer)" at bounding box center [408, 395] width 208 height 16
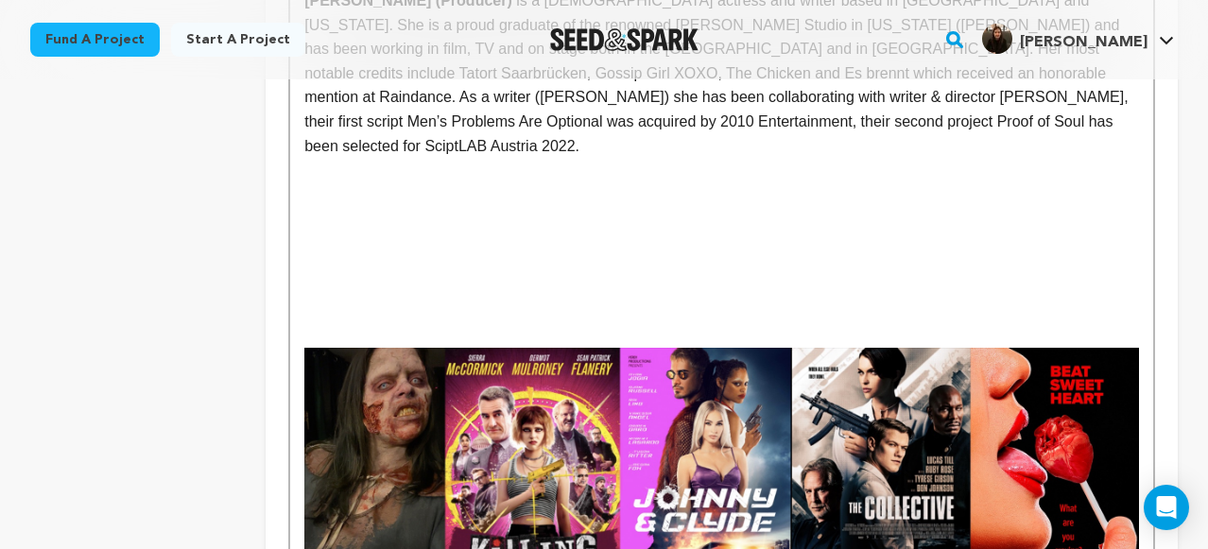
scroll to position [2926, 0]
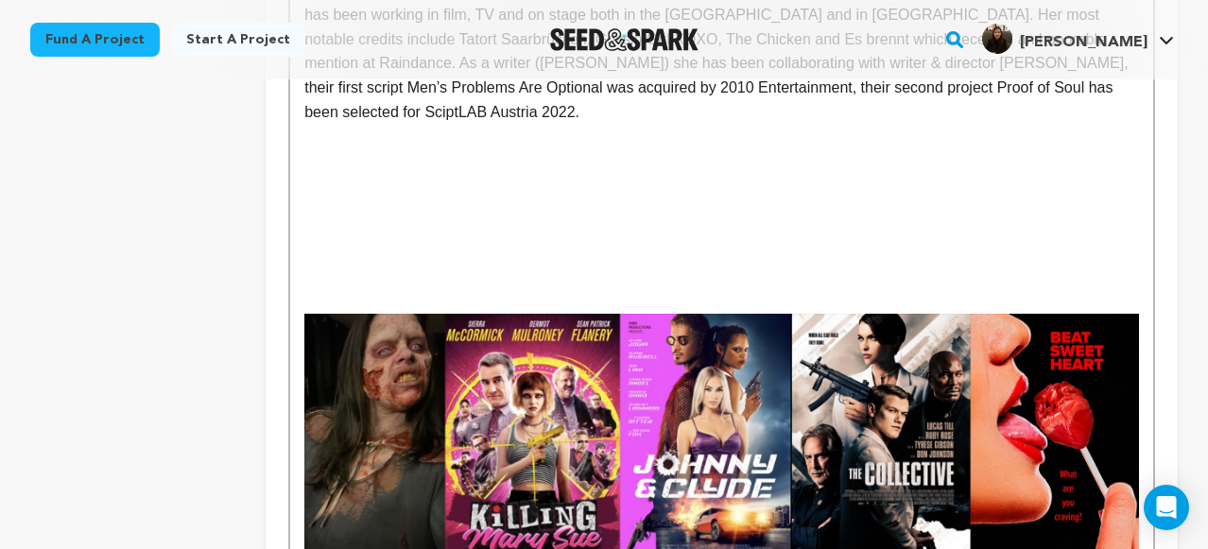
click at [304, 430] on strong "rey Lehman (Producer)" at bounding box center [721, 449] width 835 height 270
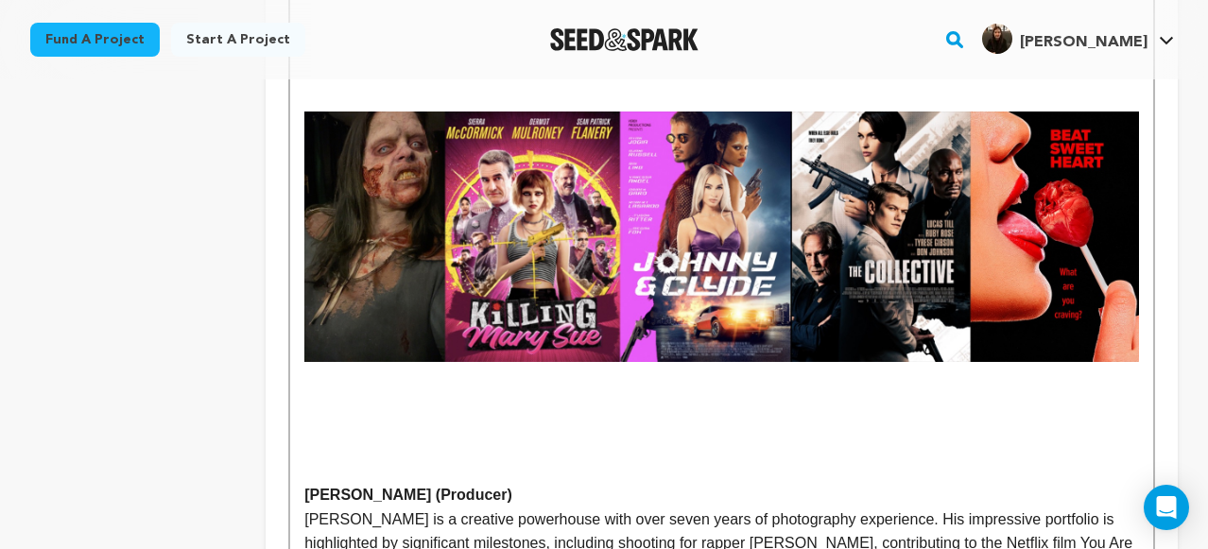
scroll to position [3131, 0]
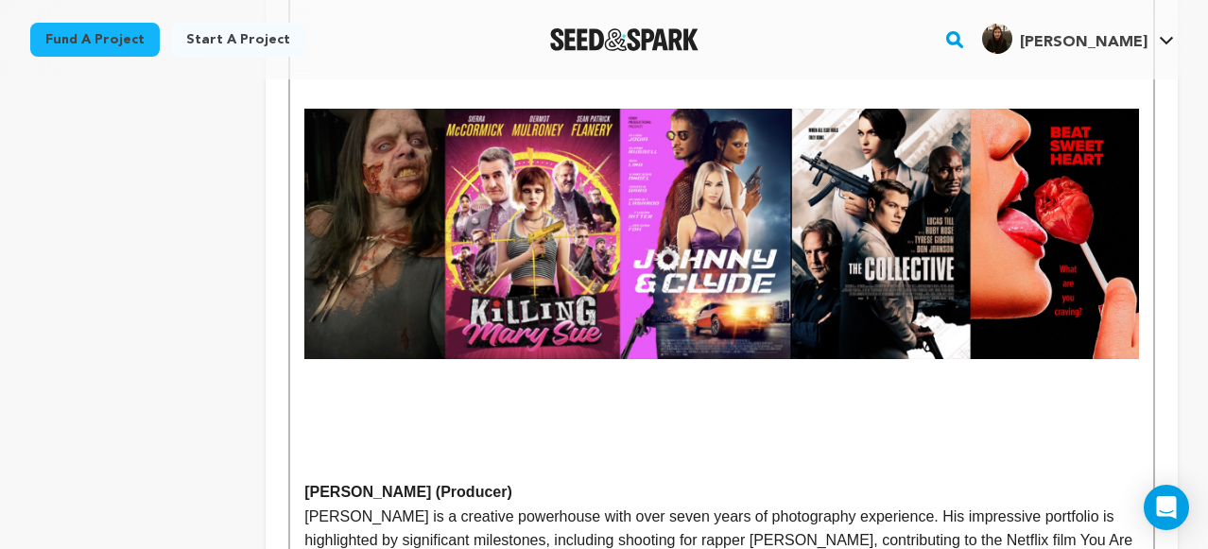
click at [312, 359] on p at bounding box center [721, 371] width 835 height 25
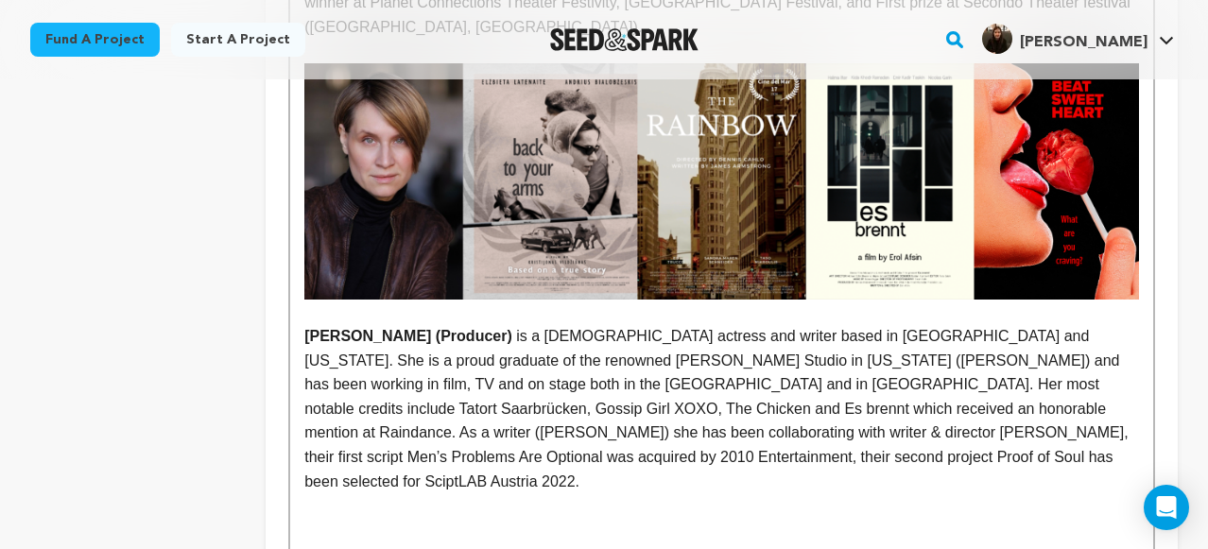
scroll to position [2444, 0]
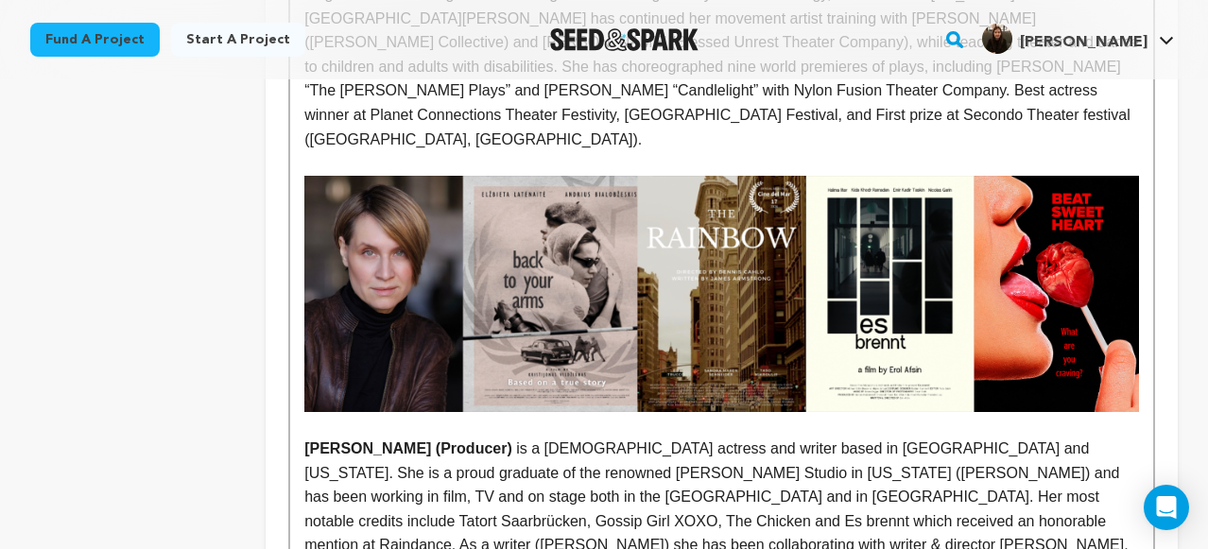
drag, startPoint x: 566, startPoint y: 328, endPoint x: 308, endPoint y: 324, distance: 258.0
click at [308, 437] on p "Sandra Maren Schneider (Producer) is a German-American actress and writer based…" at bounding box center [721, 521] width 835 height 169
copy strong "[PERSON_NAME] (Producer)"
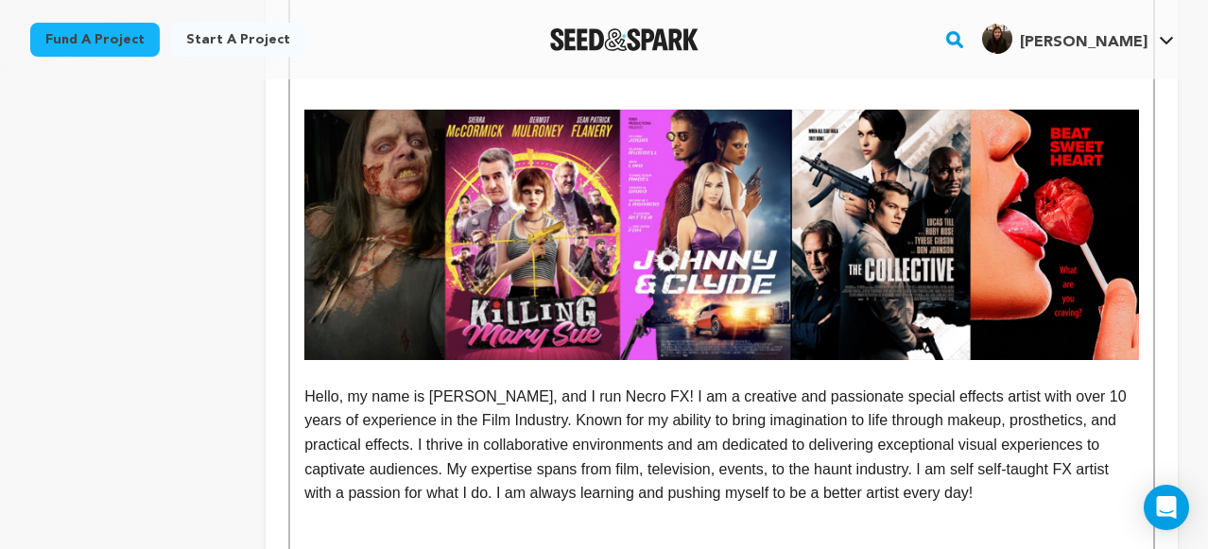
scroll to position [3031, 0]
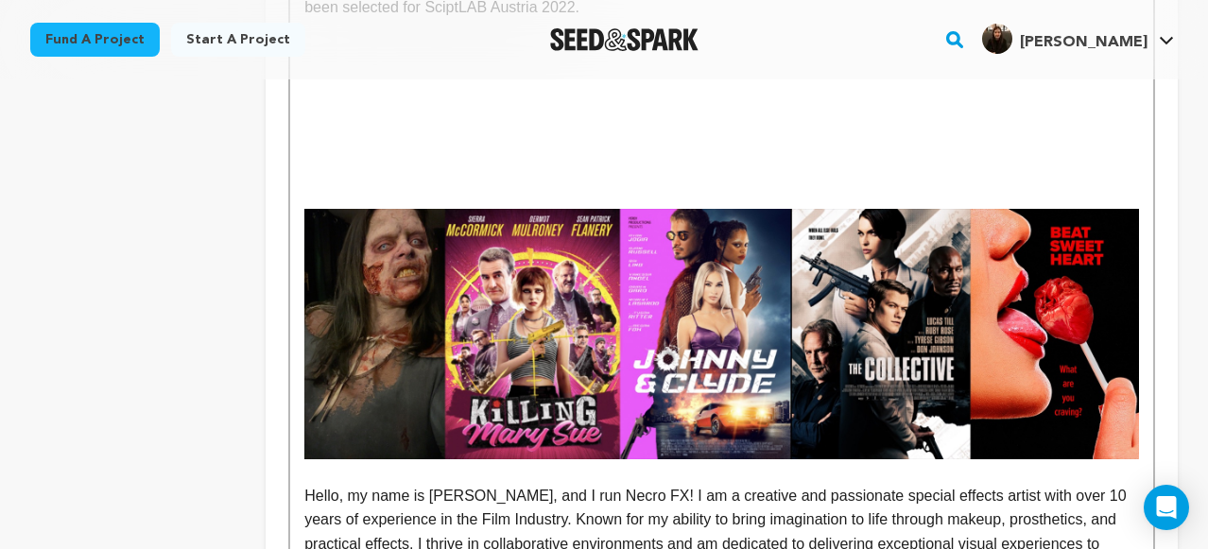
click at [304, 484] on p "Hello, my name is [PERSON_NAME], and I run Necro FX! I am a creative and passio…" at bounding box center [721, 544] width 835 height 121
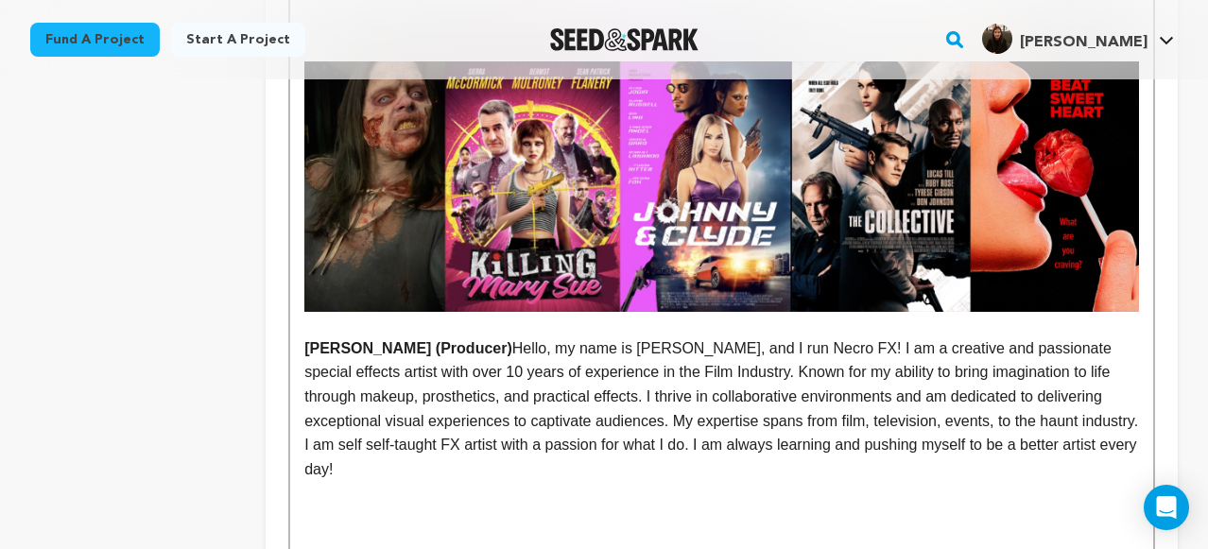
scroll to position [3179, 0]
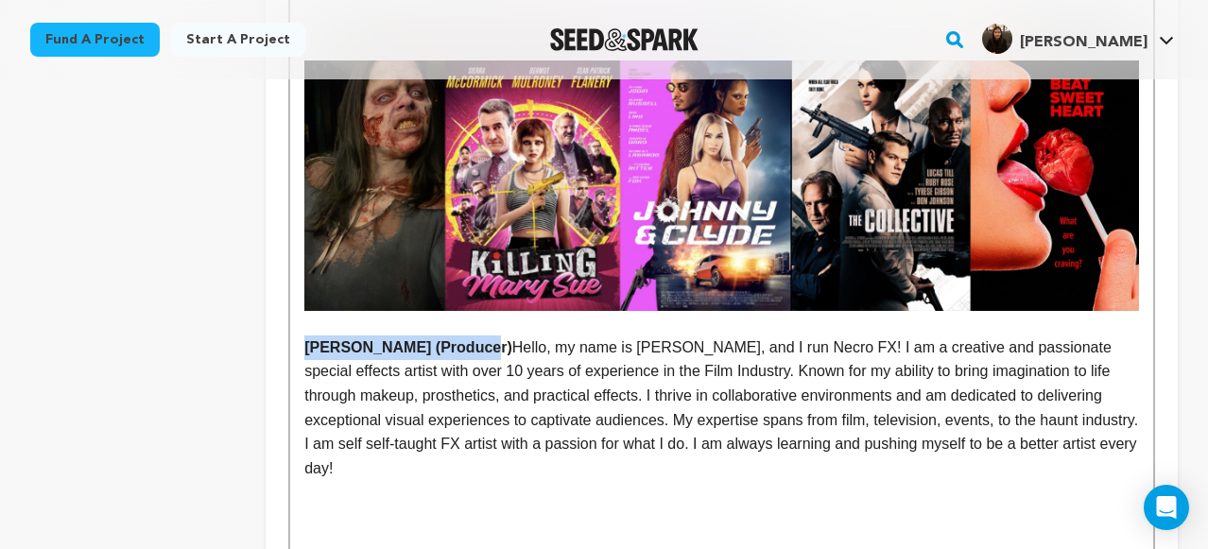
drag, startPoint x: 486, startPoint y: 200, endPoint x: 292, endPoint y: 212, distance: 194.1
drag, startPoint x: 485, startPoint y: 204, endPoint x: 422, endPoint y: 208, distance: 62.5
click at [422, 339] on strong "Jade Figueroa (Producer)" at bounding box center [408, 347] width 208 height 16
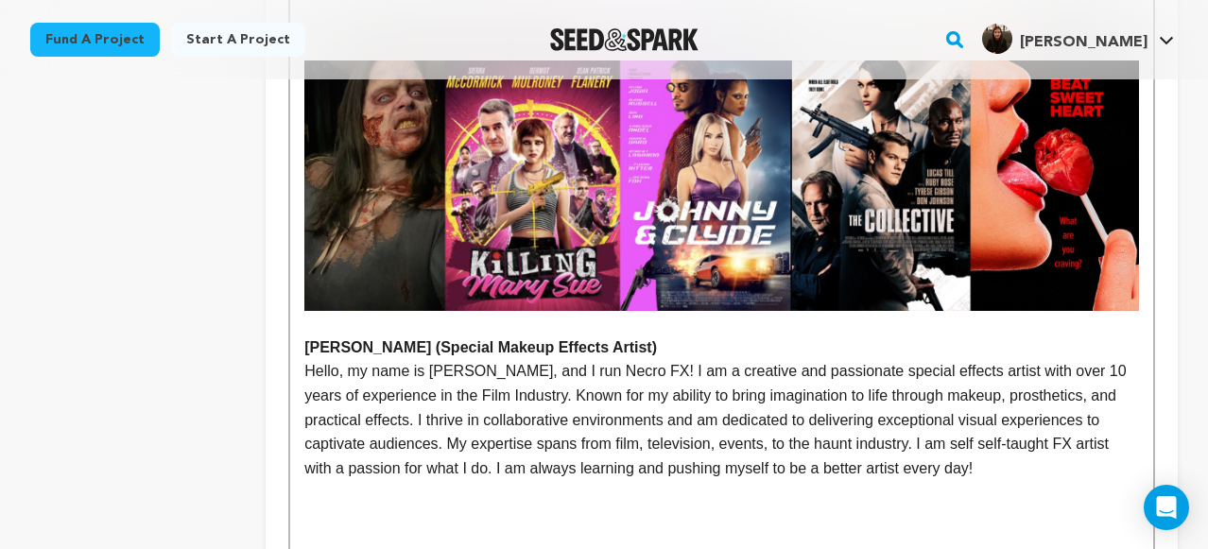
click at [1002, 359] on p "﻿ Hello, my name is Jade, and I run Necro FX! I am a creative and passionate sp…" at bounding box center [721, 419] width 835 height 121
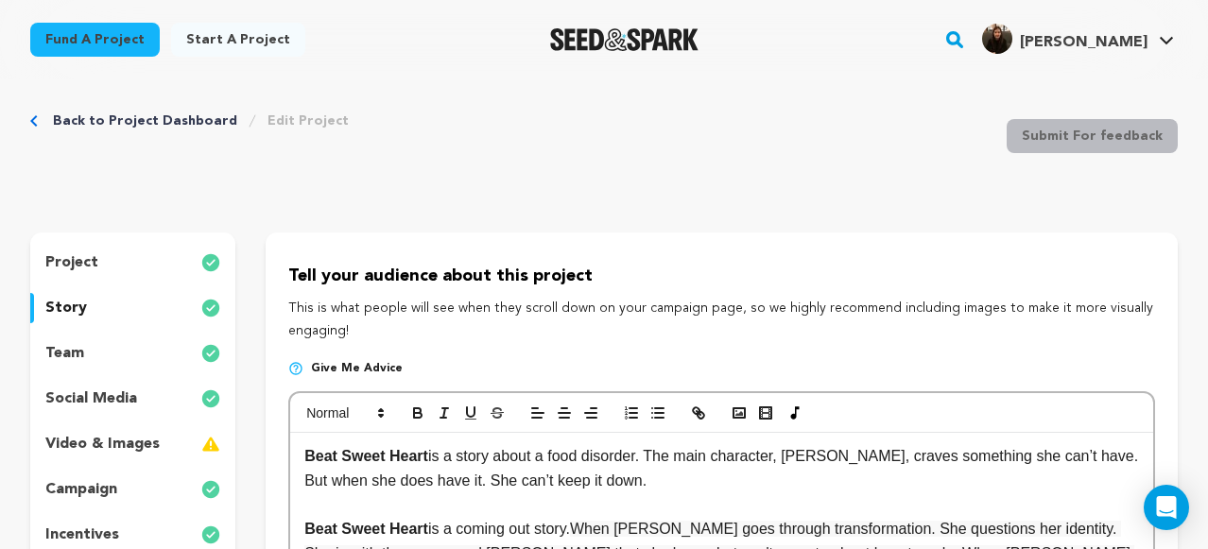
scroll to position [0, 0]
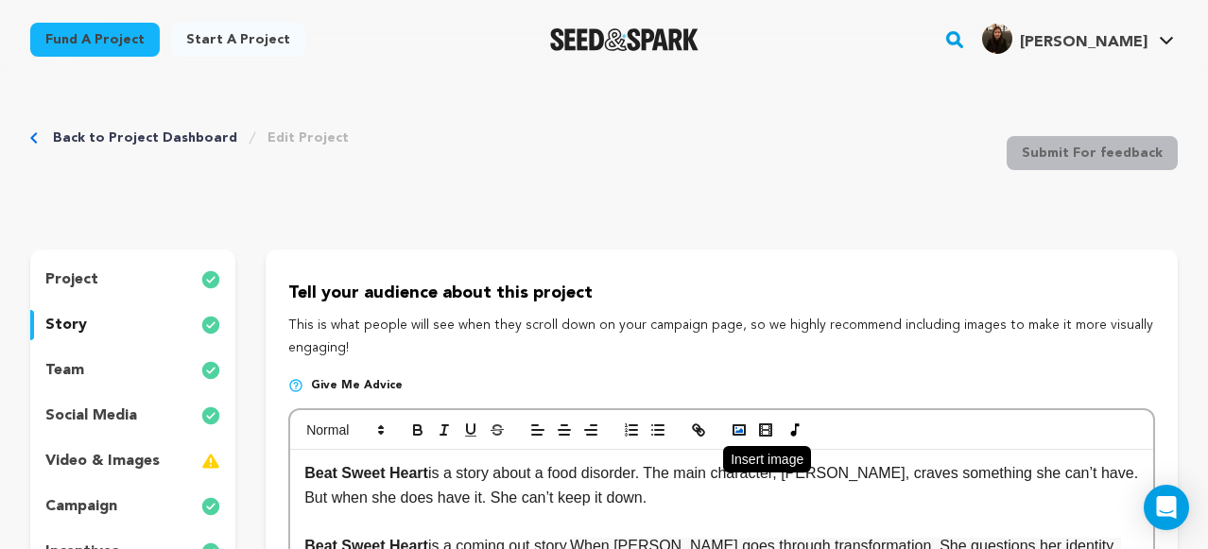
click at [738, 439] on button "button" at bounding box center [739, 430] width 26 height 23
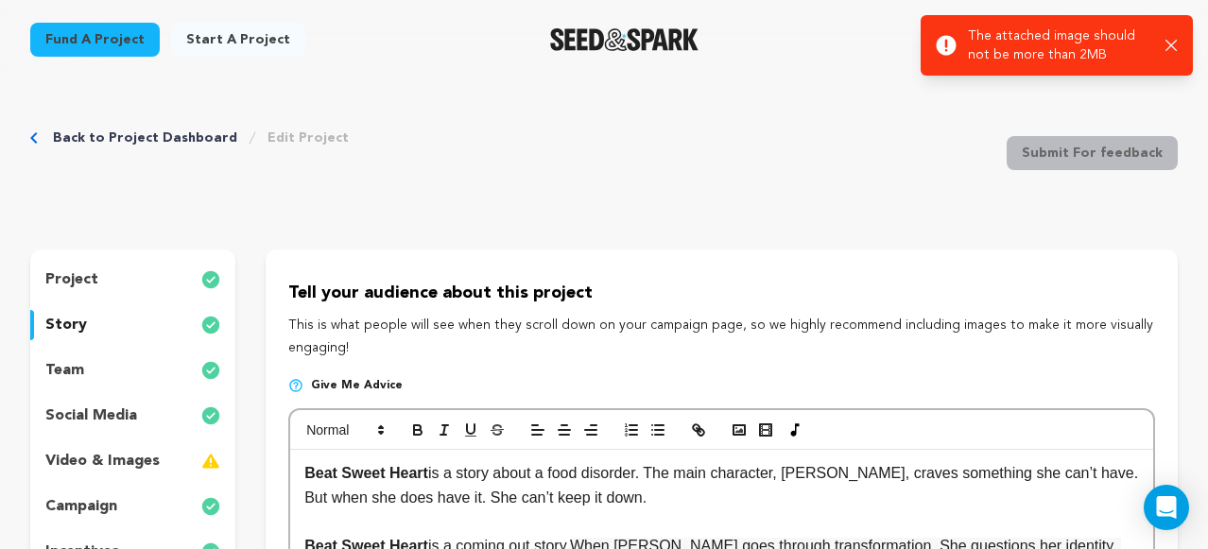
click at [1171, 42] on icon "button" at bounding box center [1171, 46] width 12 height 12
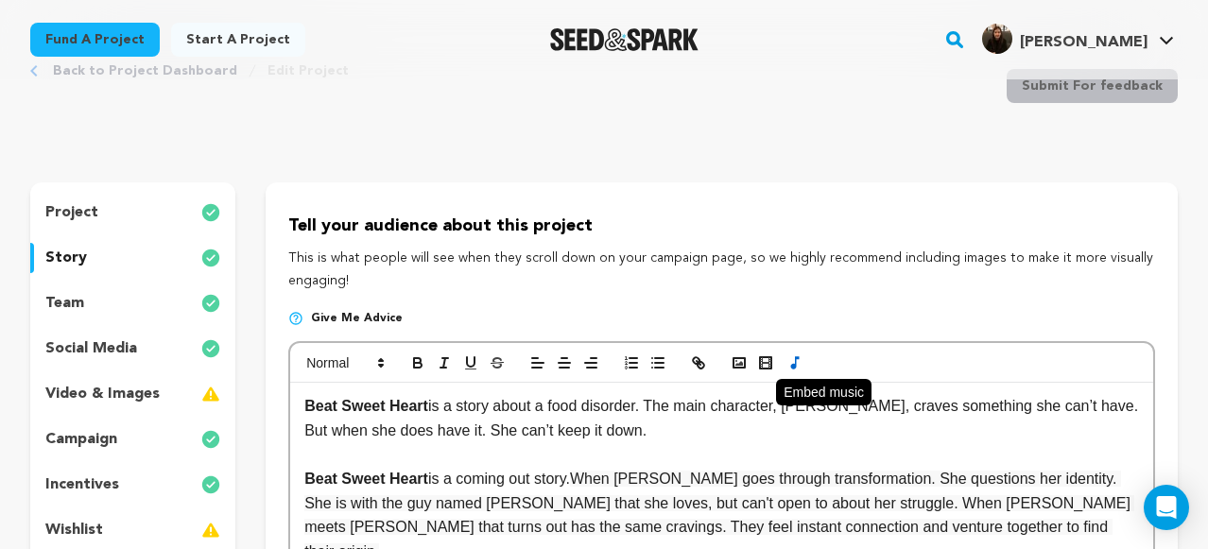
scroll to position [125, 0]
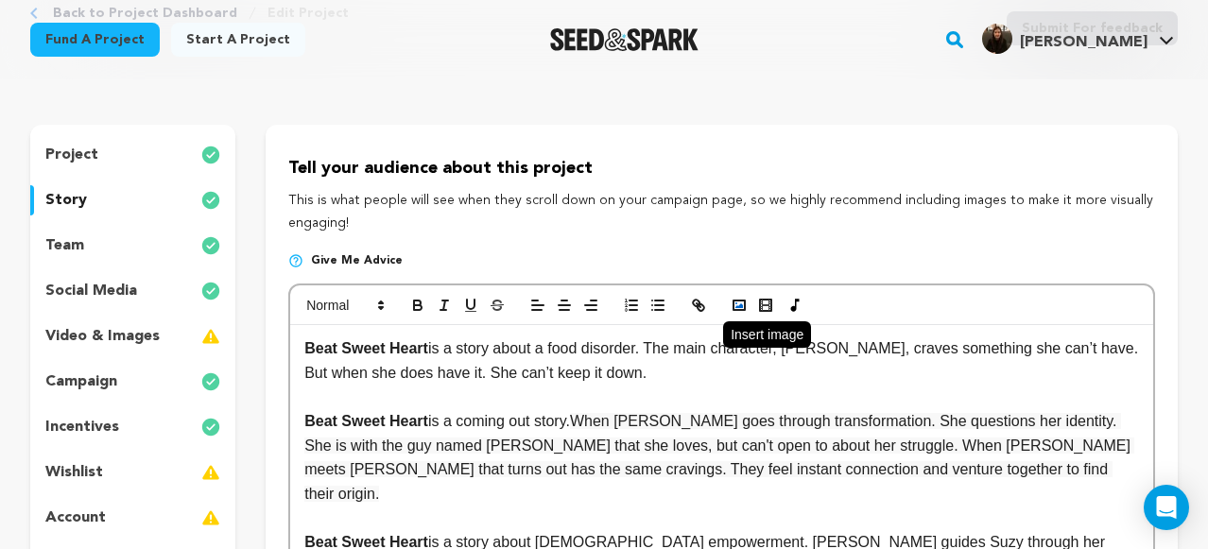
click at [732, 304] on icon "button" at bounding box center [739, 305] width 17 height 17
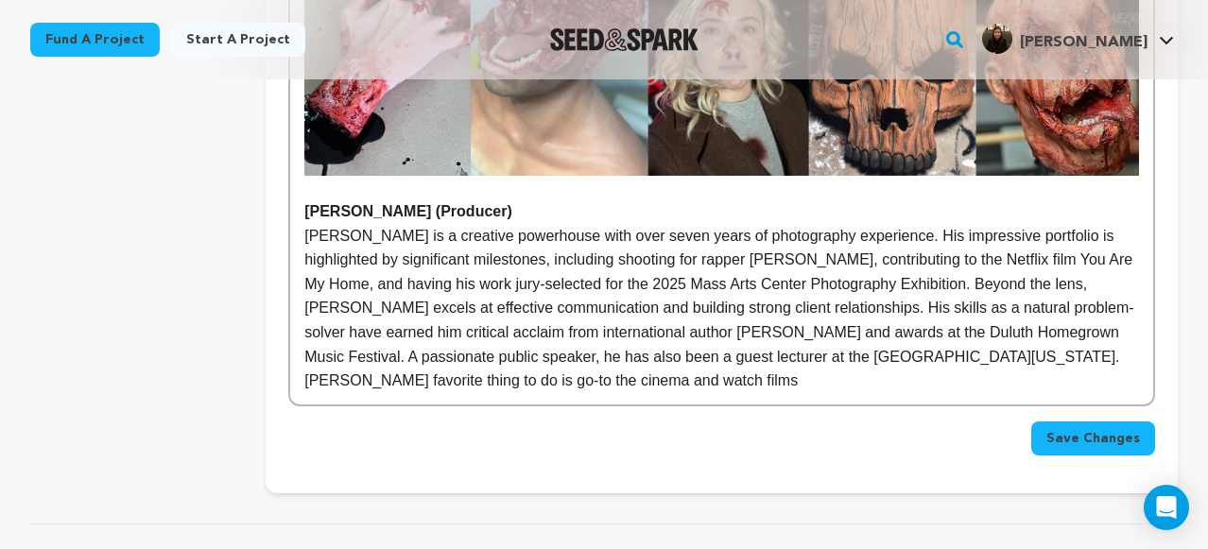
scroll to position [3746, 0]
click at [755, 243] on p "Corey Lehman is a creative powerhouse with over seven years of photography expe…" at bounding box center [721, 307] width 835 height 169
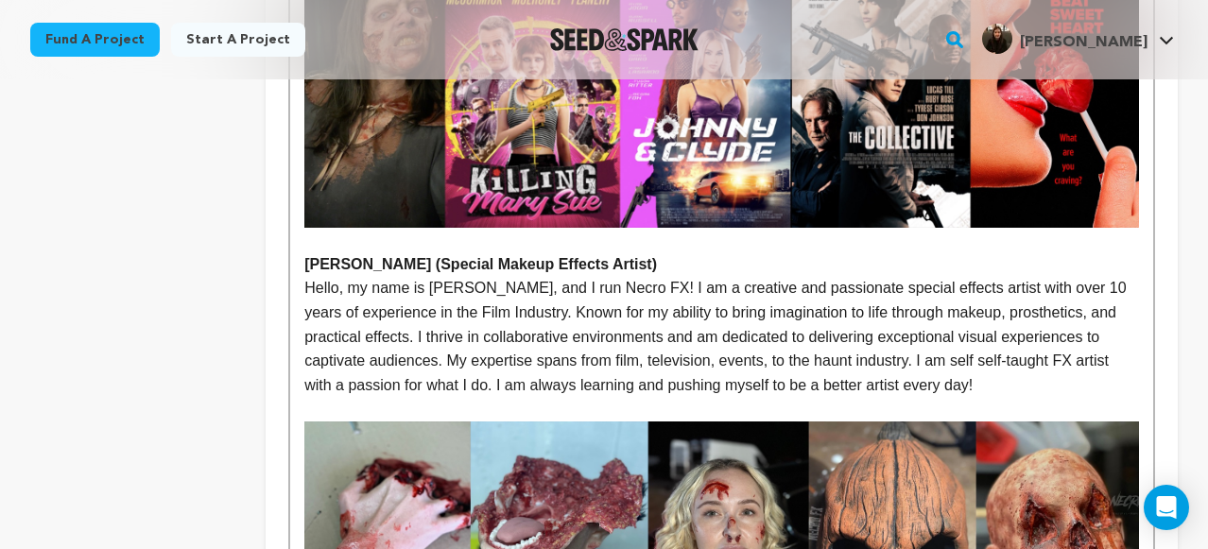
scroll to position [3371, 0]
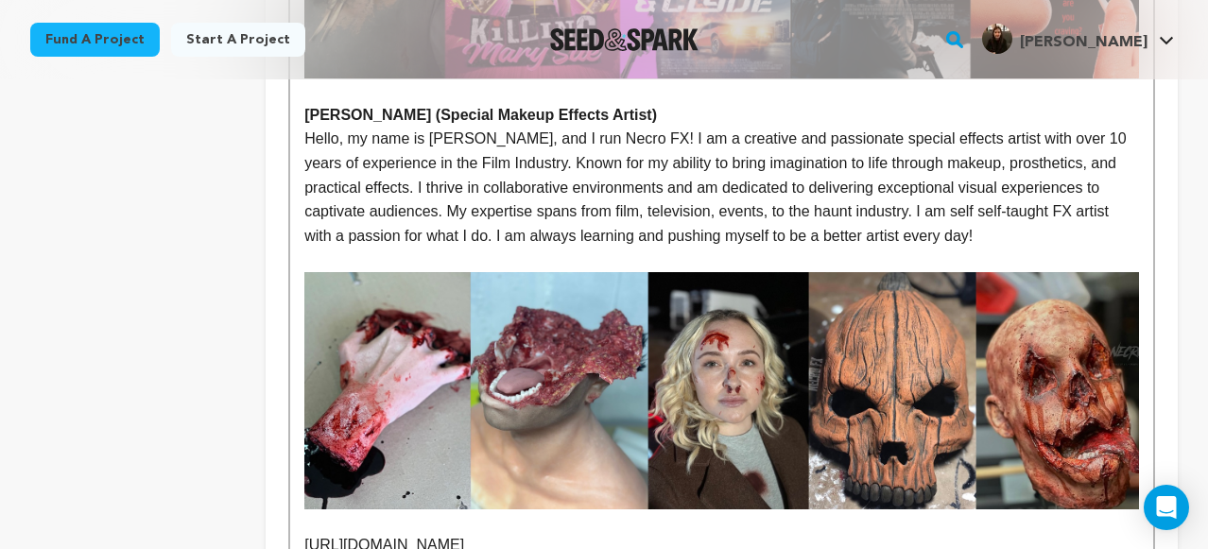
scroll to position [3418, 0]
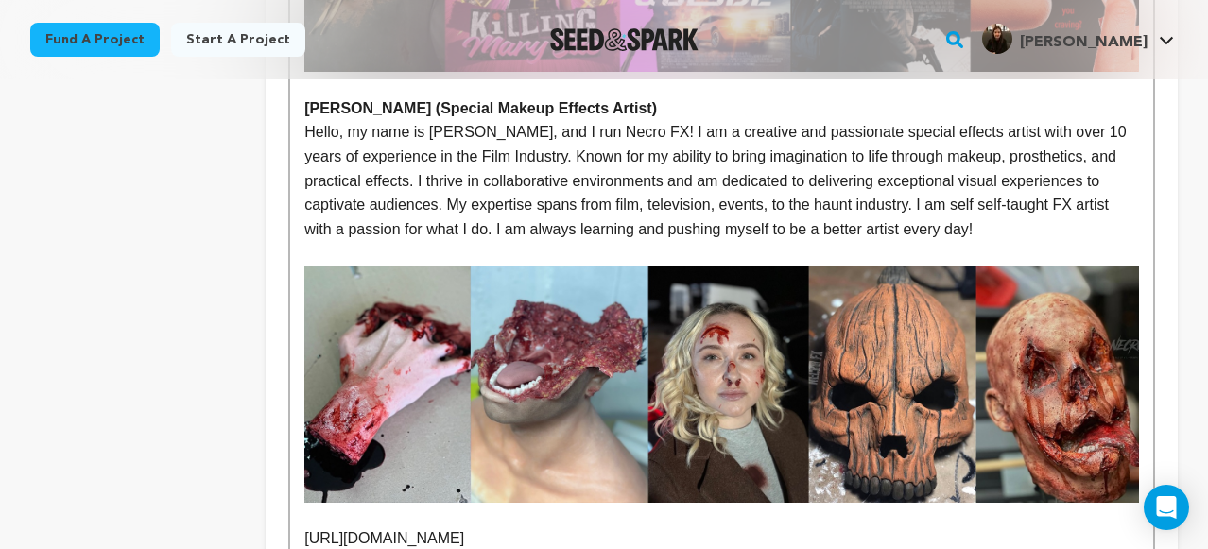
drag, startPoint x: 668, startPoint y: 387, endPoint x: 264, endPoint y: 388, distance: 404.5
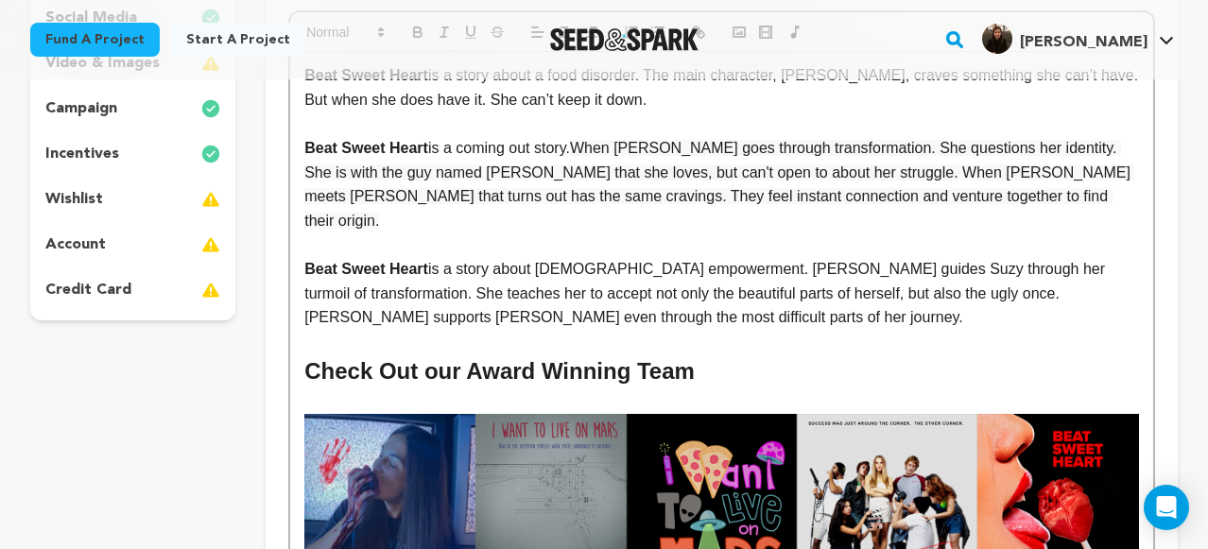
scroll to position [0, 0]
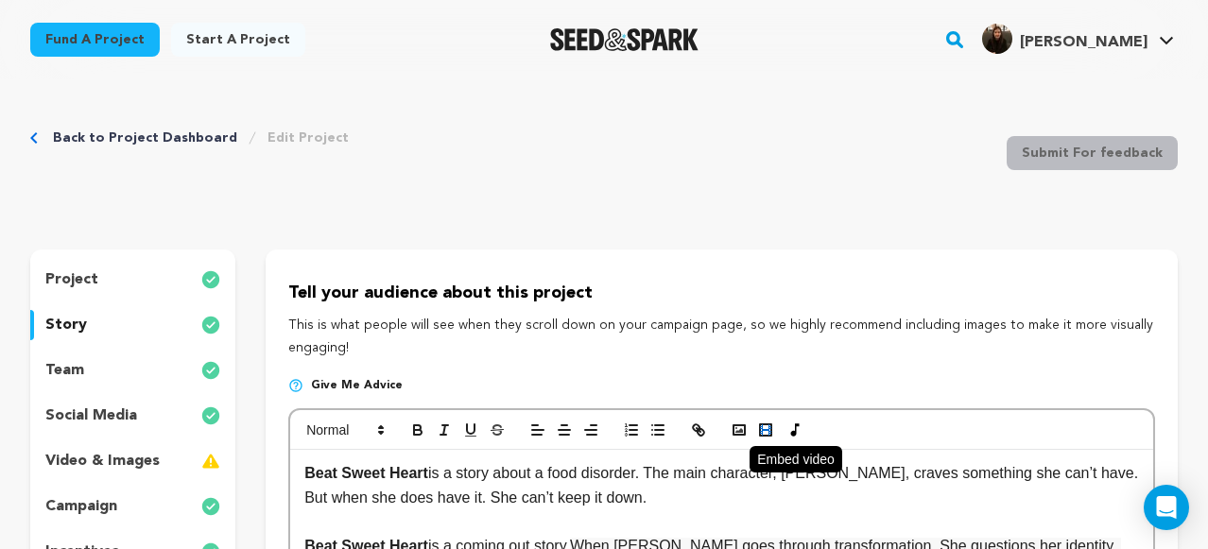
click at [768, 427] on rect "button" at bounding box center [769, 426] width 3 height 1
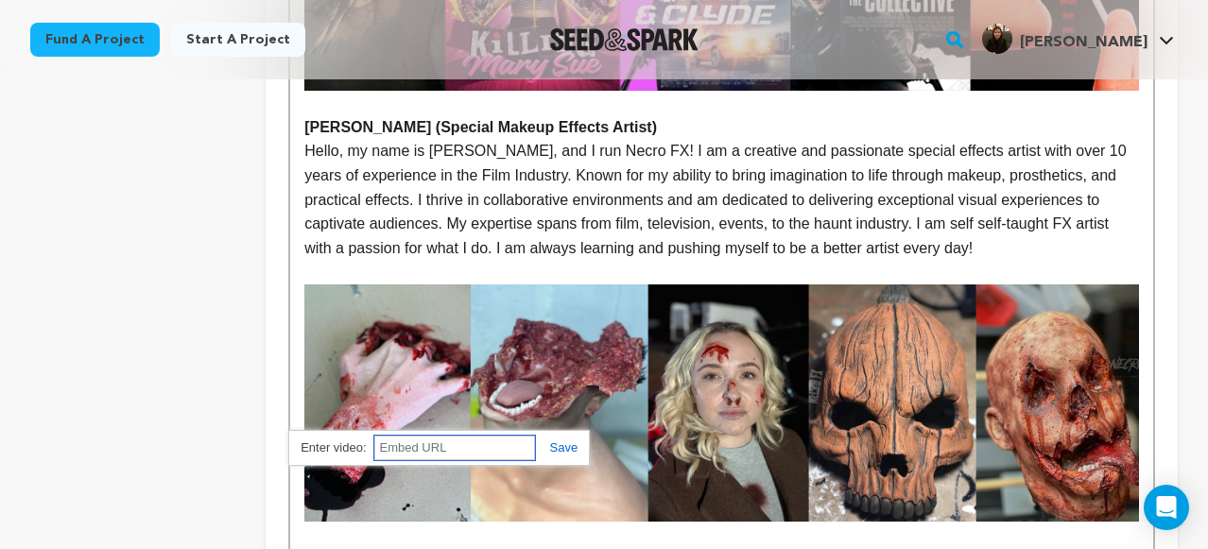
scroll to position [3506, 0]
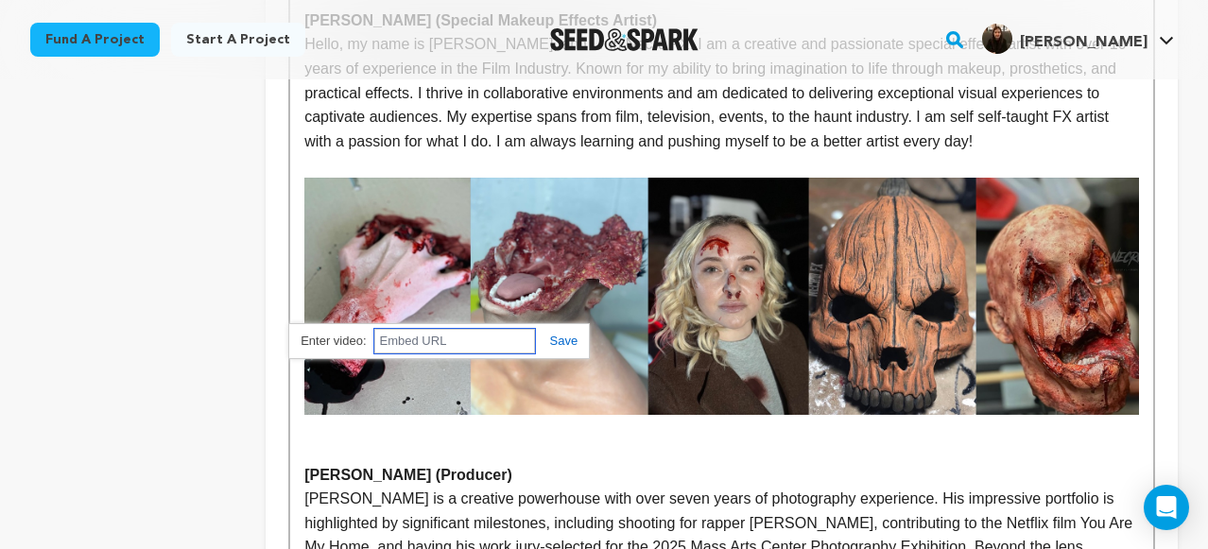
paste input "https://www.youtube.com/watch?v=ZS_hnG7ScDE"
type input "https://www.youtube.com/watch?v=ZS_hnG7ScDE"
click at [569, 345] on link at bounding box center [556, 341] width 43 height 14
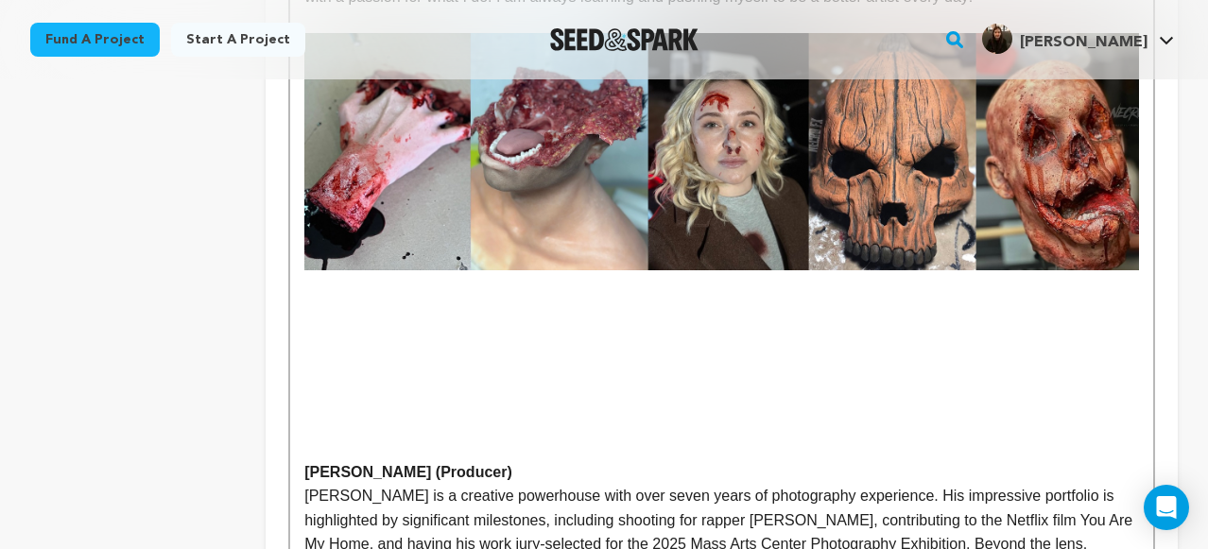
scroll to position [3652, 0]
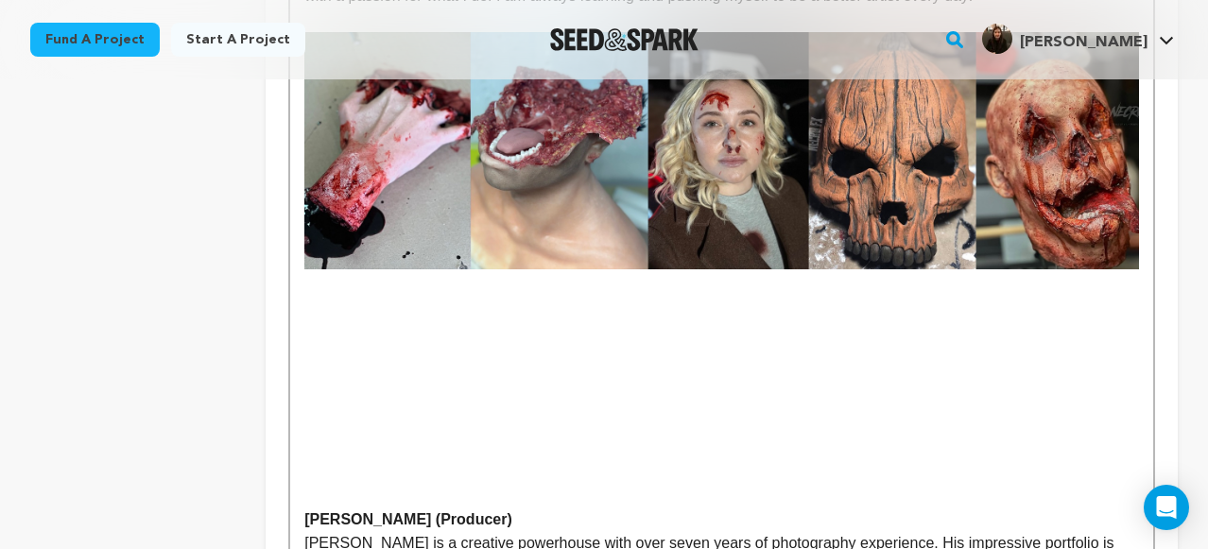
click at [326, 459] on p at bounding box center [721, 471] width 835 height 25
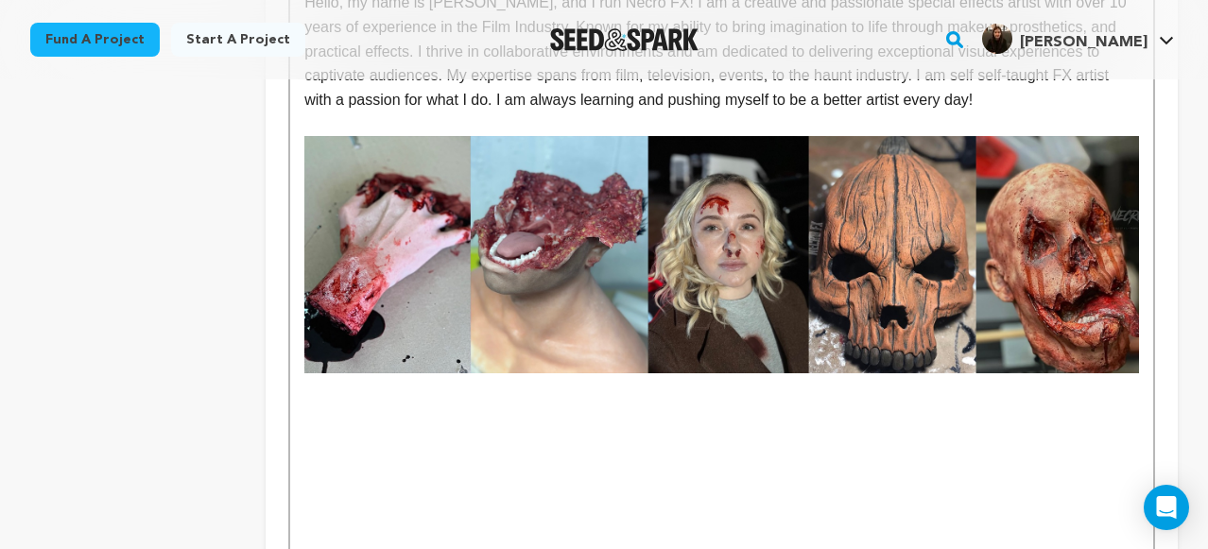
scroll to position [4005, 0]
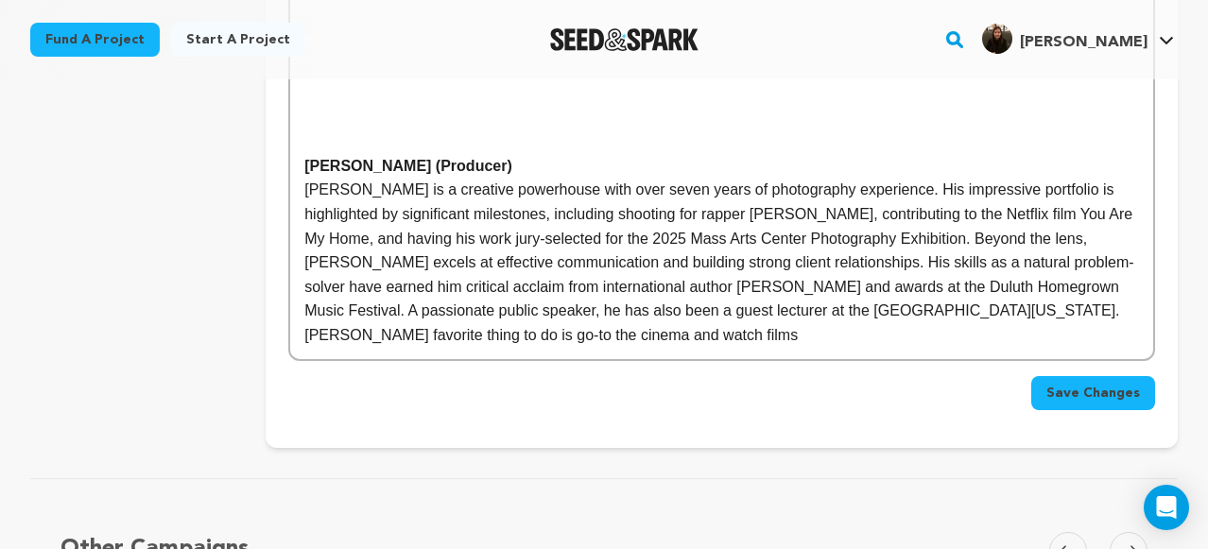
click at [808, 189] on p "Corey Lehman is a creative powerhouse with over seven years of photography expe…" at bounding box center [721, 262] width 835 height 169
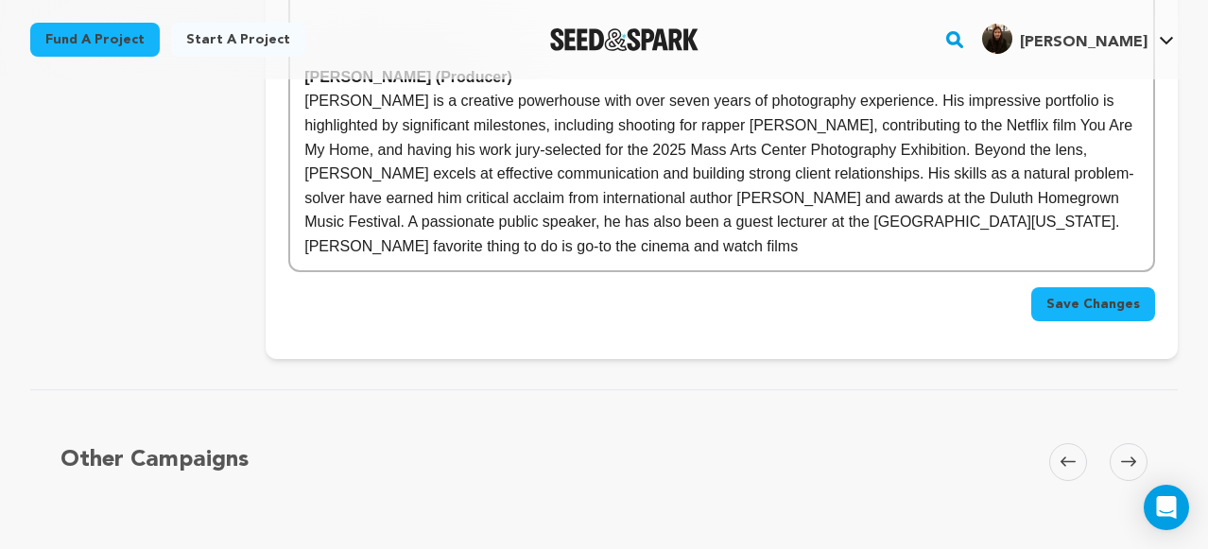
scroll to position [4047, 0]
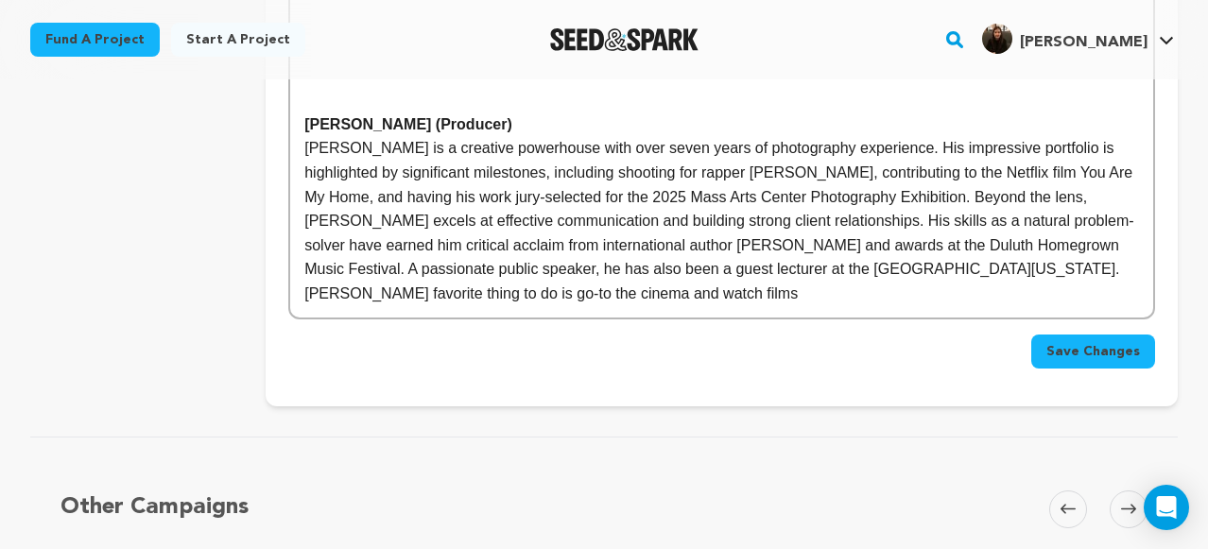
click at [1112, 335] on button "Save Changes" at bounding box center [1093, 352] width 124 height 34
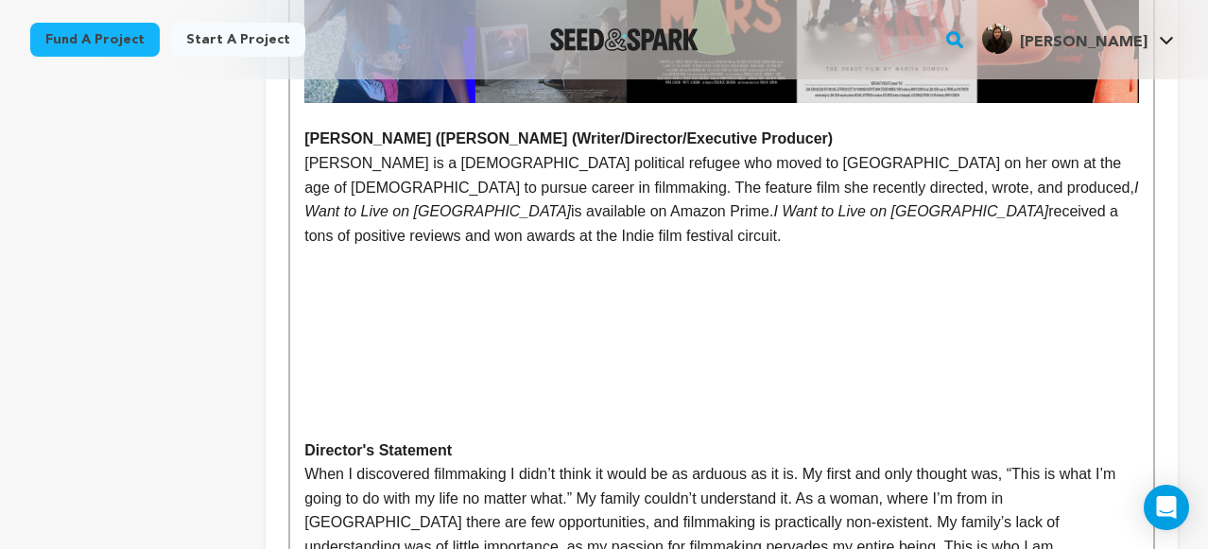
scroll to position [934, 0]
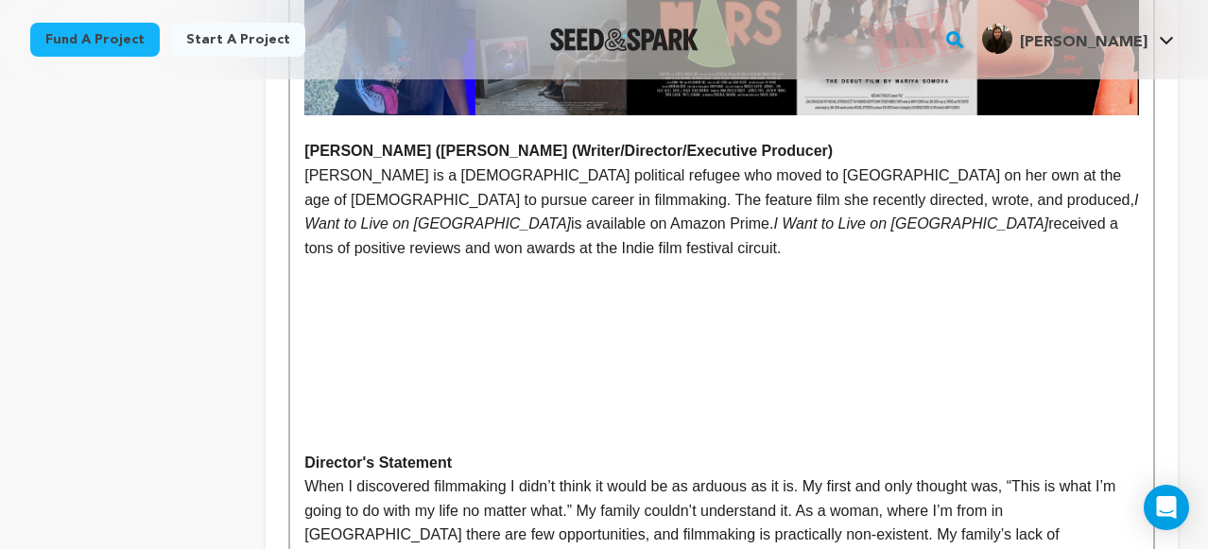
click at [581, 426] on p at bounding box center [721, 438] width 835 height 25
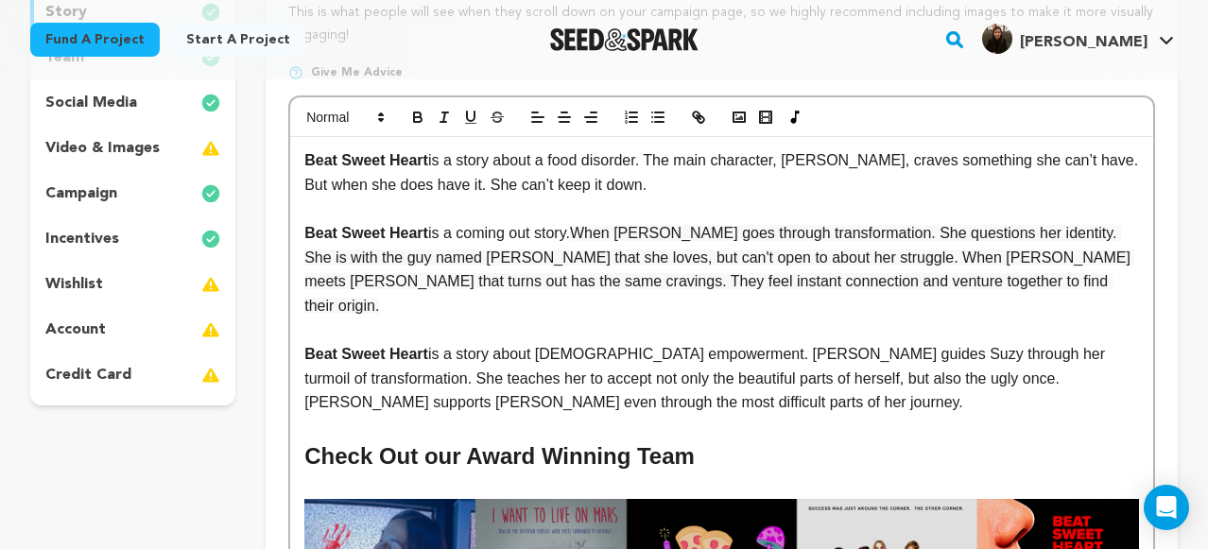
scroll to position [71, 0]
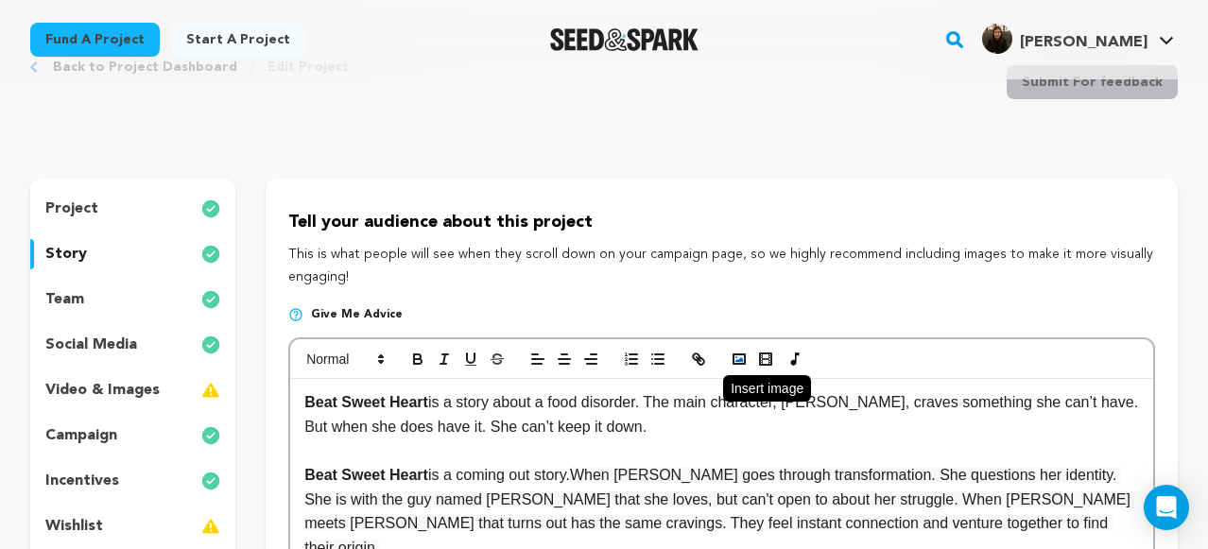
click at [749, 359] on button "button" at bounding box center [739, 359] width 26 height 23
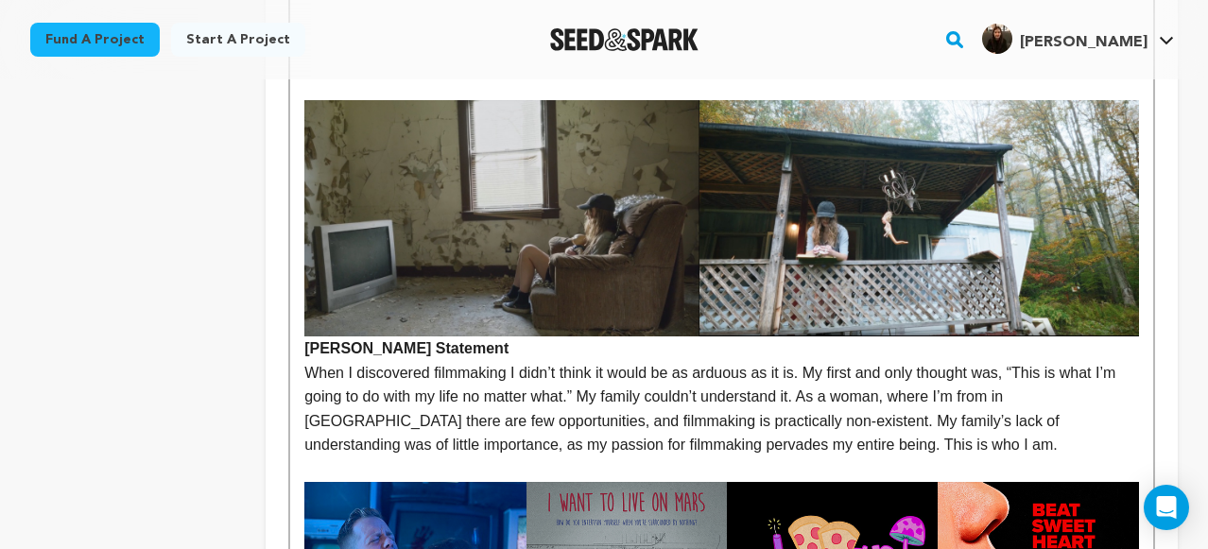
scroll to position [1310, 0]
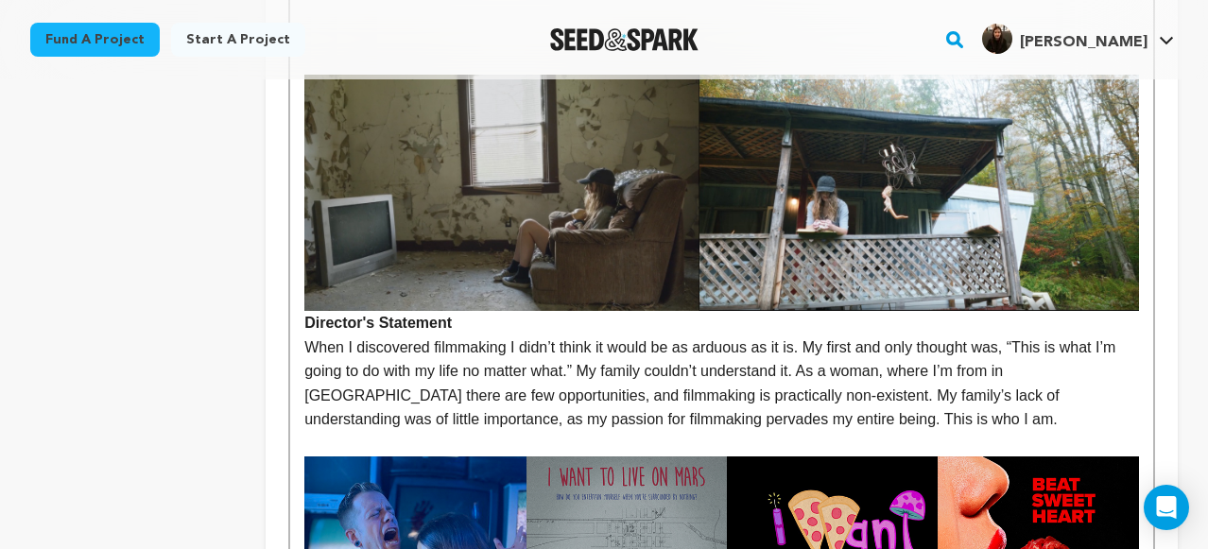
click at [304, 272] on strong "Director's Statement" at bounding box center [721, 203] width 835 height 257
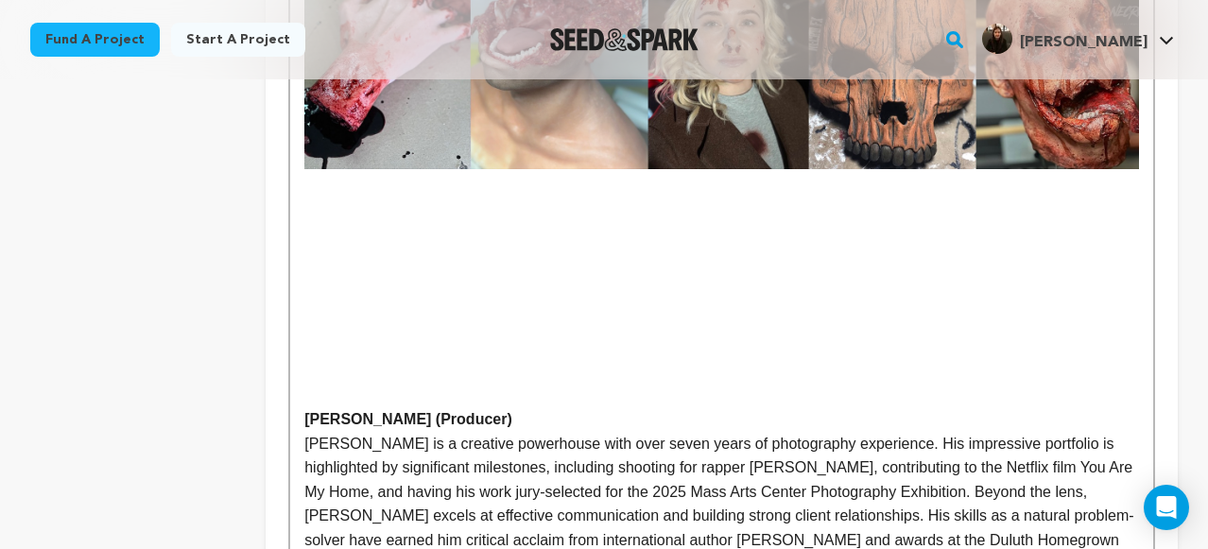
scroll to position [3988, 0]
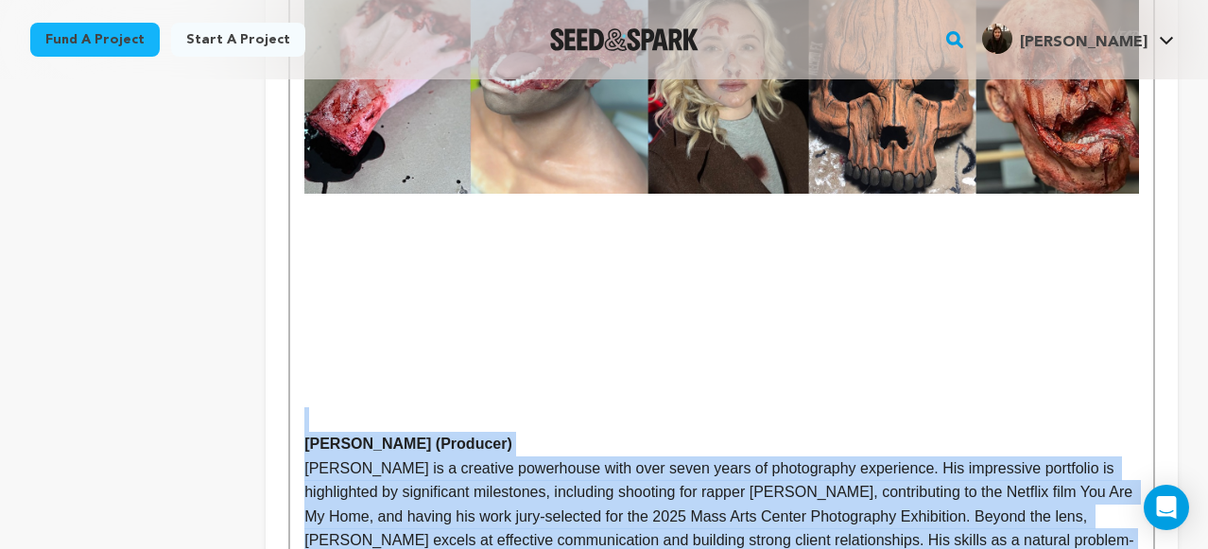
drag, startPoint x: 697, startPoint y: 465, endPoint x: 290, endPoint y: 270, distance: 451.5
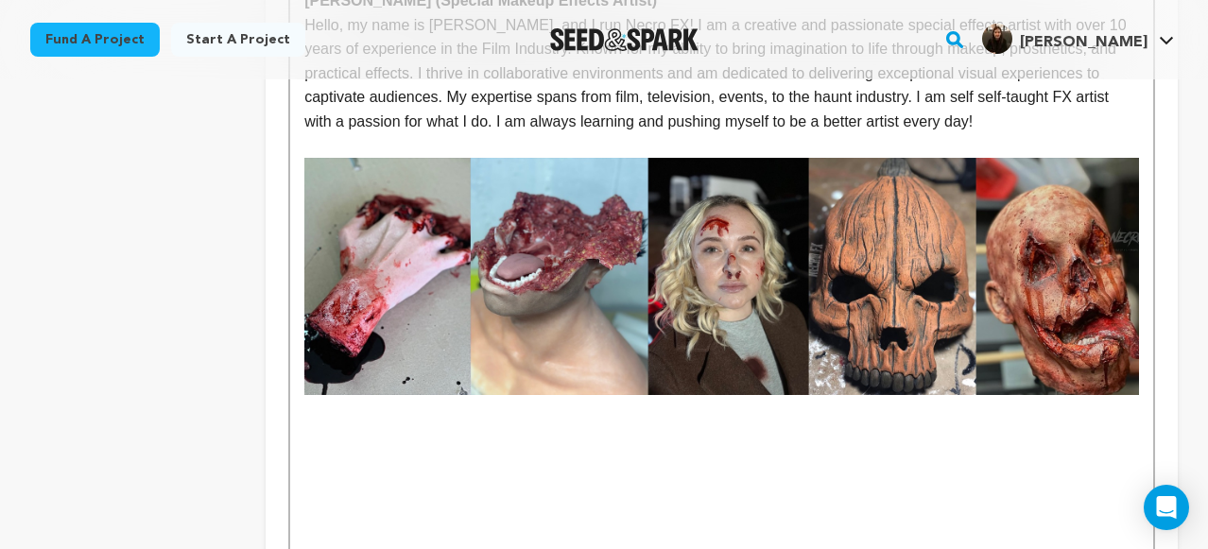
scroll to position [3794, 0]
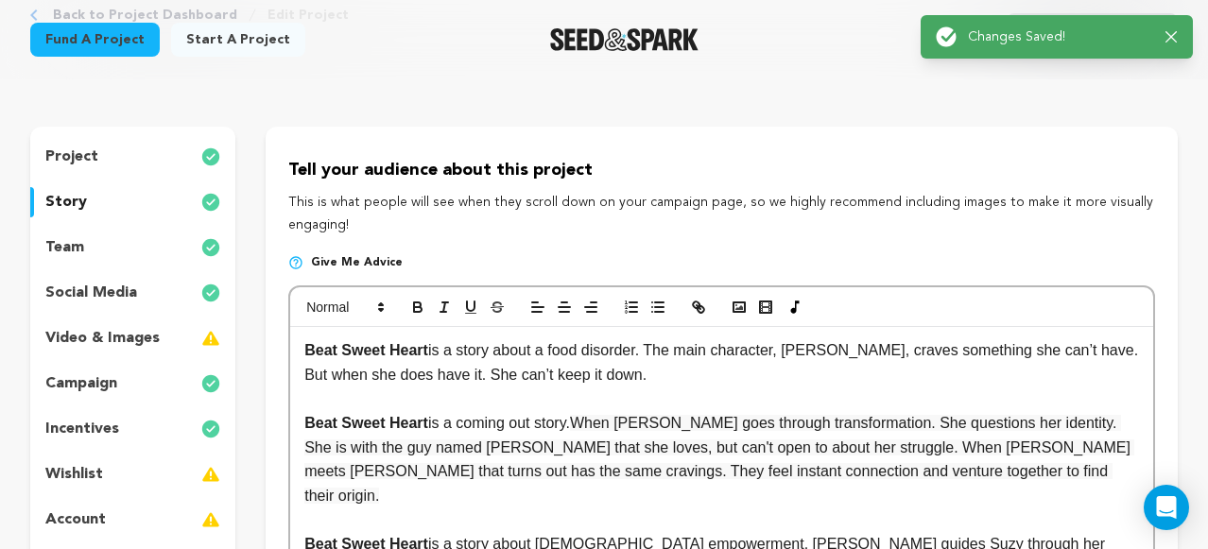
scroll to position [124, 0]
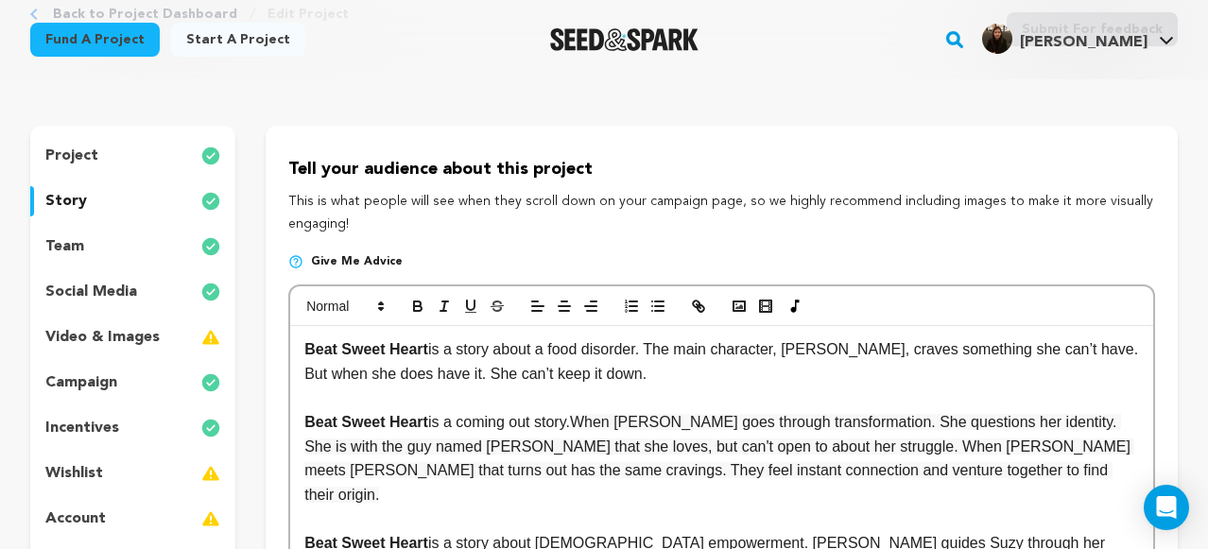
click at [140, 339] on p "video & images" at bounding box center [102, 337] width 114 height 23
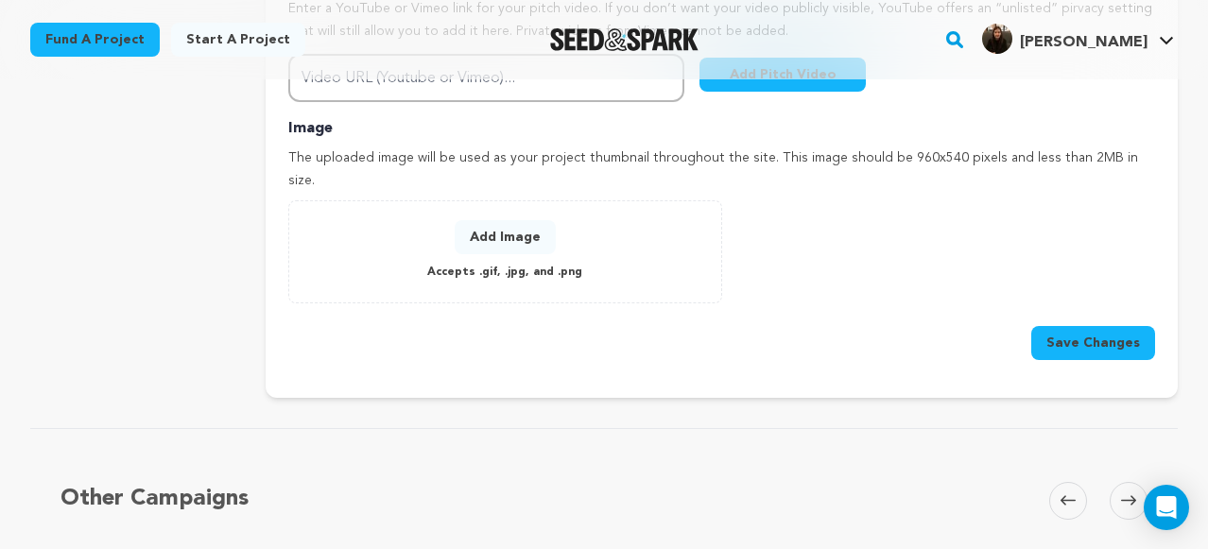
scroll to position [736, 0]
click at [1111, 325] on button "Save Changes" at bounding box center [1093, 342] width 124 height 34
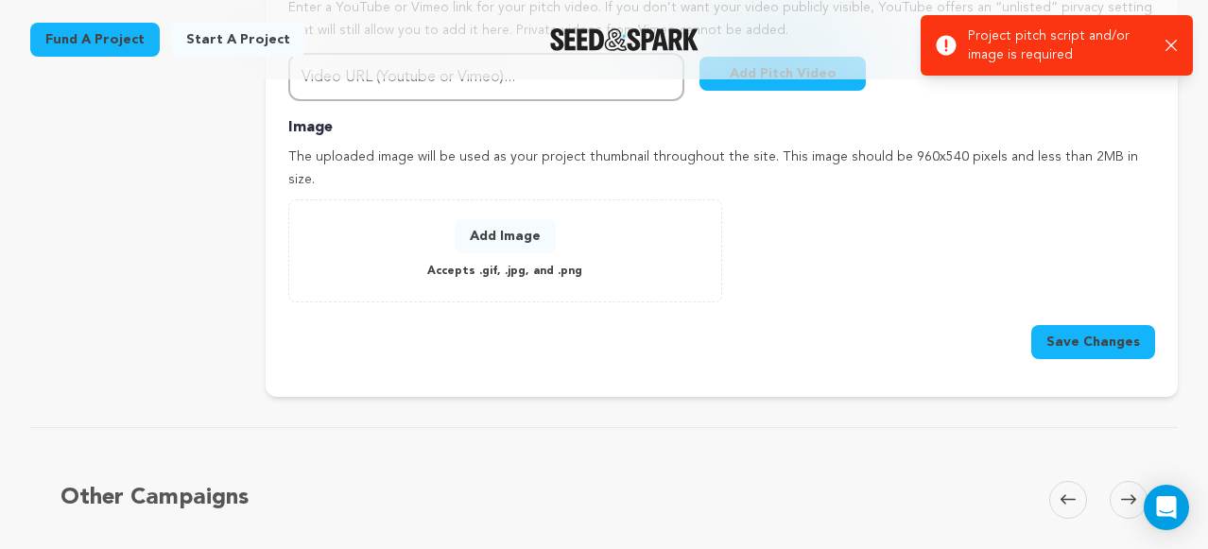
click at [501, 219] on button "Add Image" at bounding box center [505, 236] width 101 height 34
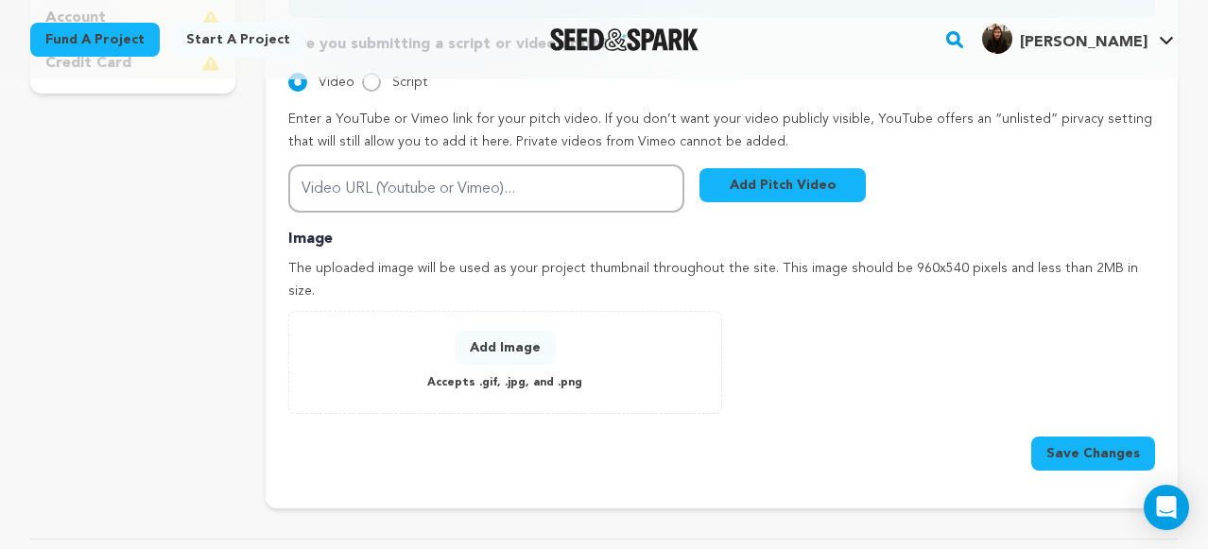
scroll to position [621, 0]
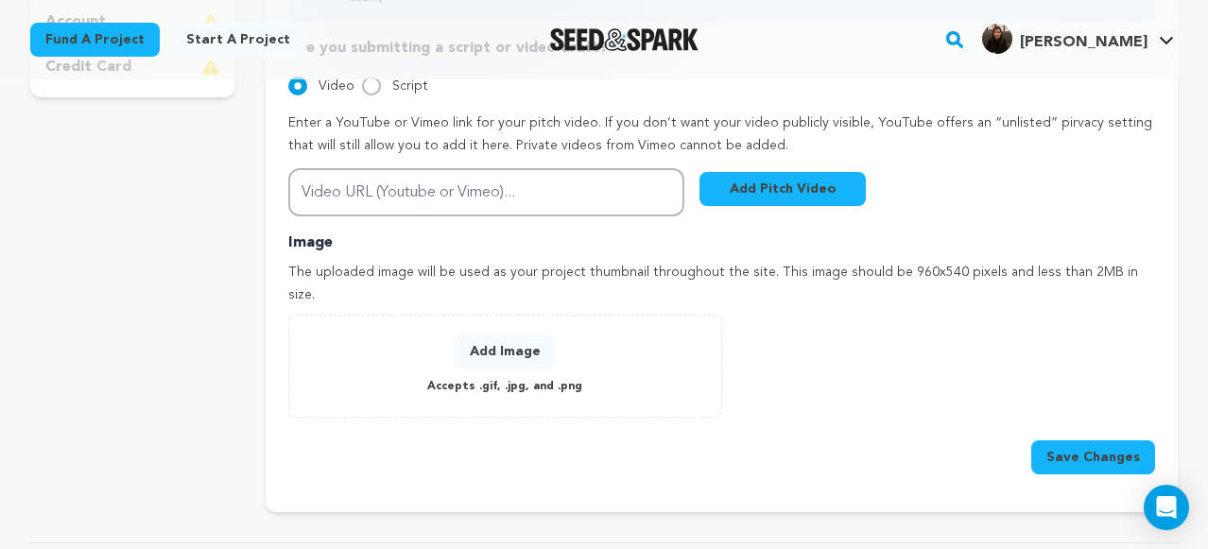
click at [523, 335] on button "Add Image" at bounding box center [505, 352] width 101 height 34
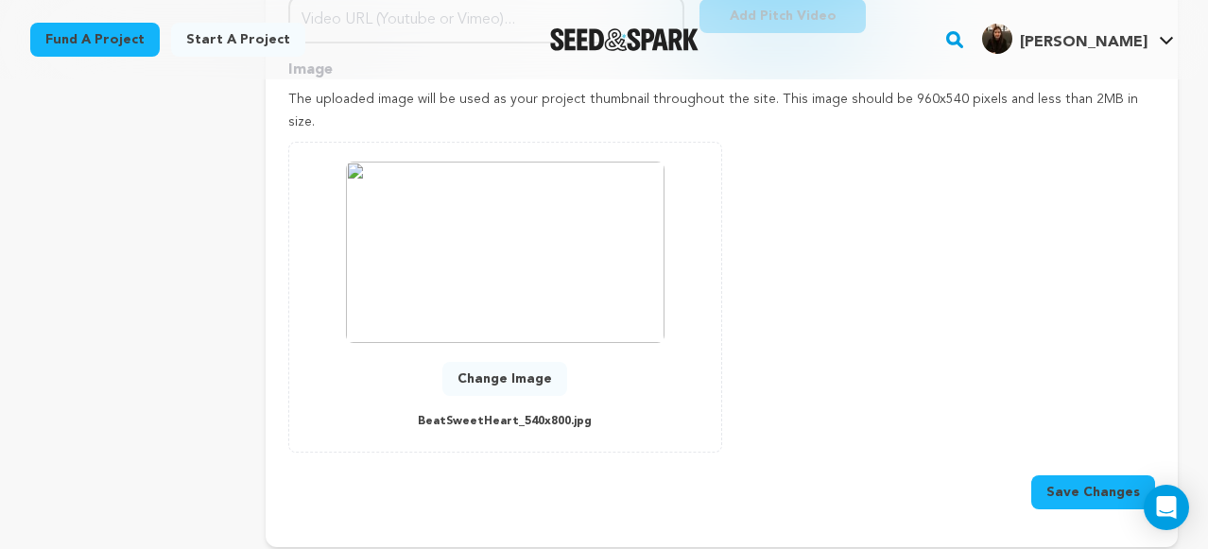
scroll to position [795, 0]
click at [1086, 474] on button "Save Changes" at bounding box center [1093, 491] width 124 height 34
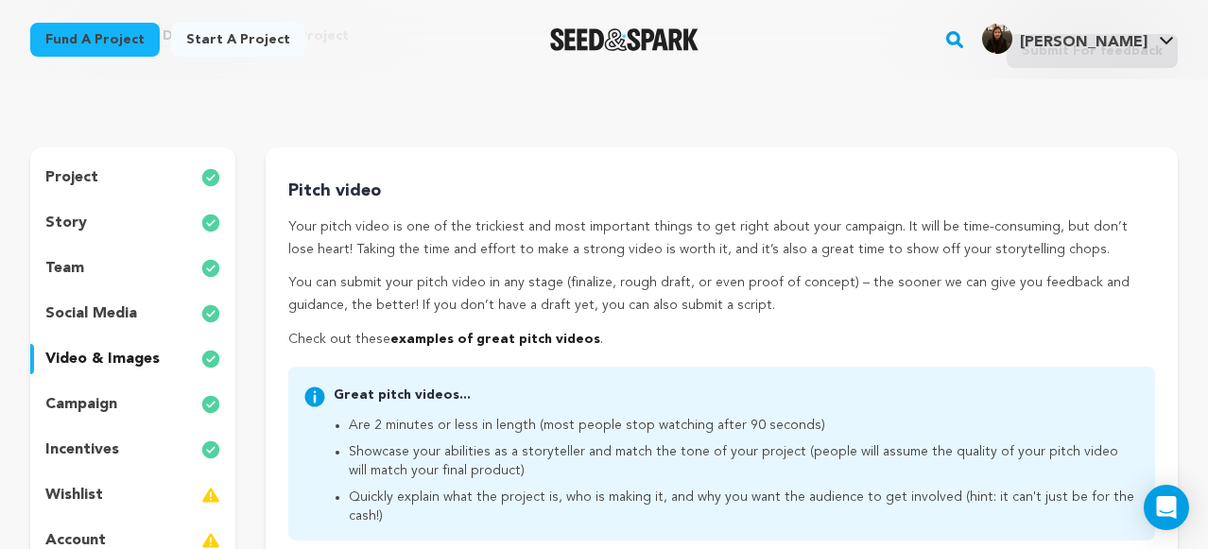
scroll to position [106, 0]
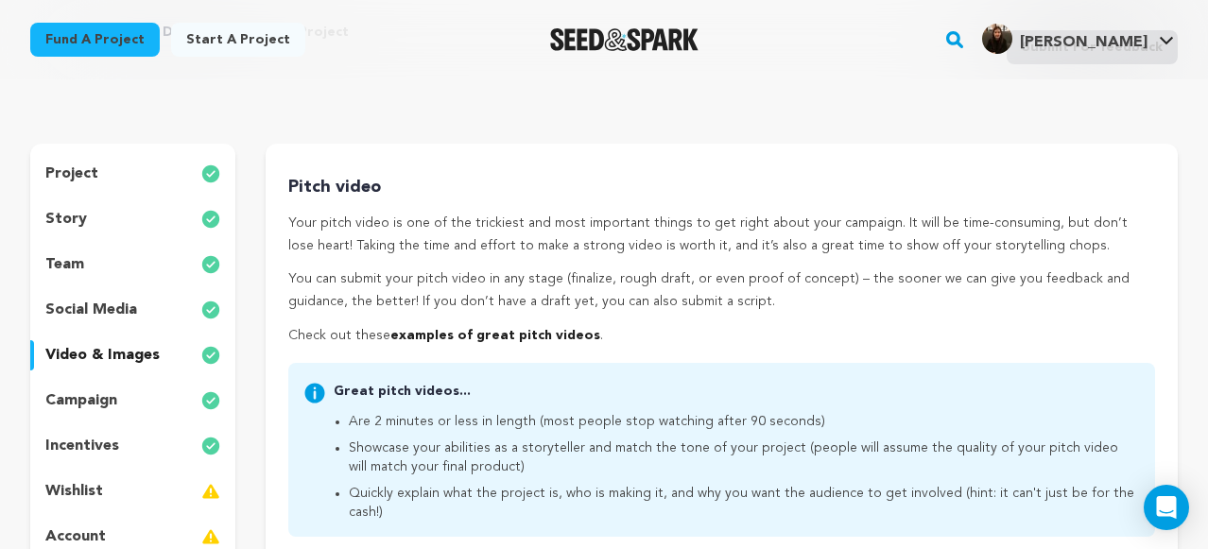
click at [75, 444] on p "incentives" at bounding box center [82, 446] width 74 height 23
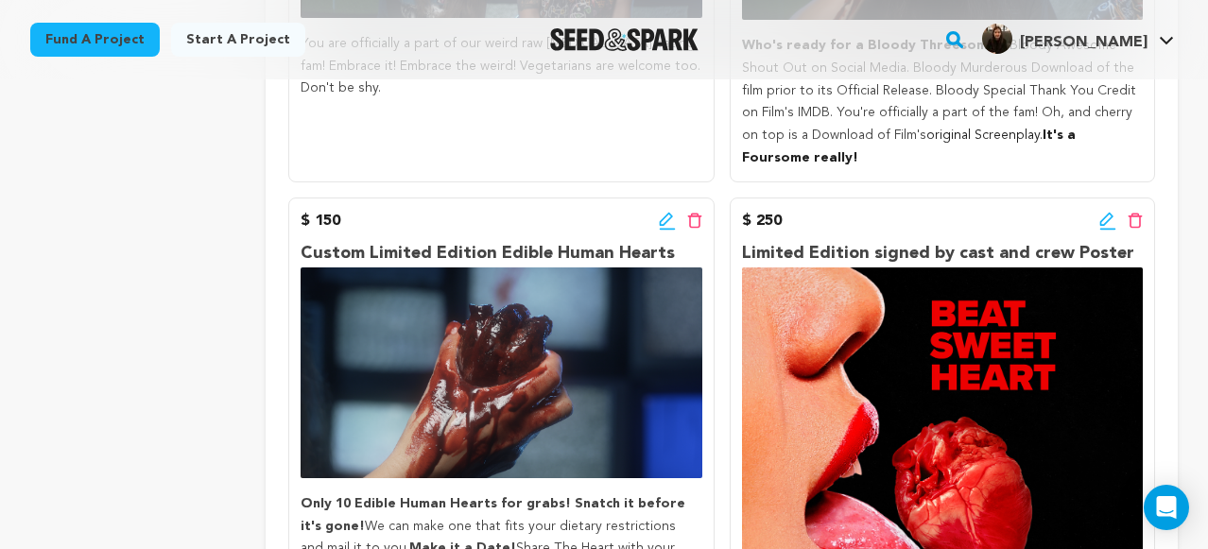
scroll to position [1093, 0]
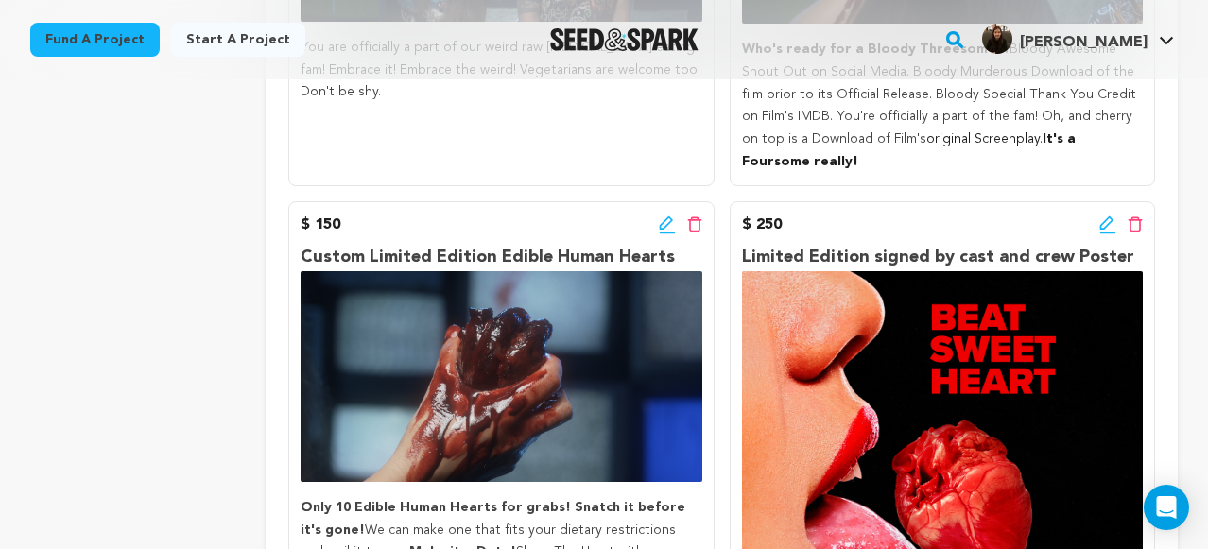
click at [1104, 216] on icon at bounding box center [1106, 222] width 13 height 13
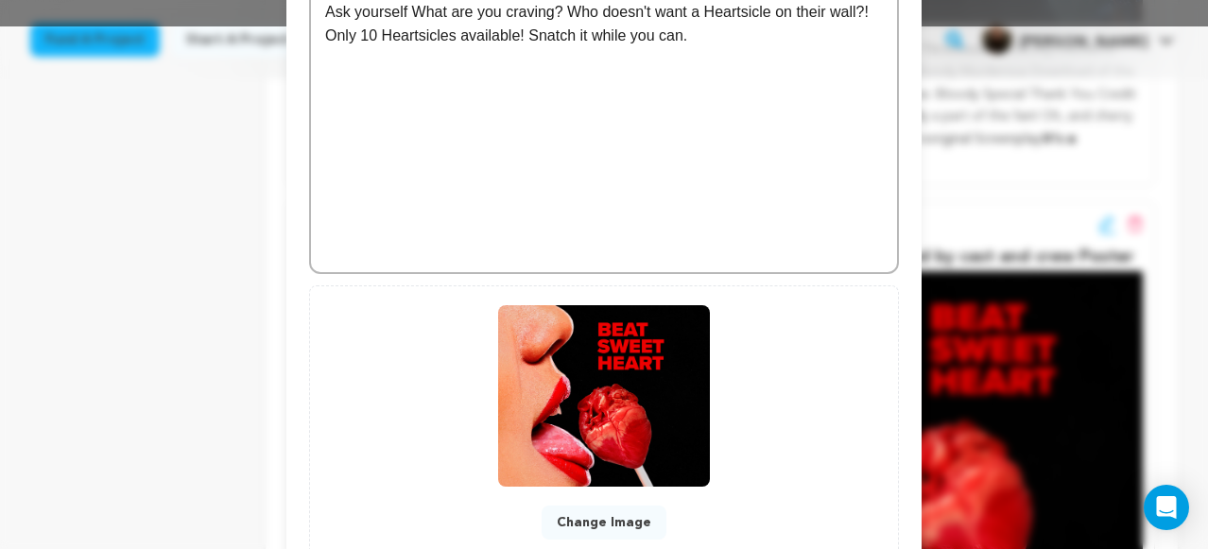
scroll to position [659, 0]
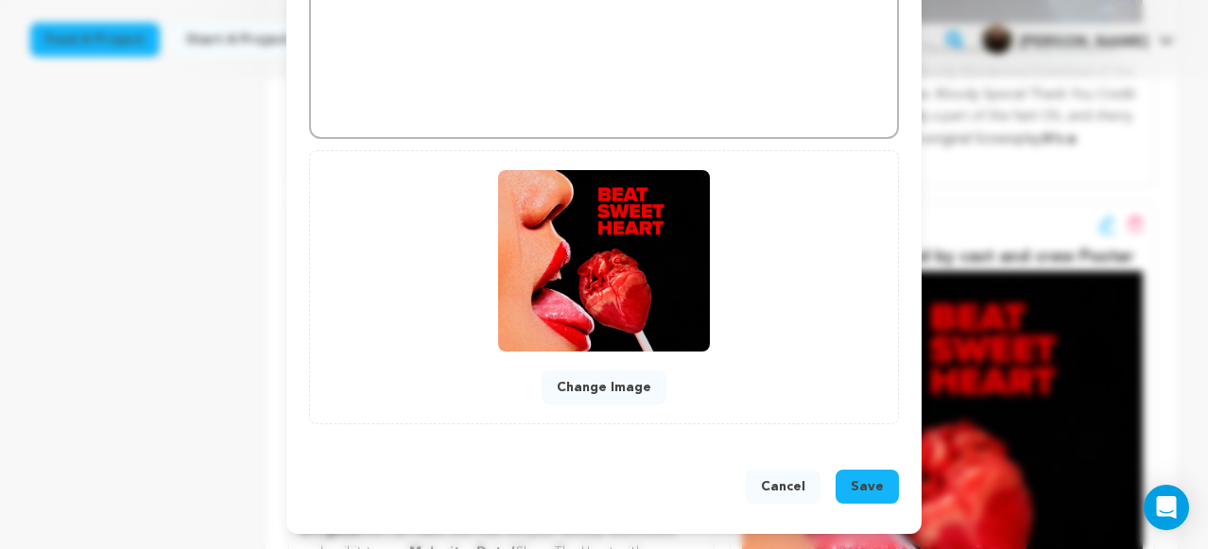
click at [618, 389] on button "Change Image" at bounding box center [604, 387] width 125 height 34
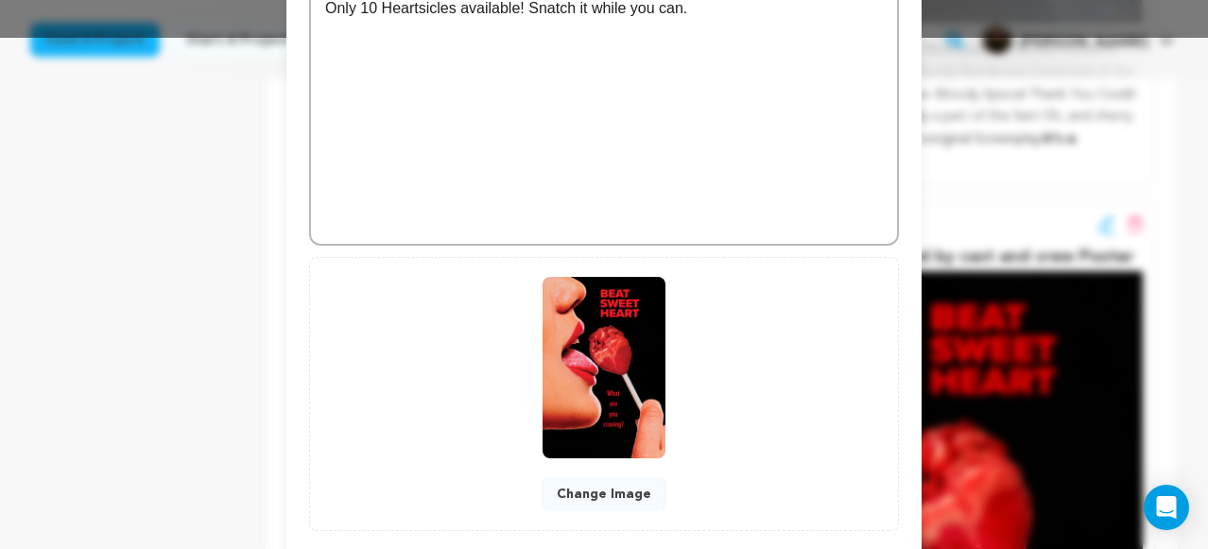
scroll to position [605, 0]
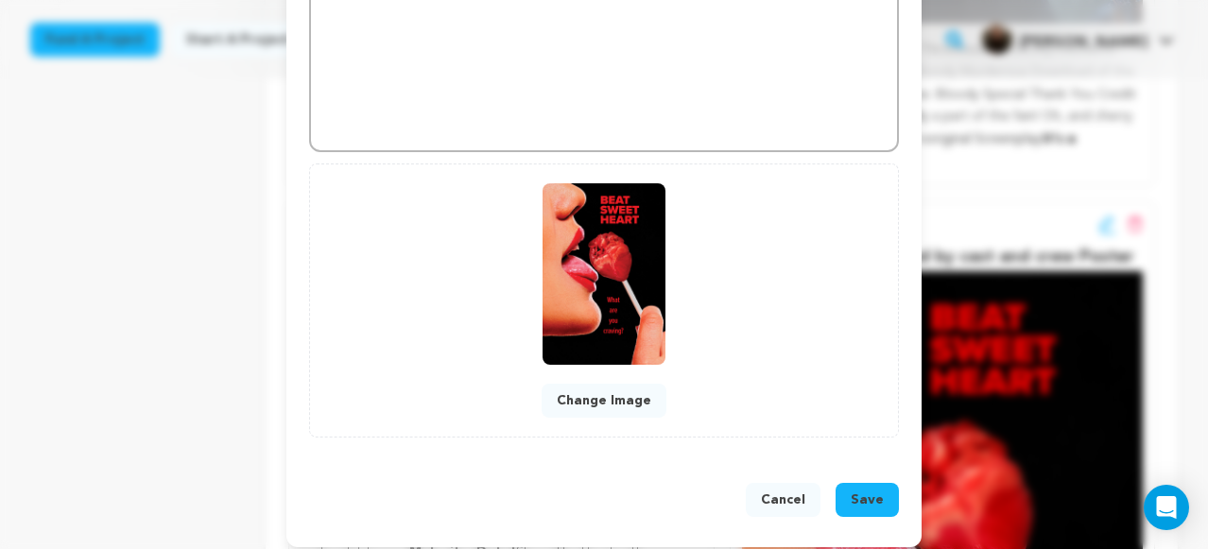
click at [875, 507] on span "Save" at bounding box center [867, 500] width 33 height 19
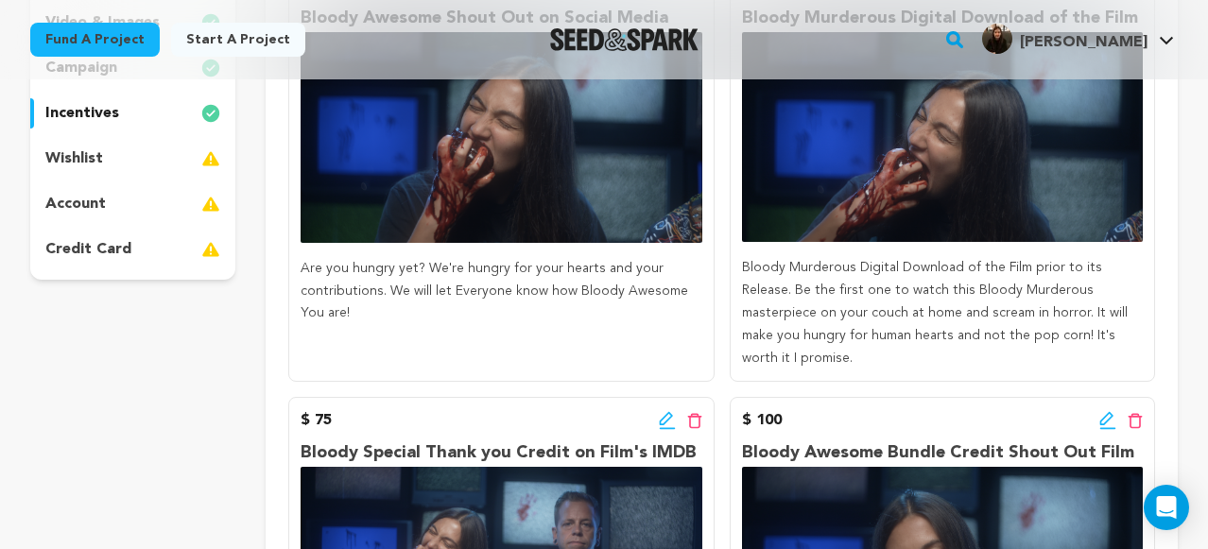
scroll to position [0, 0]
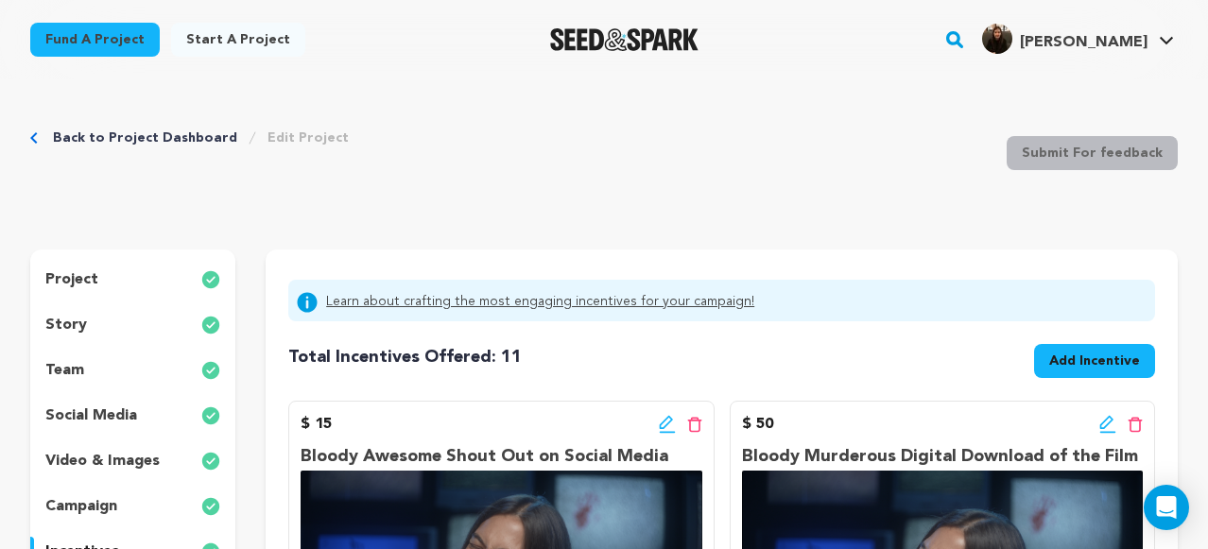
click at [89, 278] on p "project" at bounding box center [71, 279] width 53 height 23
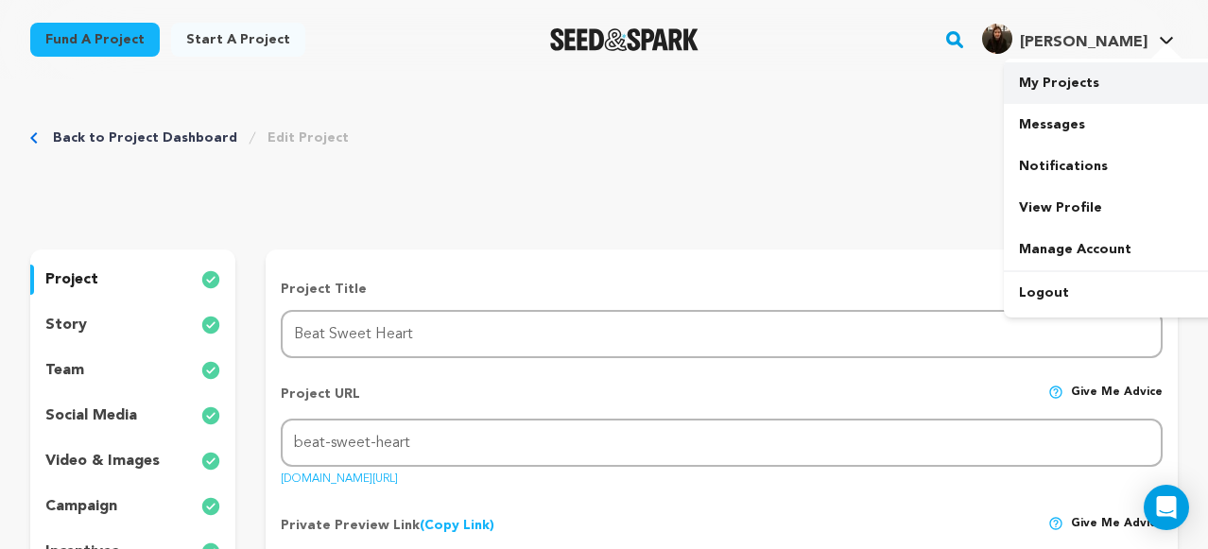
click at [1079, 78] on link "My Projects" at bounding box center [1110, 83] width 212 height 42
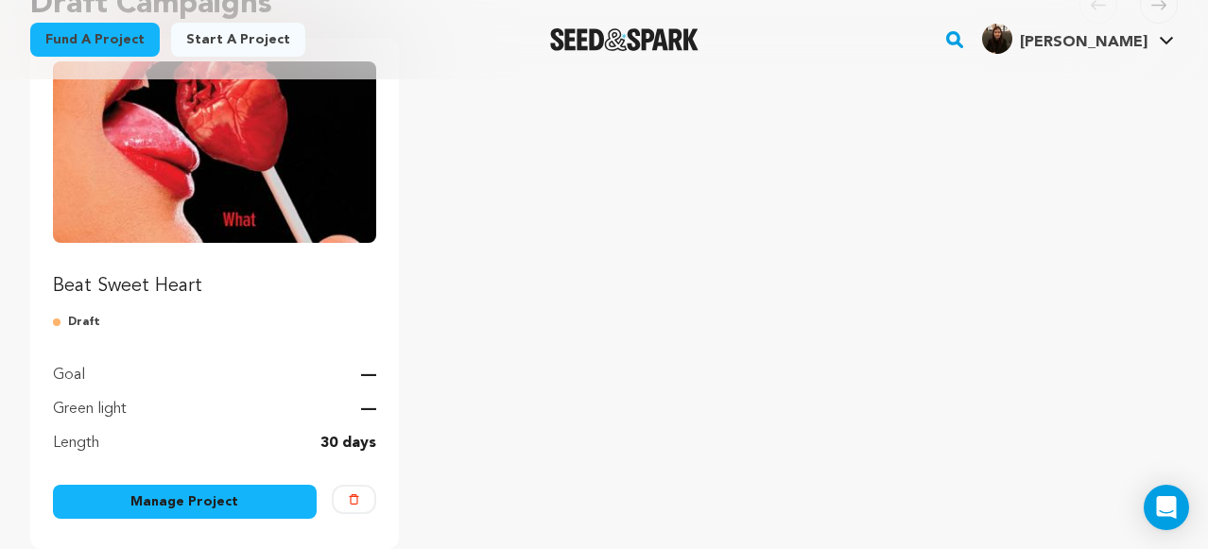
scroll to position [282, 0]
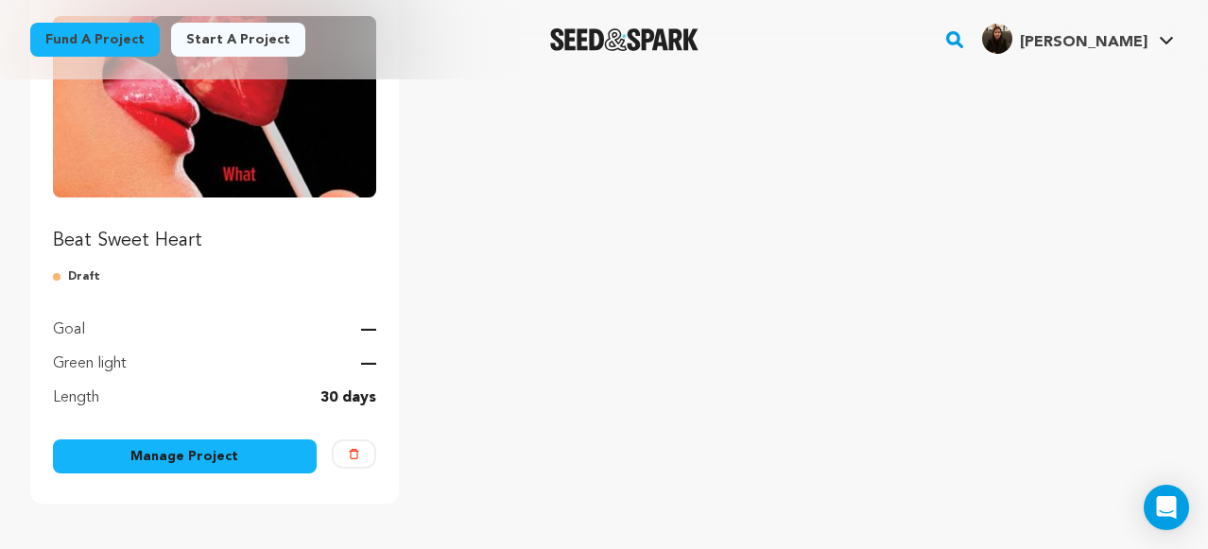
click at [262, 456] on link "Manage Project" at bounding box center [185, 456] width 264 height 34
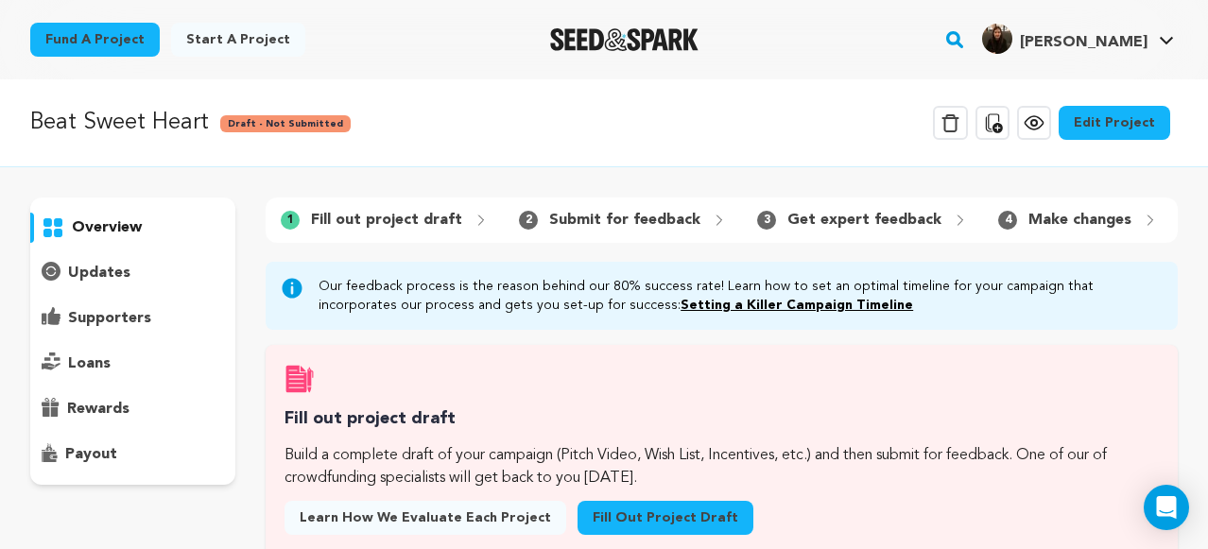
click at [1038, 128] on icon at bounding box center [1033, 122] width 18 height 13
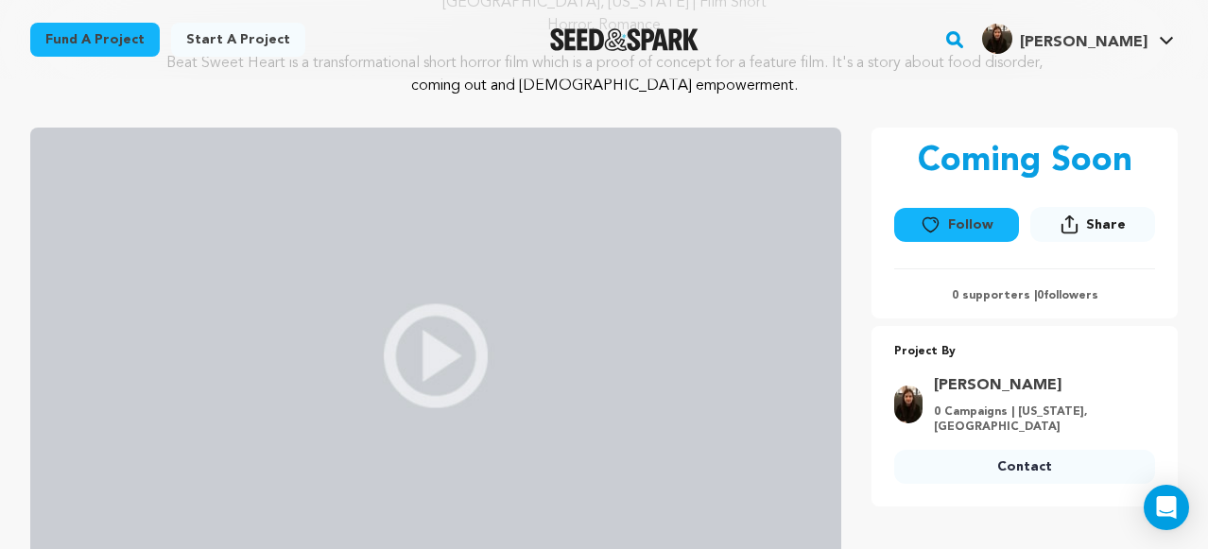
scroll to position [234, 0]
